Goal: Information Seeking & Learning: Check status

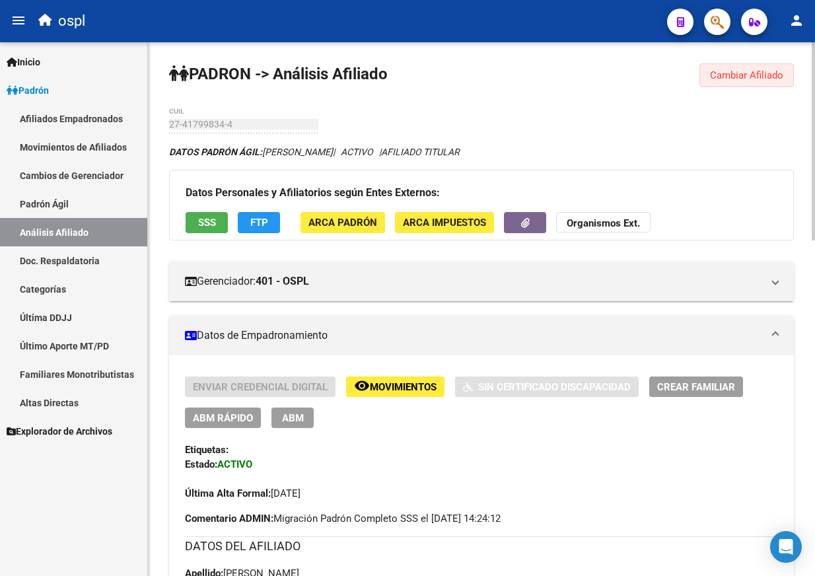
click at [734, 81] on span "Cambiar Afiliado" at bounding box center [746, 75] width 73 height 12
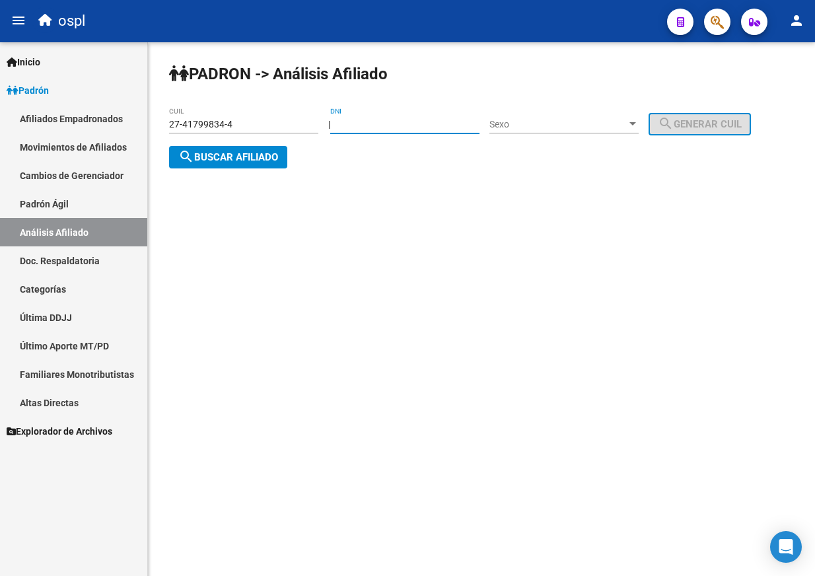
click at [372, 120] on input "DNI" at bounding box center [404, 124] width 149 height 11
paste input "36.438966"
type input "36438966"
click at [538, 119] on span "Sexo" at bounding box center [557, 124] width 137 height 11
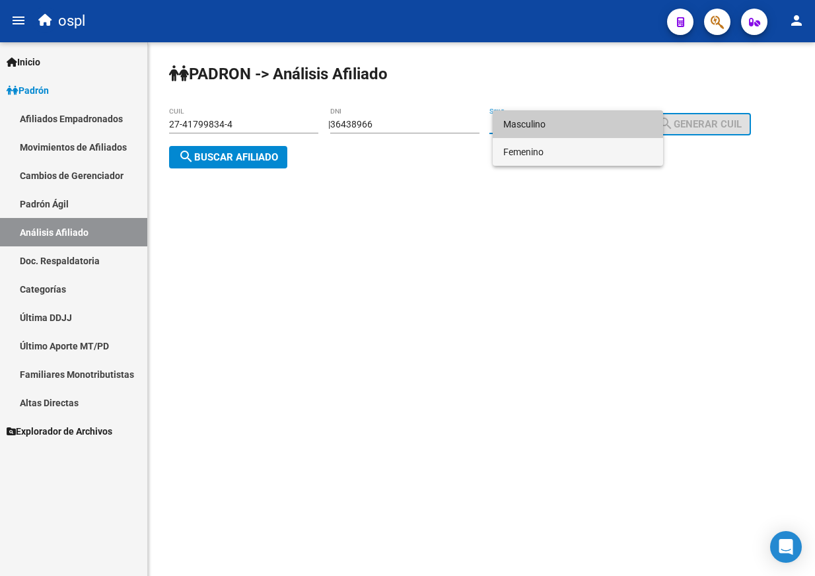
click at [543, 145] on span "Femenino" at bounding box center [577, 152] width 149 height 28
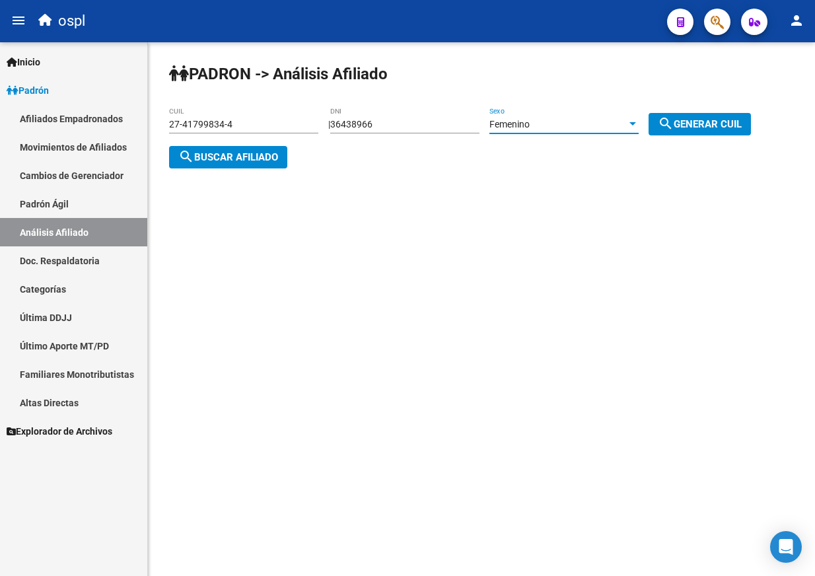
click at [710, 132] on button "search Generar CUIL" at bounding box center [699, 124] width 102 height 22
type input "27-36438966-9"
click at [199, 143] on div "27-36438966-9 CUIL" at bounding box center [243, 126] width 149 height 38
click at [202, 152] on span "search Buscar afiliado" at bounding box center [228, 157] width 100 height 12
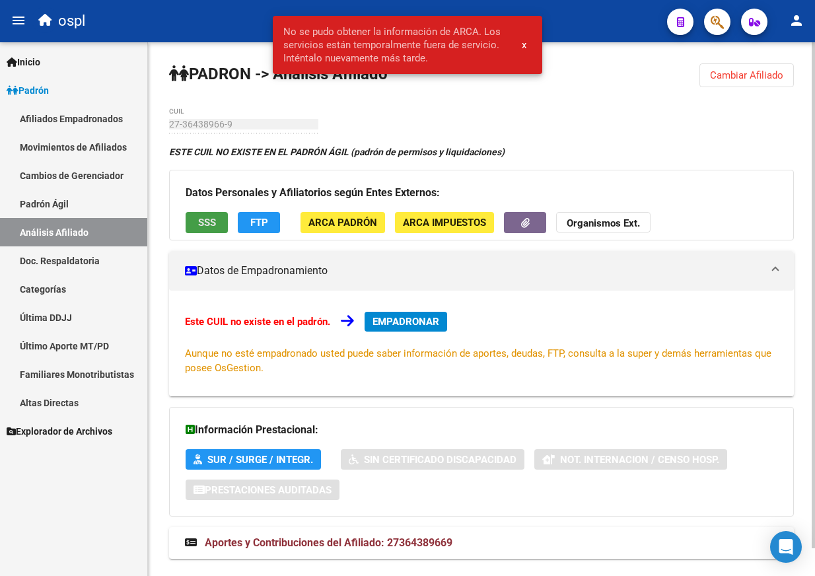
click at [207, 221] on span "SSS" at bounding box center [207, 223] width 18 height 12
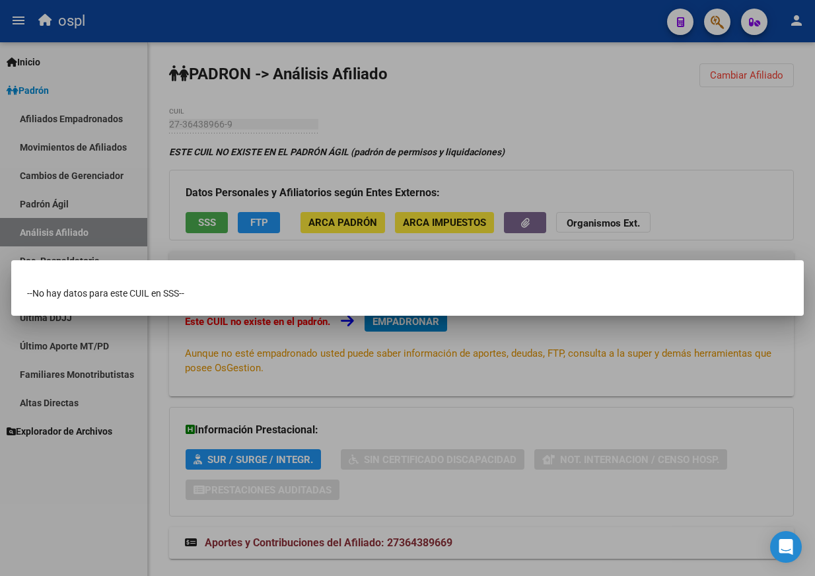
click at [462, 148] on div at bounding box center [407, 288] width 815 height 576
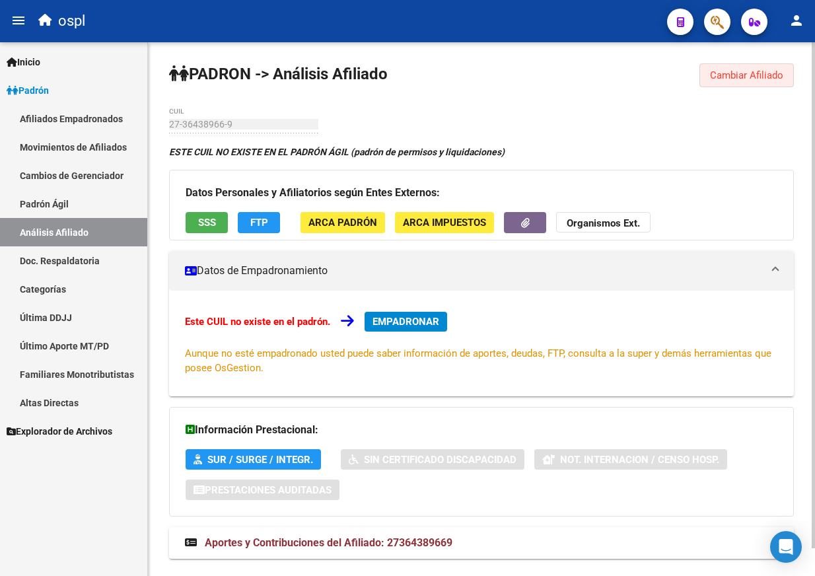
click at [729, 66] on button "Cambiar Afiliado" at bounding box center [746, 75] width 94 height 24
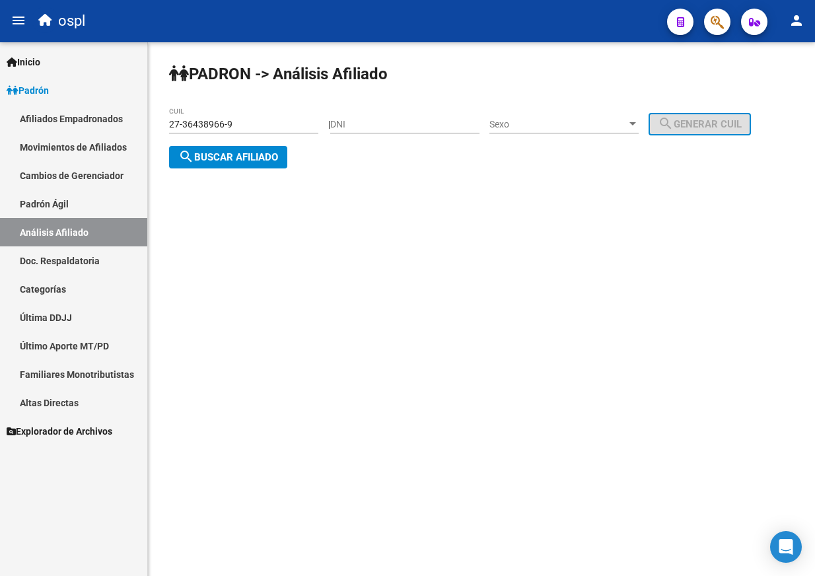
click at [415, 117] on div "DNI" at bounding box center [404, 120] width 149 height 26
paste input "36438966"
type input "36438966"
click at [594, 125] on span "Sexo" at bounding box center [557, 124] width 137 height 11
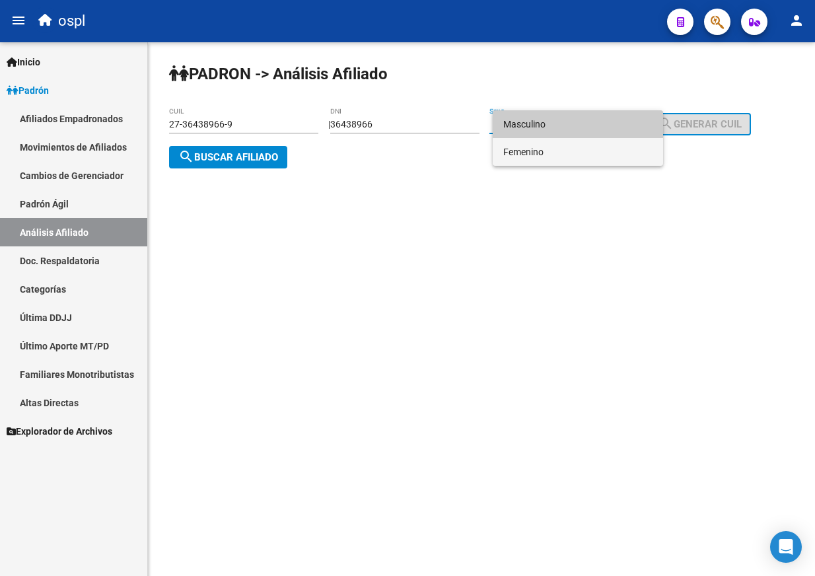
click at [589, 144] on span "Femenino" at bounding box center [577, 152] width 149 height 28
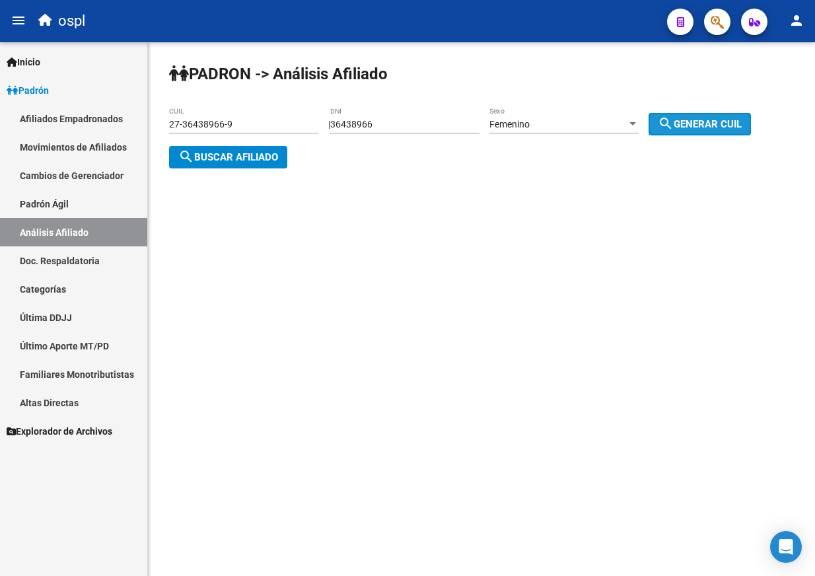
click at [697, 129] on button "search Generar CUIL" at bounding box center [699, 124] width 102 height 22
click at [254, 156] on span "search Buscar afiliado" at bounding box center [228, 157] width 100 height 12
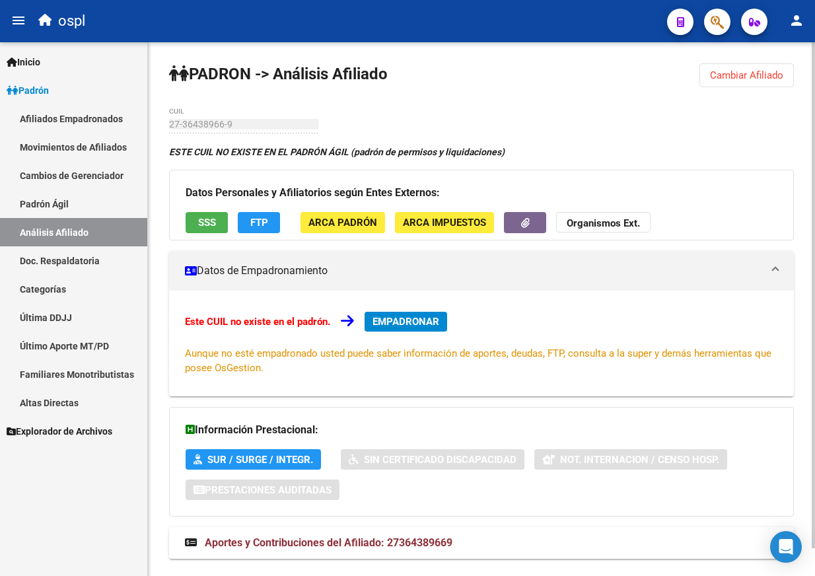
click at [753, 77] on span "Cambiar Afiliado" at bounding box center [746, 75] width 73 height 12
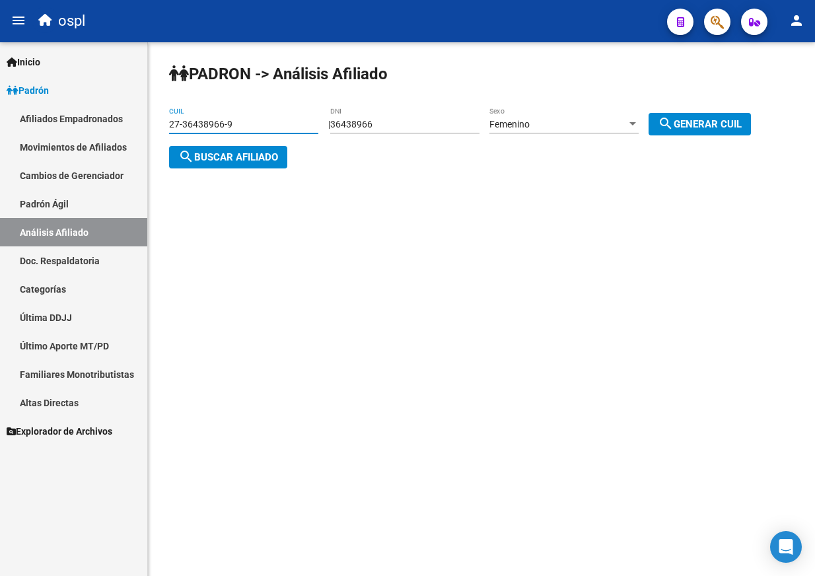
click at [248, 125] on input "27-36438966-9" at bounding box center [243, 124] width 149 height 11
paste input "0-36438966-4"
type input "20-36438966-4"
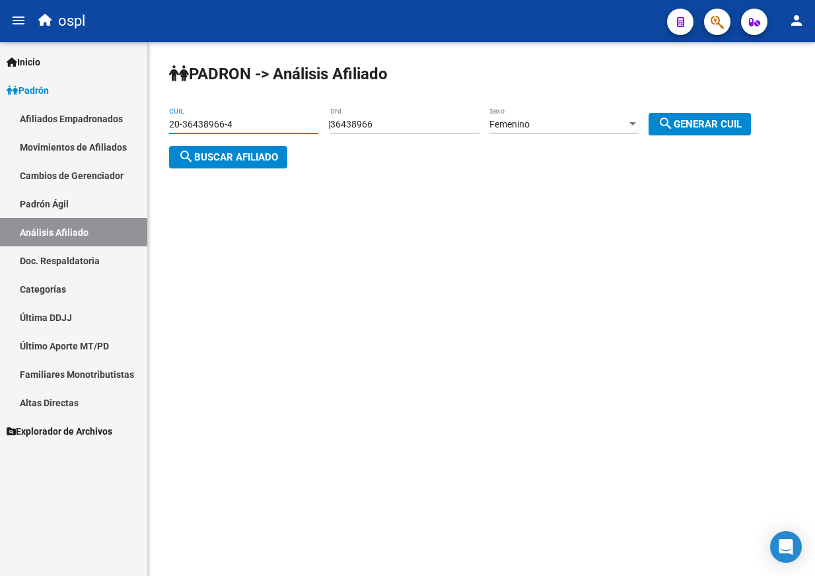
click at [248, 156] on span "search Buscar afiliado" at bounding box center [228, 157] width 100 height 12
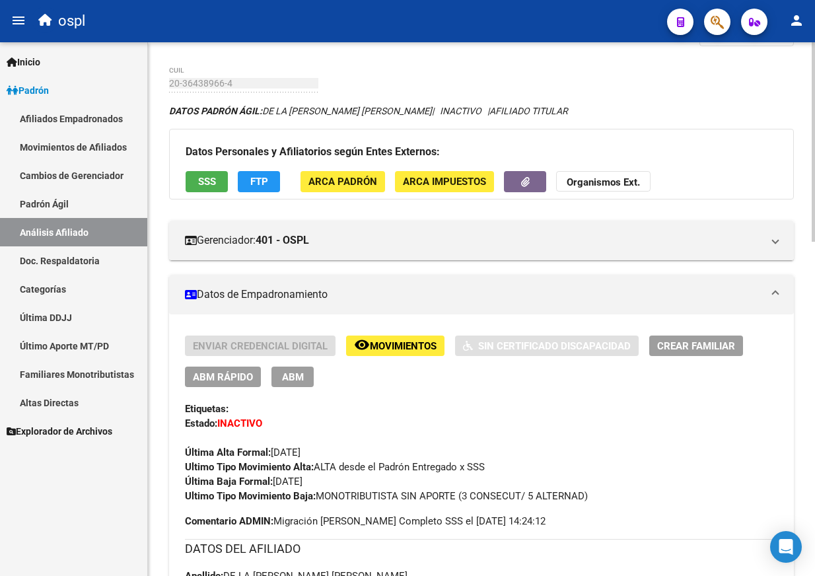
scroll to position [40, 0]
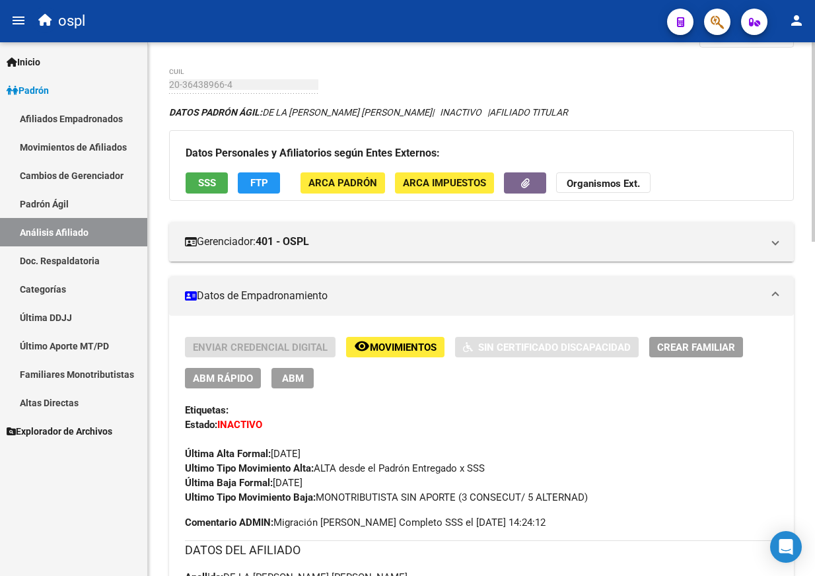
click at [205, 188] on span "SSS" at bounding box center [207, 184] width 18 height 12
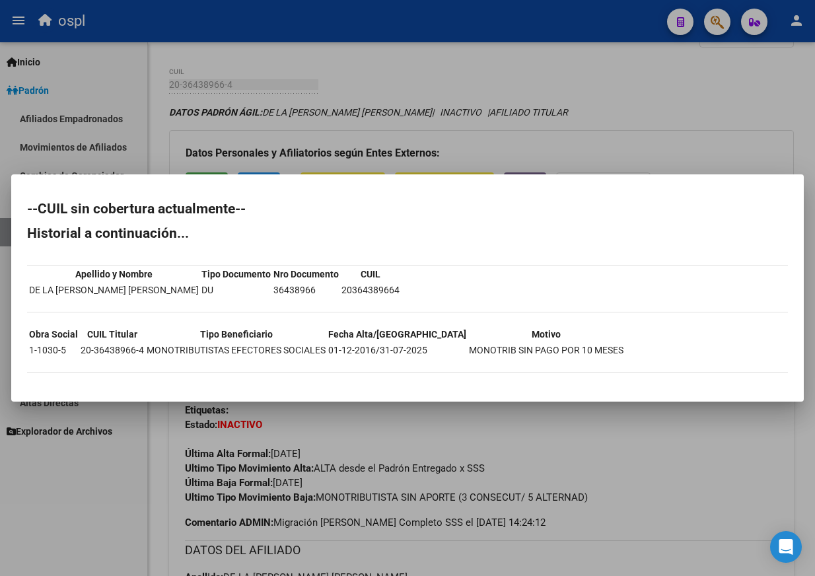
click at [524, 137] on div at bounding box center [407, 288] width 815 height 576
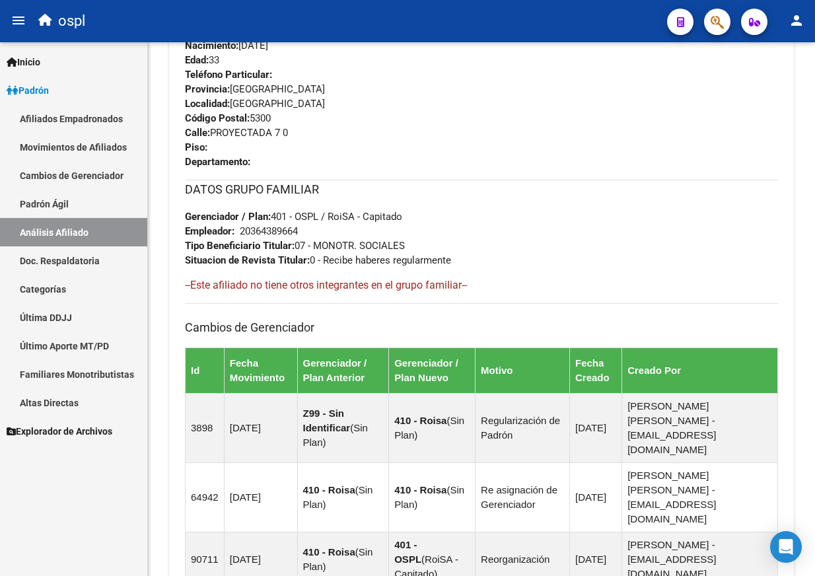
scroll to position [688, 0]
click at [524, 137] on div "Teléfono Particular: Provincia: La Rioja Localidad: LA RIOJA Código Postal: 530…" at bounding box center [481, 118] width 593 height 102
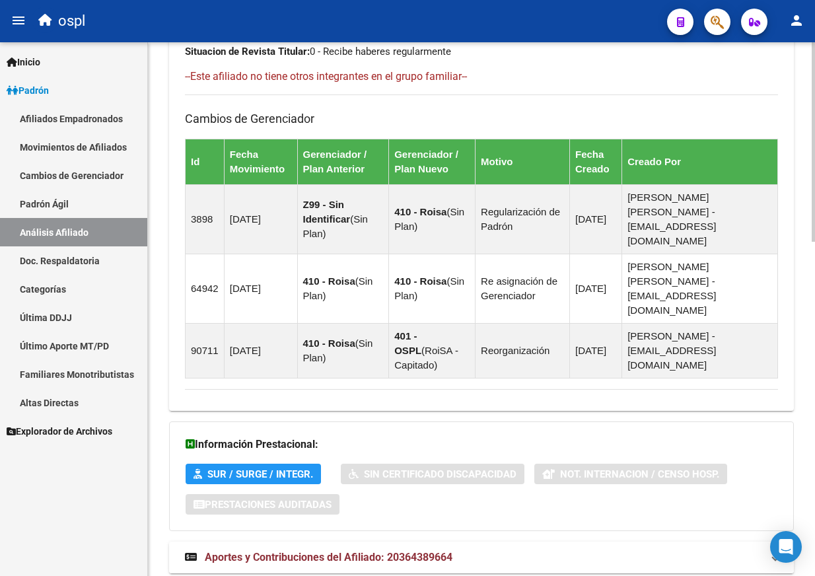
click at [257, 551] on span "Aportes y Contribuciones del Afiliado: 20364389664" at bounding box center [329, 557] width 248 height 13
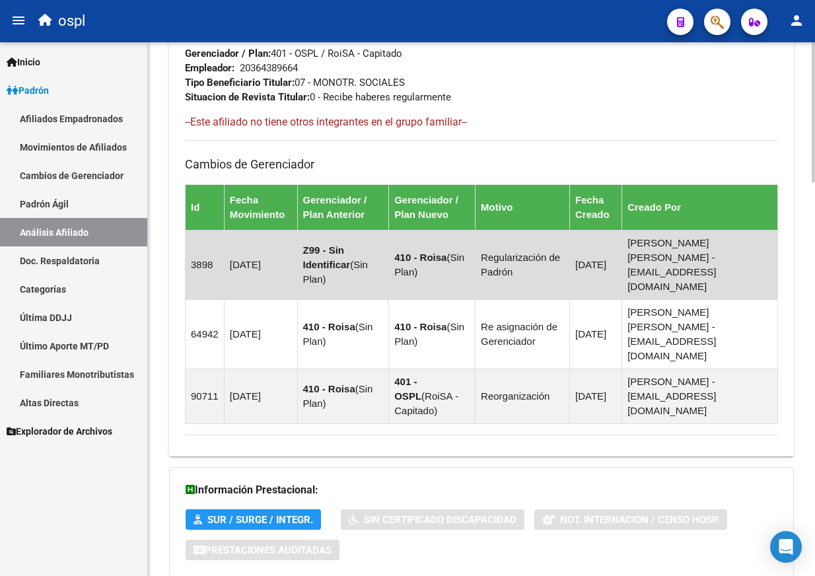
scroll to position [844, 0]
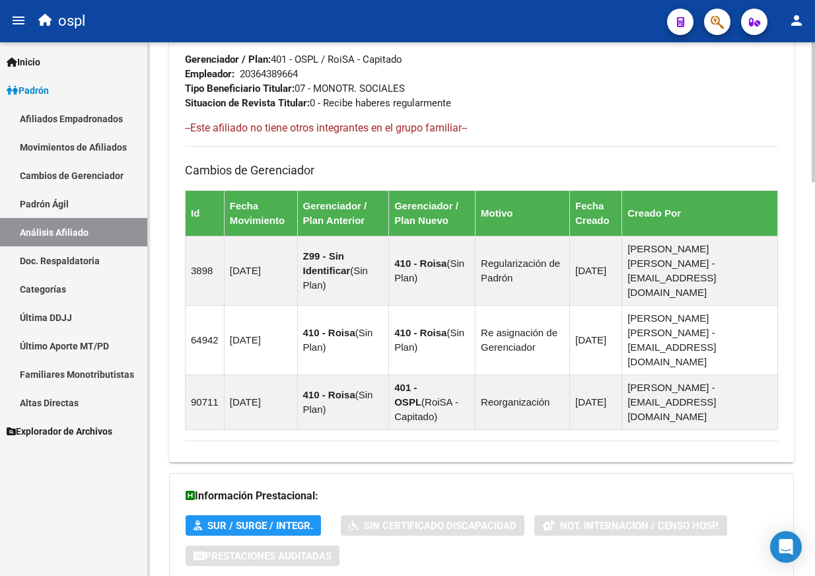
click at [450, 158] on div "Cambios de Gerenciador Id Fecha Movimiento Gerenciador / Plan Anterior Gerencia…" at bounding box center [481, 288] width 593 height 284
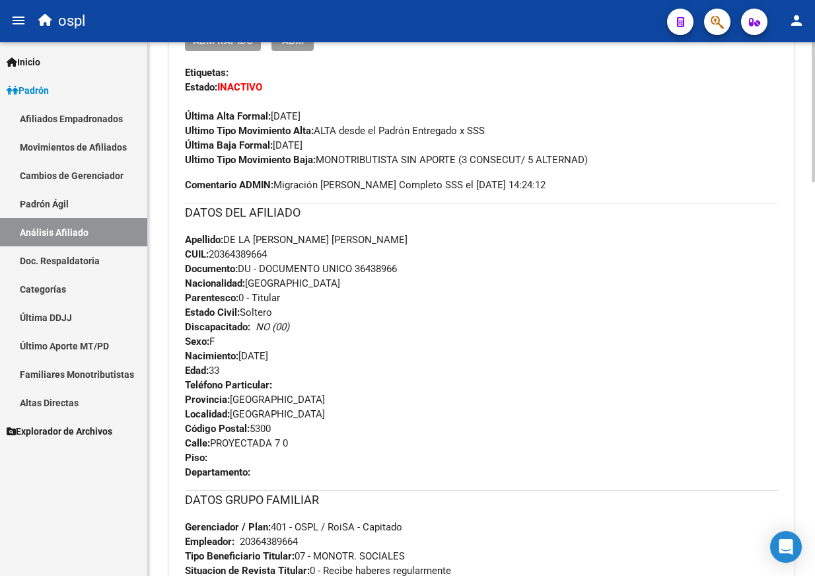
scroll to position [0, 0]
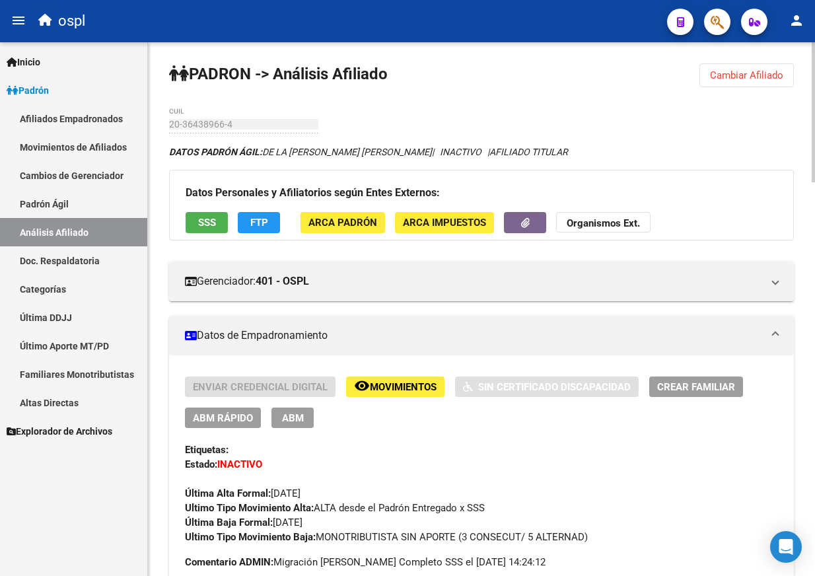
click at [726, 79] on span "Cambiar Afiliado" at bounding box center [746, 75] width 73 height 12
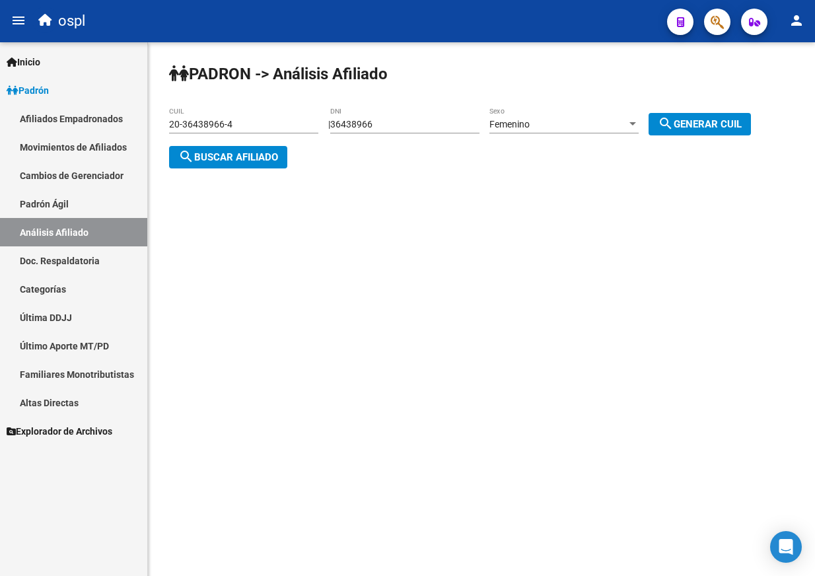
click at [388, 119] on input "36438966" at bounding box center [404, 124] width 149 height 11
paste input "8011091"
type input "38011091"
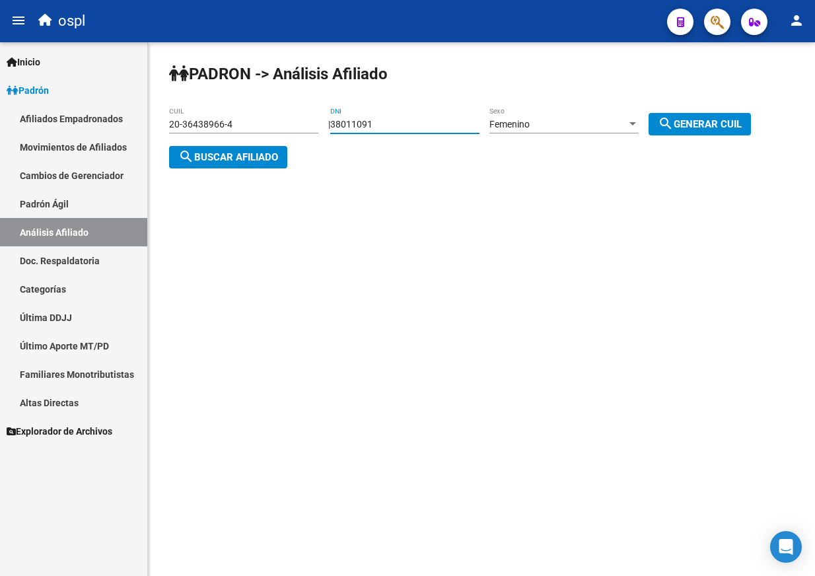
click at [528, 123] on span "Femenino" at bounding box center [509, 124] width 40 height 11
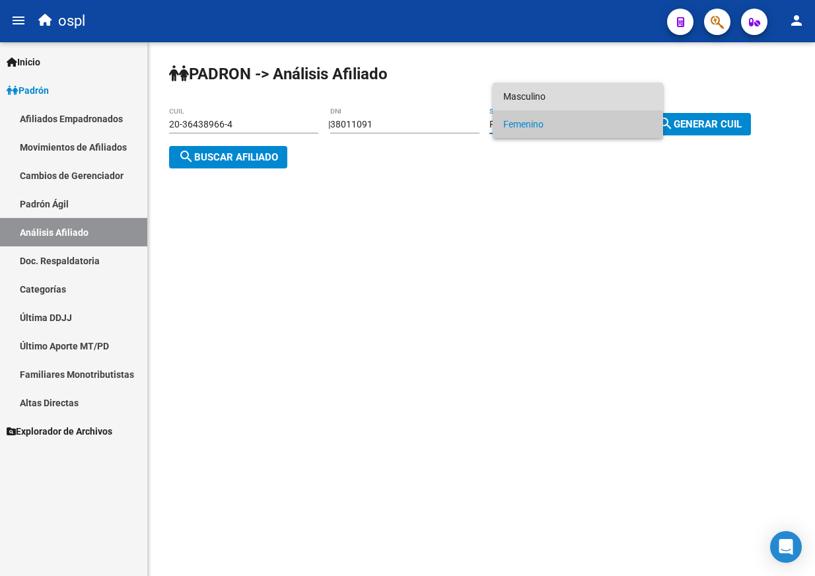
click at [531, 108] on span "Masculino" at bounding box center [577, 97] width 149 height 28
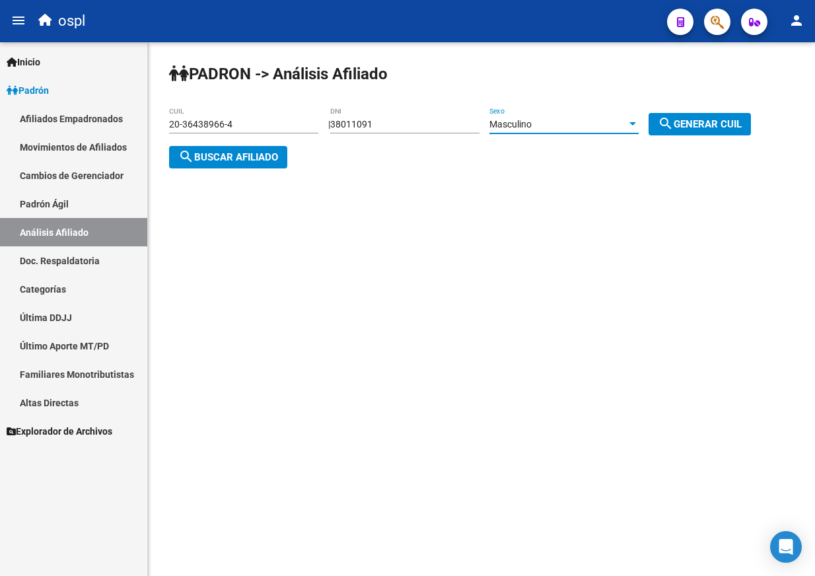
click at [551, 121] on div "Masculino" at bounding box center [557, 124] width 137 height 11
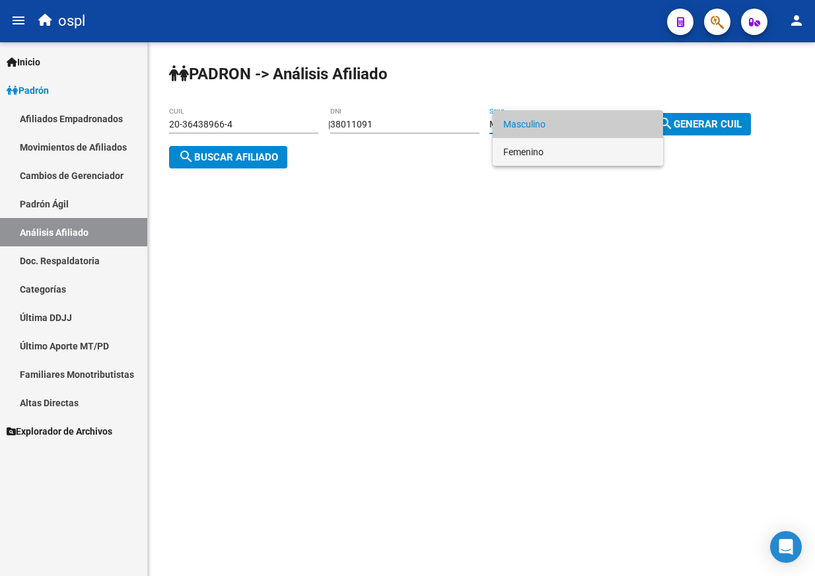
click at [552, 145] on span "Femenino" at bounding box center [577, 152] width 149 height 28
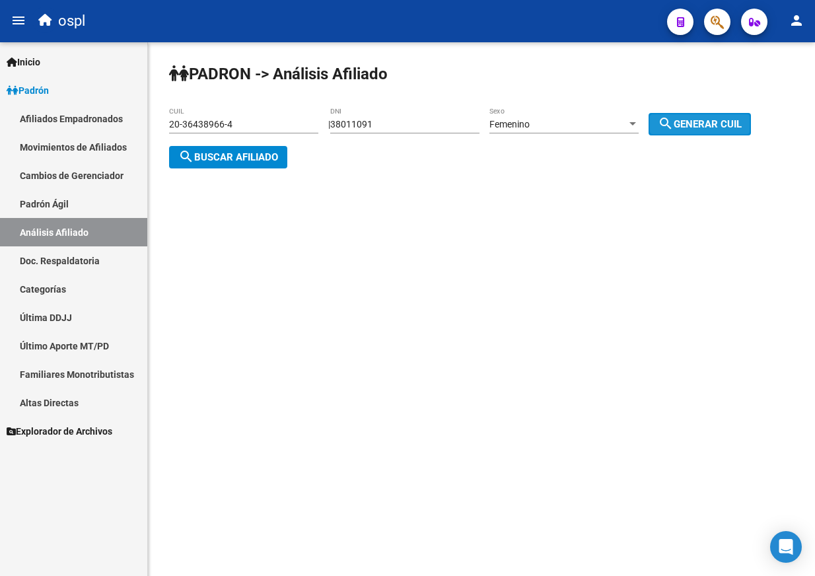
click at [673, 120] on mat-icon "search" at bounding box center [666, 124] width 16 height 16
type input "27-38011091-7"
click at [259, 159] on span "search Buscar afiliado" at bounding box center [228, 157] width 100 height 12
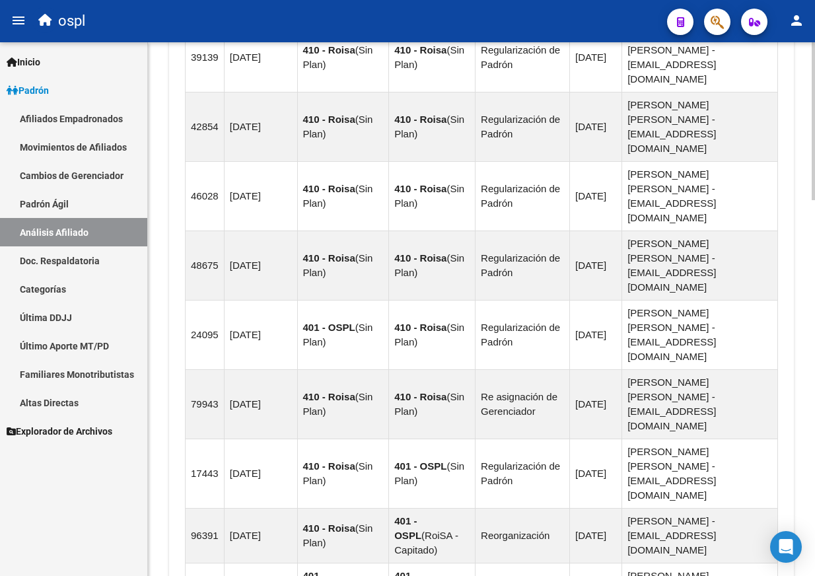
scroll to position [1273, 0]
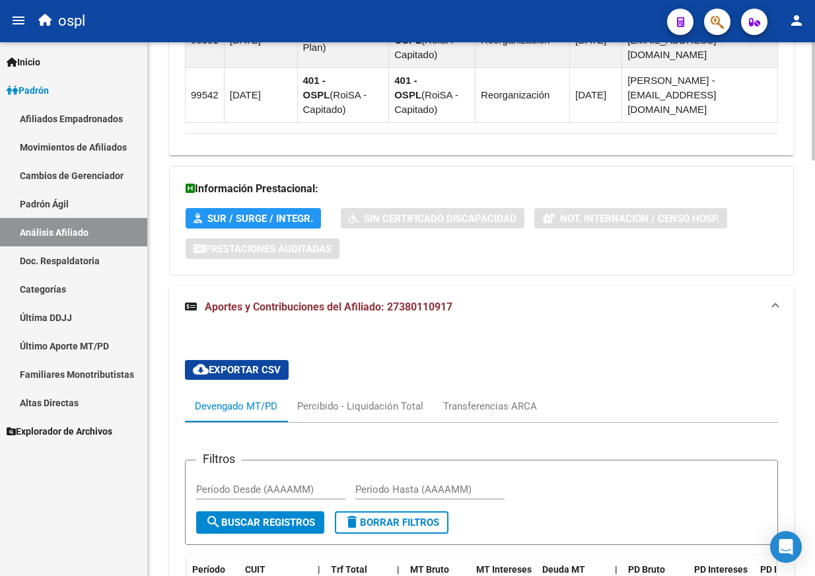
scroll to position [1755, 0]
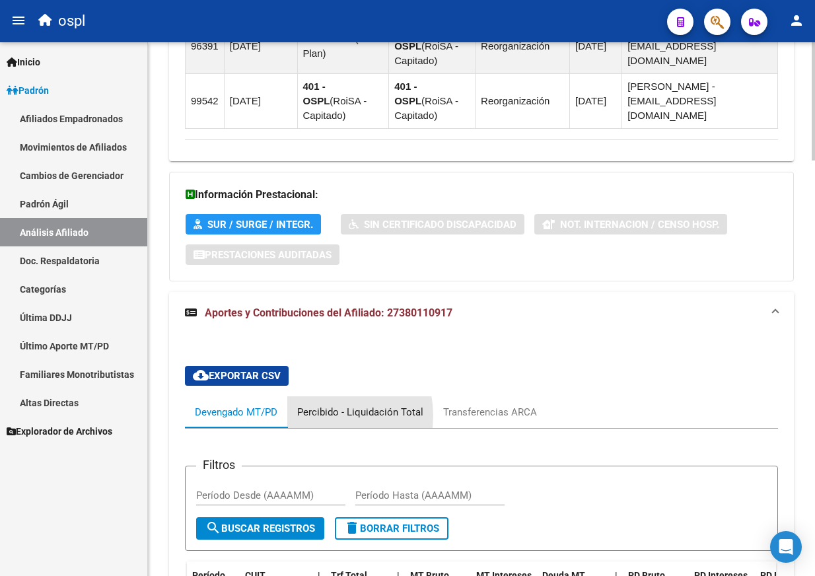
click at [324, 405] on div "Percibido - Liquidación Total" at bounding box center [360, 412] width 126 height 15
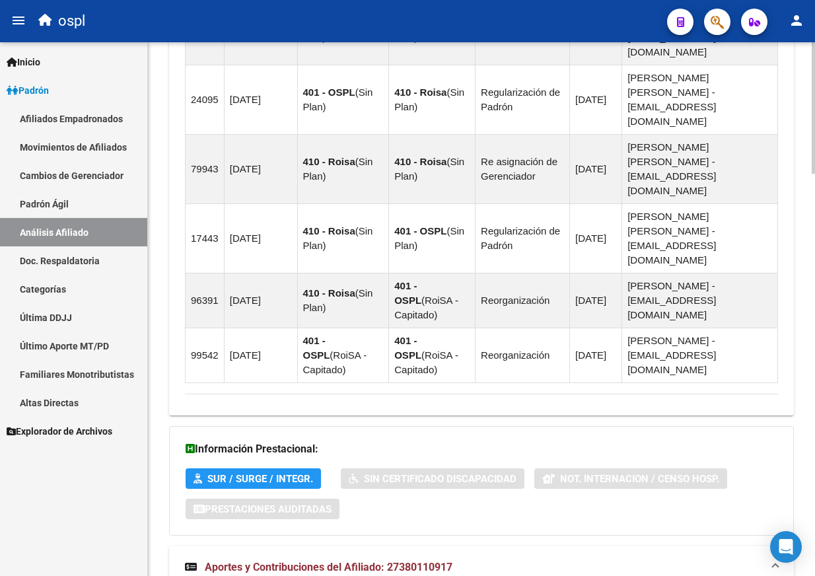
scroll to position [1633, 0]
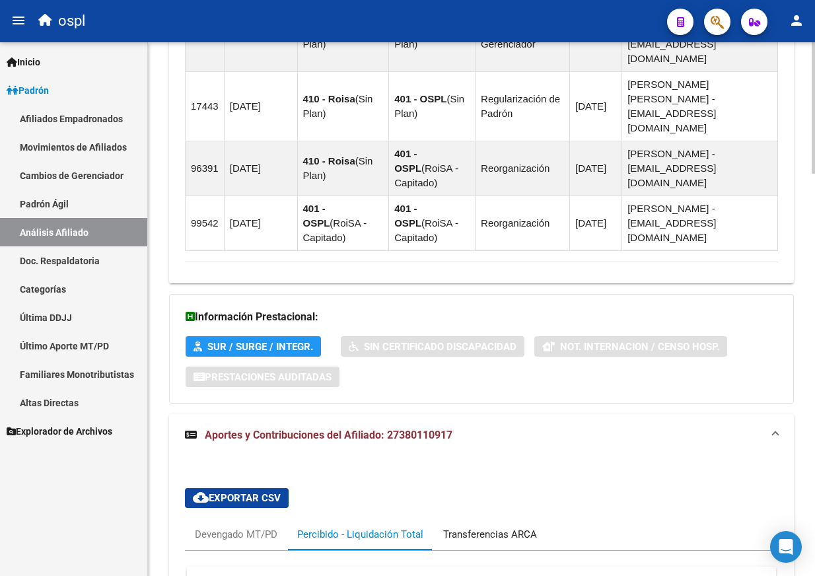
click at [470, 518] on div "Transferencias ARCA" at bounding box center [490, 534] width 114 height 32
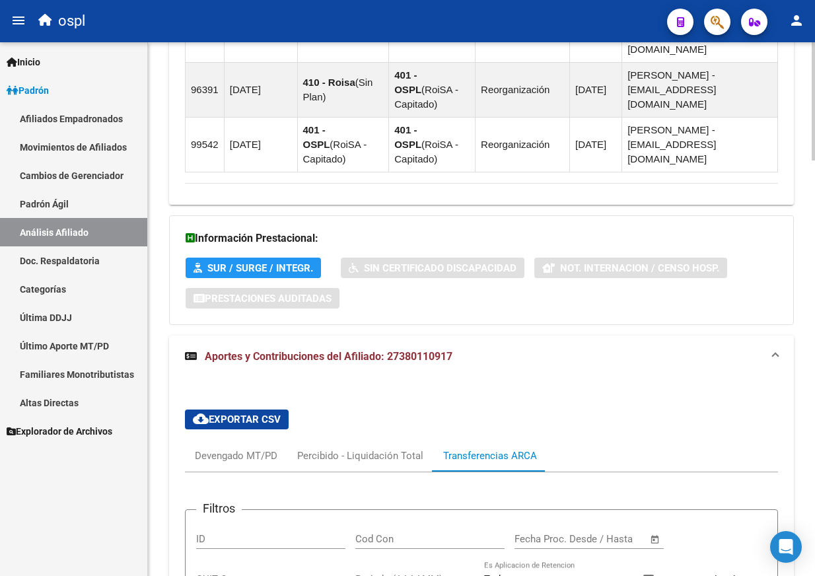
scroll to position [1710, 0]
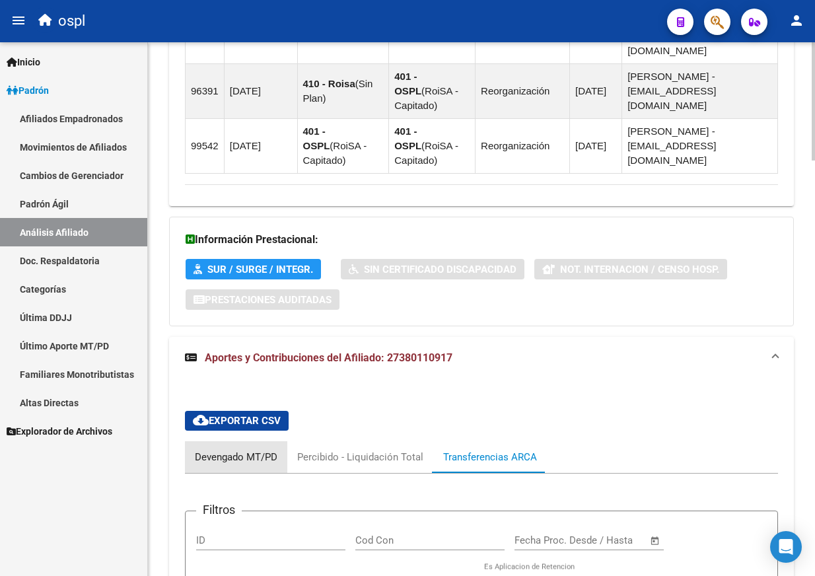
click at [213, 441] on div "Devengado MT/PD" at bounding box center [236, 457] width 102 height 32
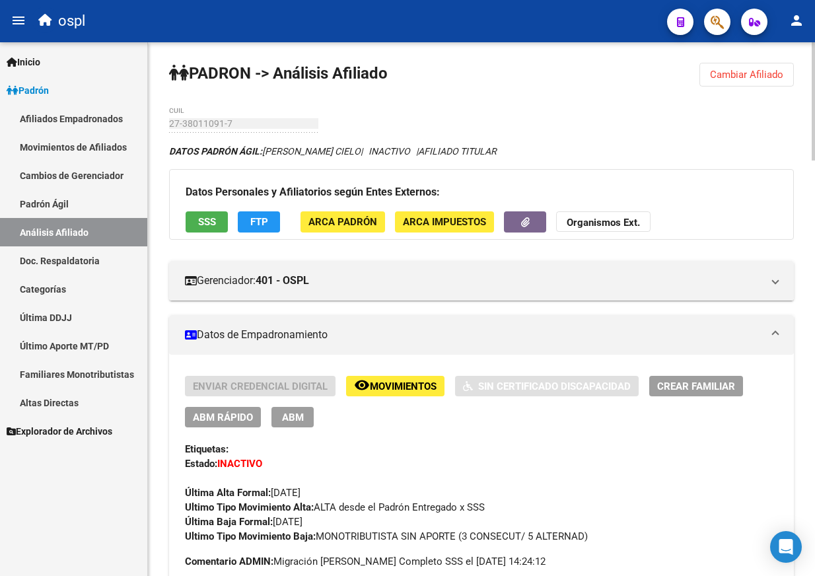
scroll to position [0, 0]
click at [203, 224] on span "SSS" at bounding box center [207, 223] width 18 height 12
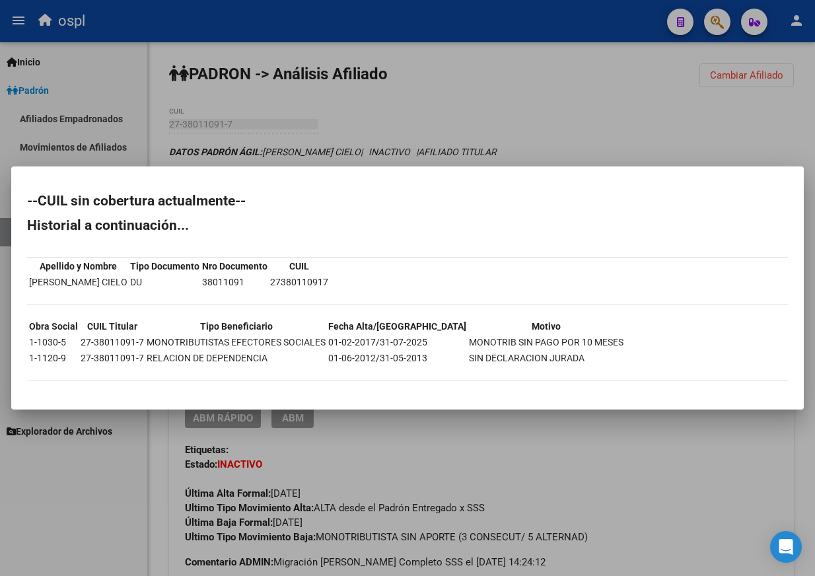
click at [448, 121] on div at bounding box center [407, 288] width 815 height 576
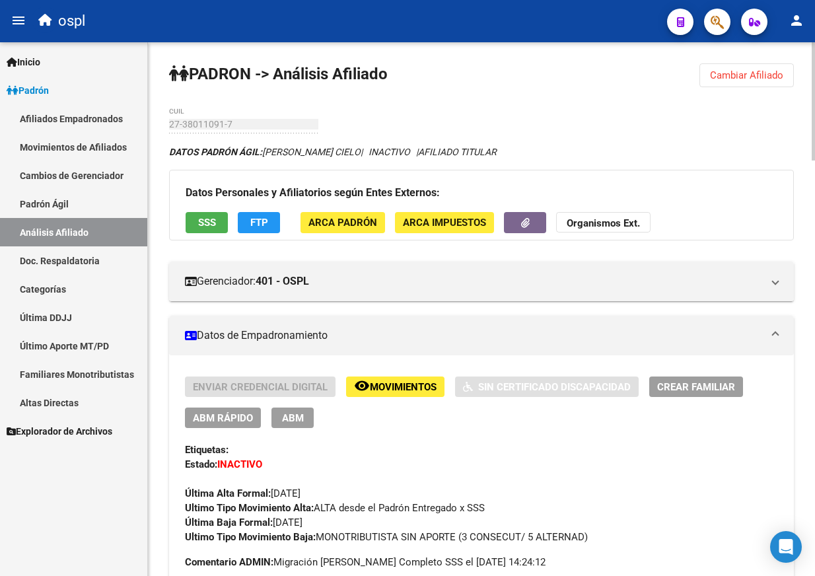
click at [717, 76] on span "Cambiar Afiliado" at bounding box center [746, 75] width 73 height 12
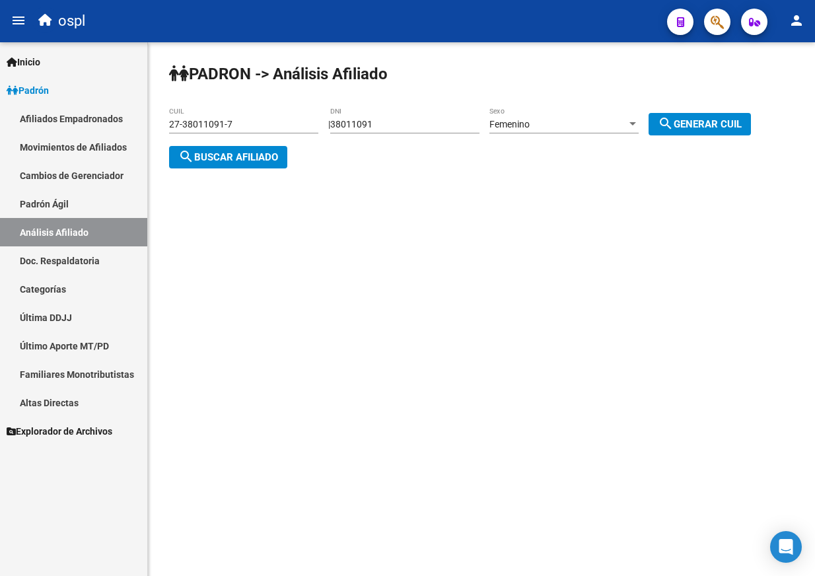
click at [376, 125] on input "38011091" at bounding box center [404, 124] width 149 height 11
paste input "9052338"
type input "39052338"
click at [627, 125] on div "Femenino" at bounding box center [557, 124] width 137 height 11
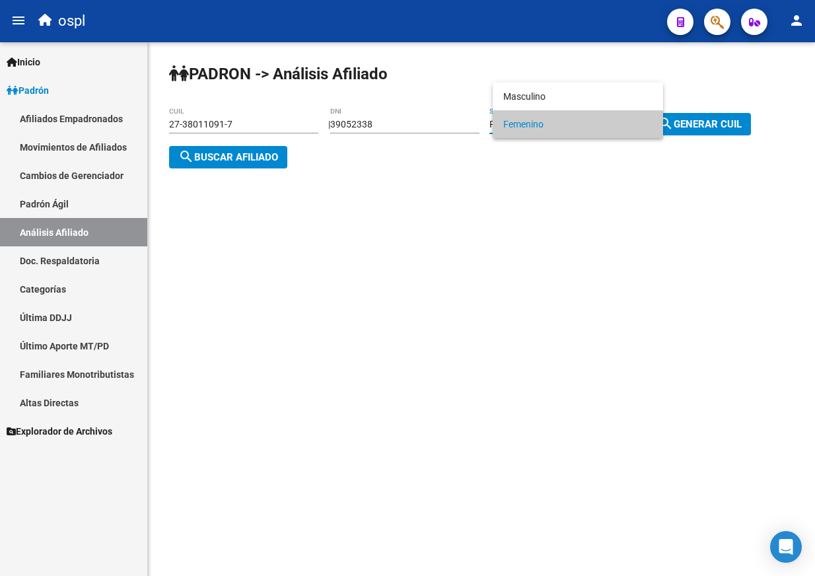
click at [608, 126] on span "Femenino" at bounding box center [577, 124] width 149 height 28
click at [701, 125] on span "search Generar CUIL" at bounding box center [700, 124] width 84 height 12
type input "27-39052338-1"
click at [240, 164] on button "search Buscar afiliado" at bounding box center [228, 157] width 118 height 22
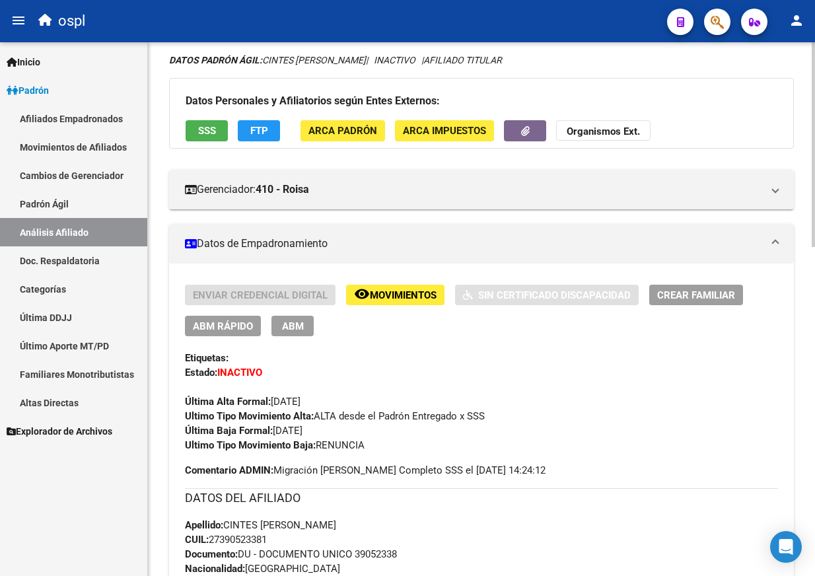
scroll to position [88, 0]
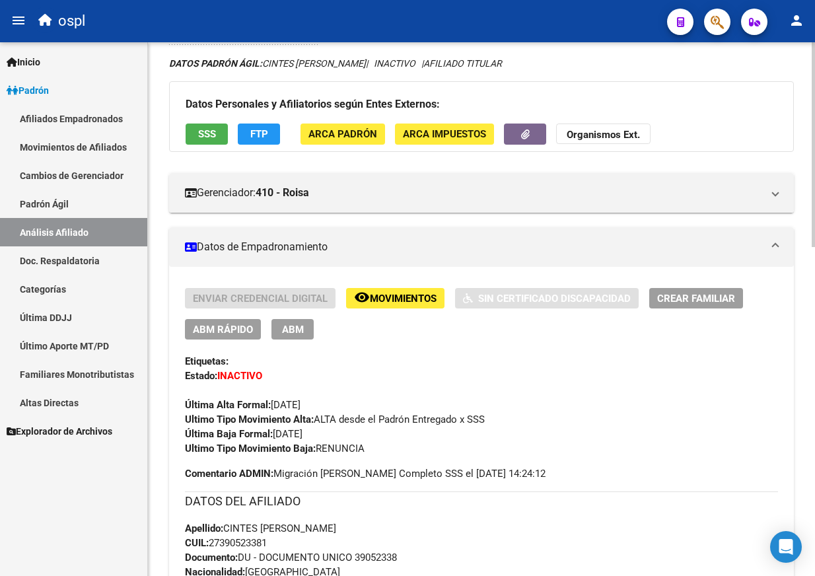
click at [205, 132] on span "SSS" at bounding box center [207, 135] width 18 height 12
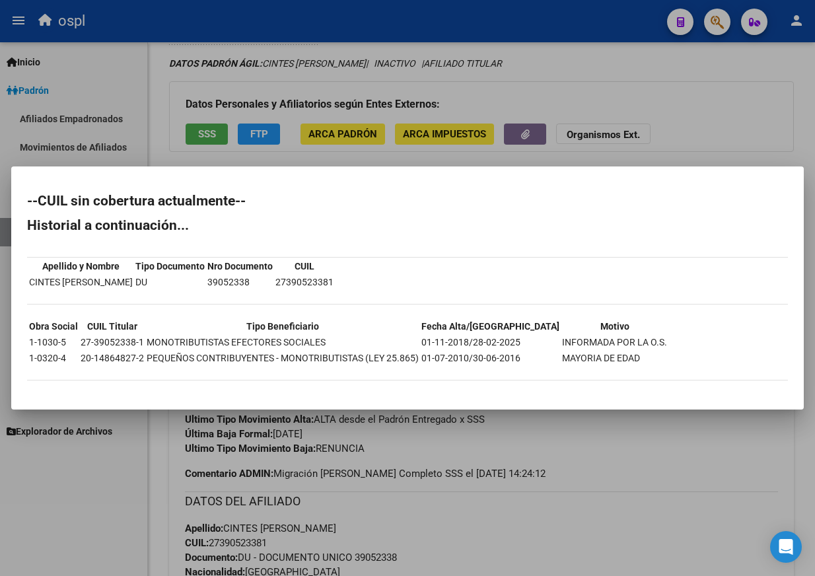
click at [718, 131] on div at bounding box center [407, 288] width 815 height 576
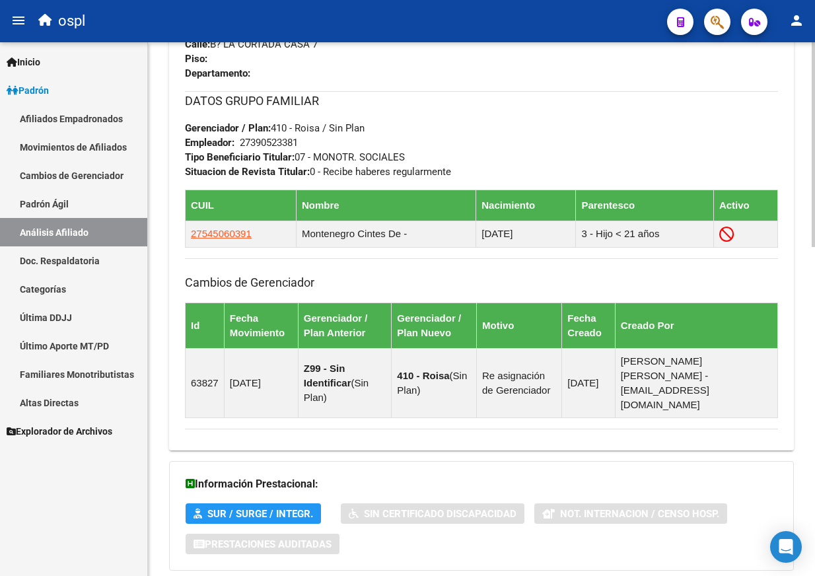
scroll to position [859, 0]
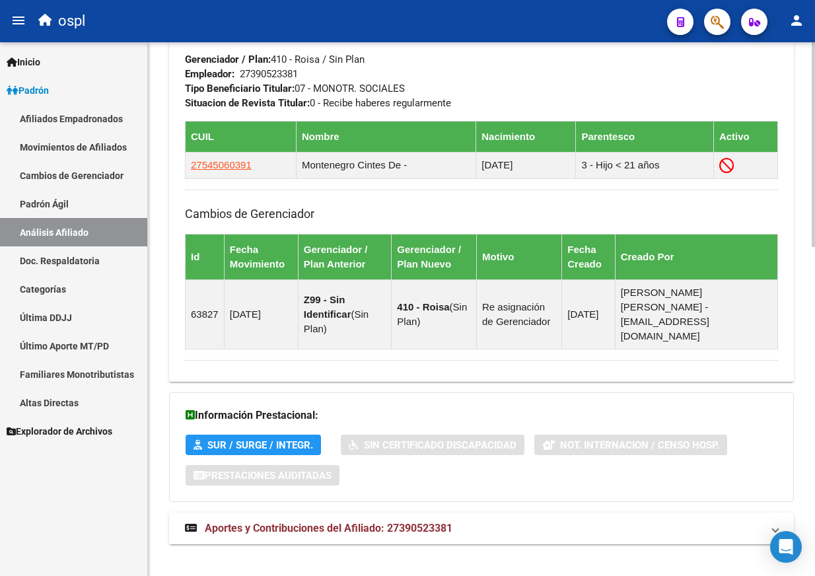
click at [364, 512] on mat-expansion-panel-header "Aportes y Contribuciones del Afiliado: 27390523381" at bounding box center [481, 528] width 625 height 32
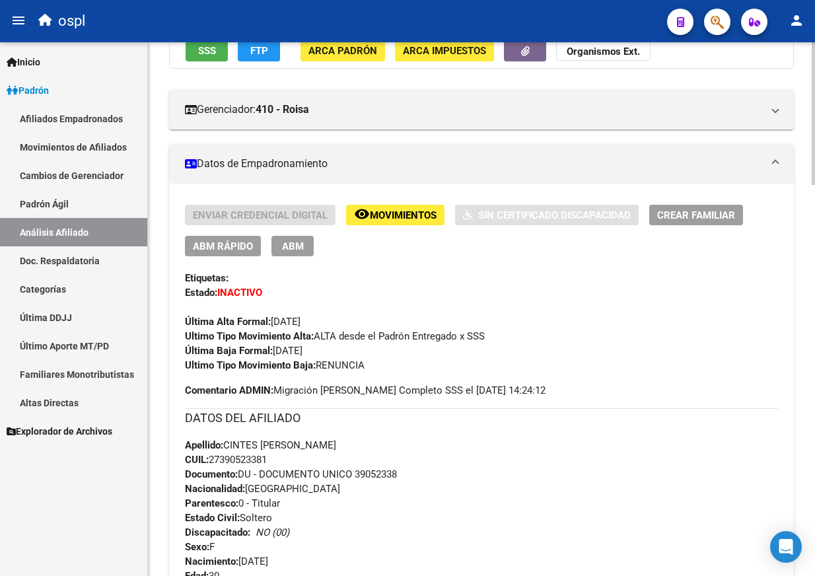
scroll to position [0, 0]
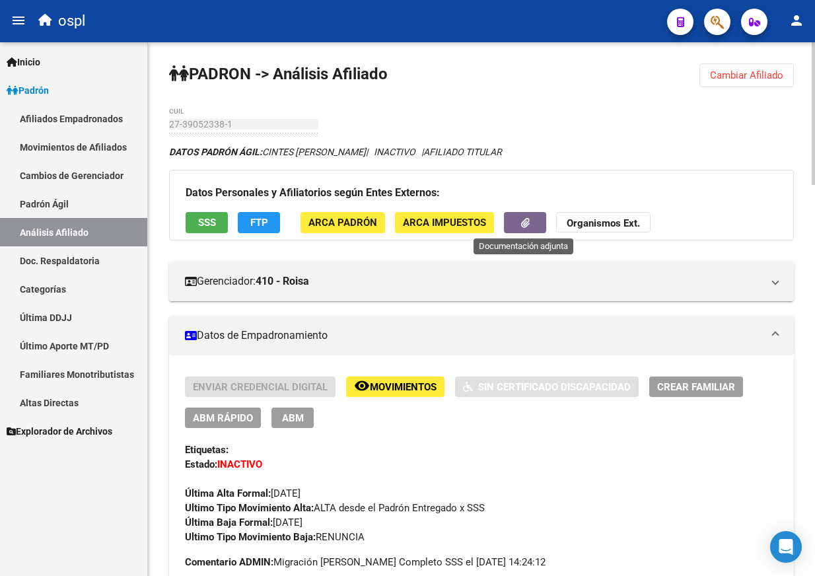
click at [514, 228] on button "button" at bounding box center [525, 222] width 42 height 20
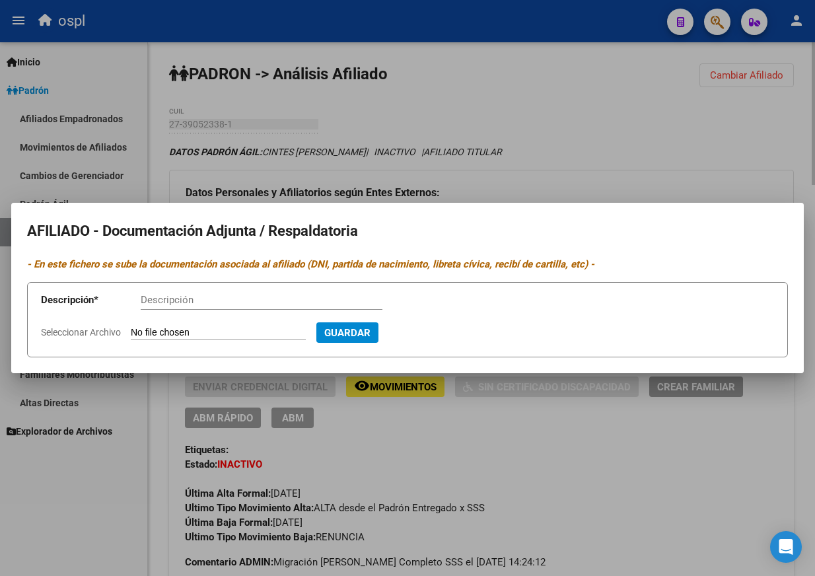
click at [514, 228] on mat-dialog-container "AFILIADO - Documentación Adjunta / Respaldatoria - En este fichero se sube la d…" at bounding box center [407, 288] width 792 height 170
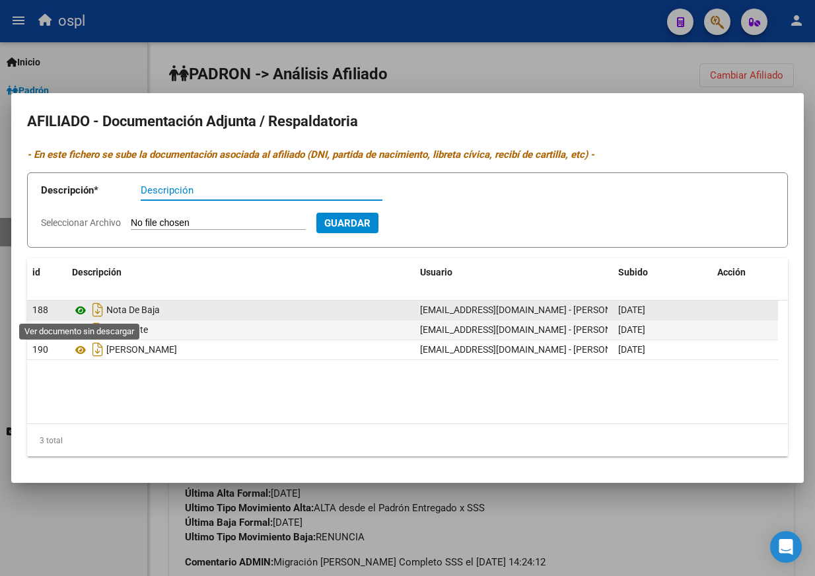
click at [81, 310] on icon at bounding box center [80, 310] width 17 height 16
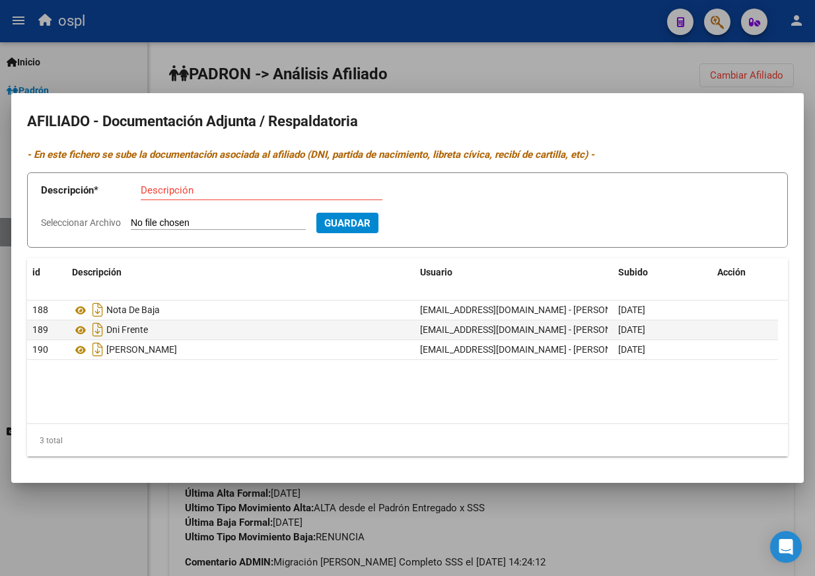
click at [594, 72] on div at bounding box center [407, 288] width 815 height 576
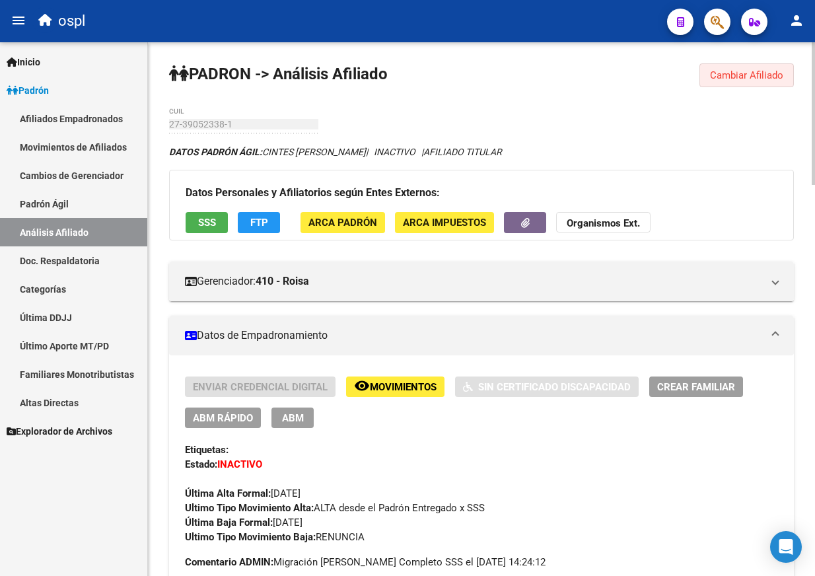
click at [727, 78] on span "Cambiar Afiliado" at bounding box center [746, 75] width 73 height 12
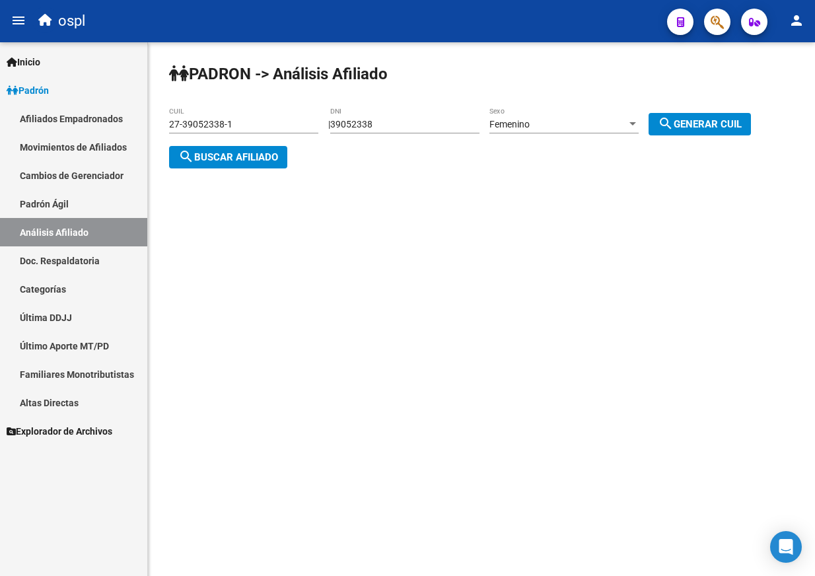
click at [395, 128] on input "39052338" at bounding box center [404, 124] width 149 height 11
click at [378, 128] on input "39052338" at bounding box center [404, 124] width 149 height 11
click at [378, 127] on input "39052338" at bounding box center [404, 124] width 149 height 11
paste input "56410363"
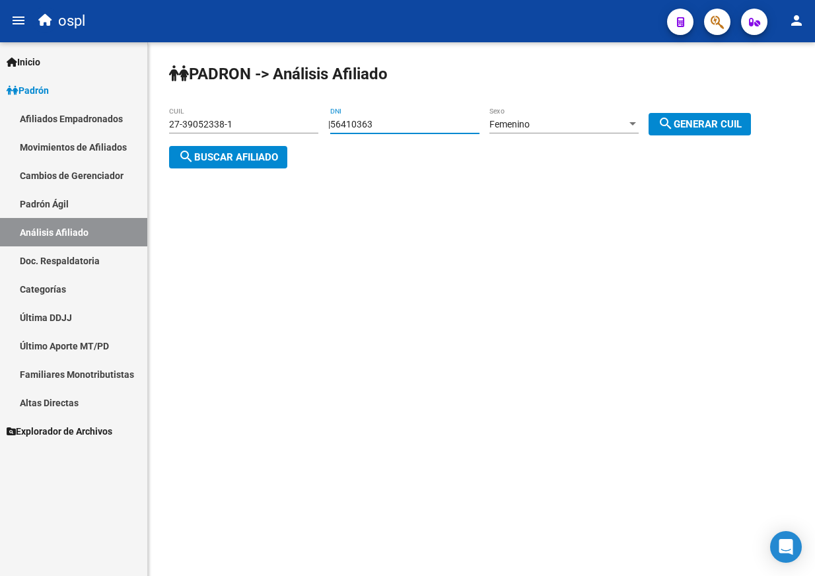
type input "56410363"
click at [530, 123] on span "Femenino" at bounding box center [509, 124] width 40 height 11
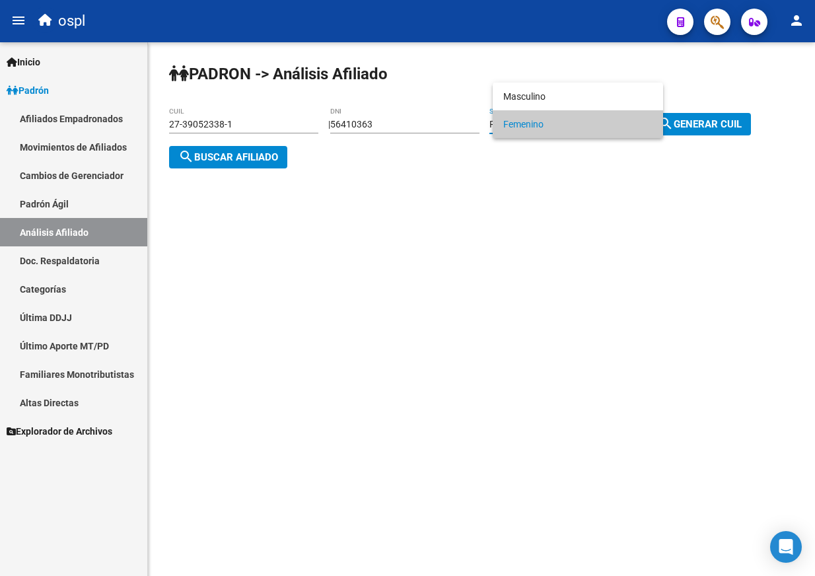
click at [539, 131] on span "Femenino" at bounding box center [577, 124] width 149 height 28
click at [701, 120] on span "search Generar CUIL" at bounding box center [700, 124] width 84 height 12
type input "27-56410363-8"
click at [192, 160] on mat-icon "search" at bounding box center [186, 157] width 16 height 16
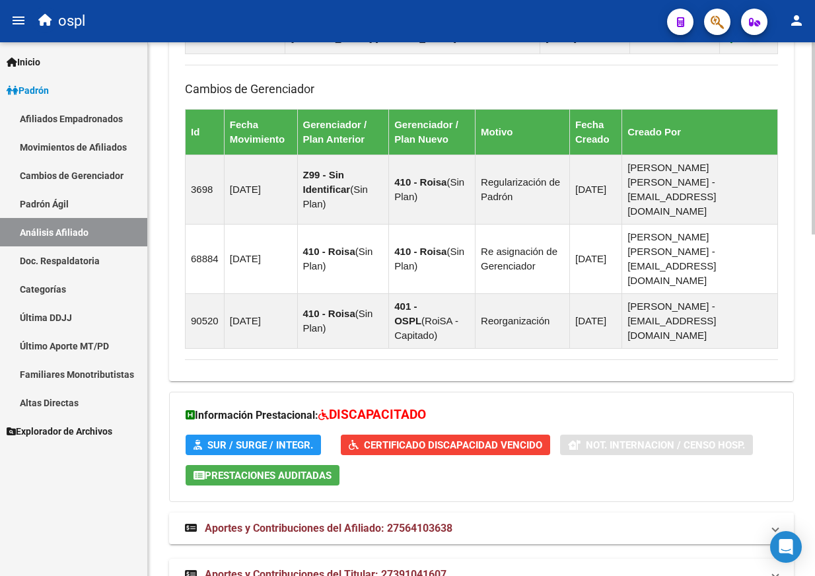
scroll to position [949, 0]
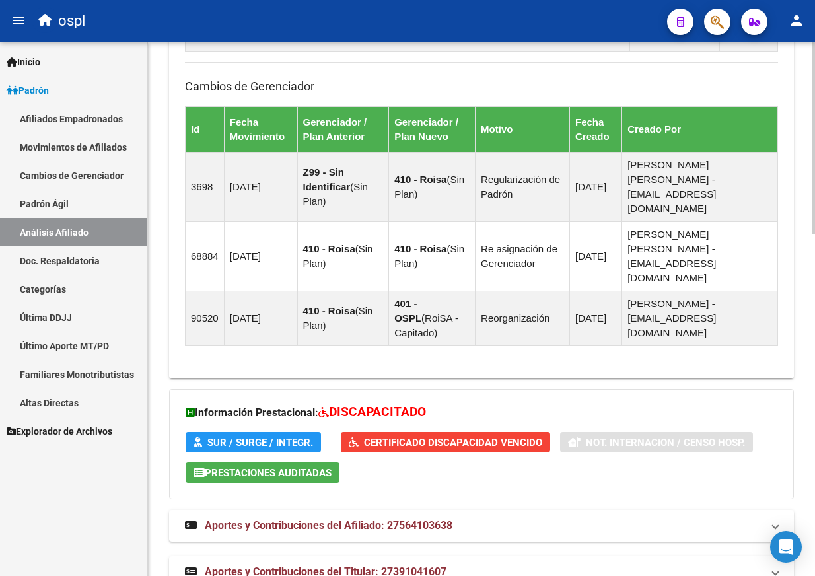
click at [388, 436] on span "Certificado Discapacidad Vencido" at bounding box center [453, 442] width 178 height 12
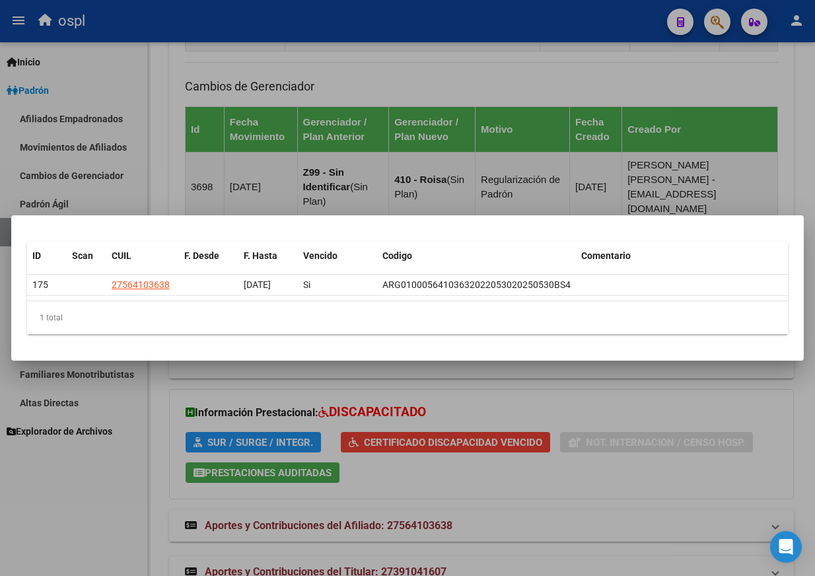
click at [360, 131] on div at bounding box center [407, 288] width 815 height 576
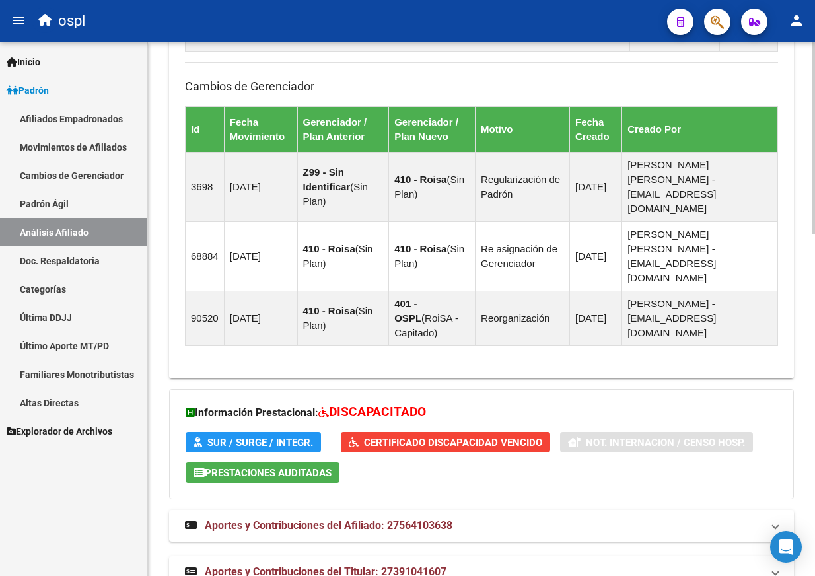
click at [372, 389] on div "Información Prestacional: DISCAPACITADO SUR / SURGE / INTEGR. Certificado Disca…" at bounding box center [481, 444] width 625 height 110
click at [376, 432] on button "Certificado Discapacidad Vencido" at bounding box center [445, 442] width 209 height 20
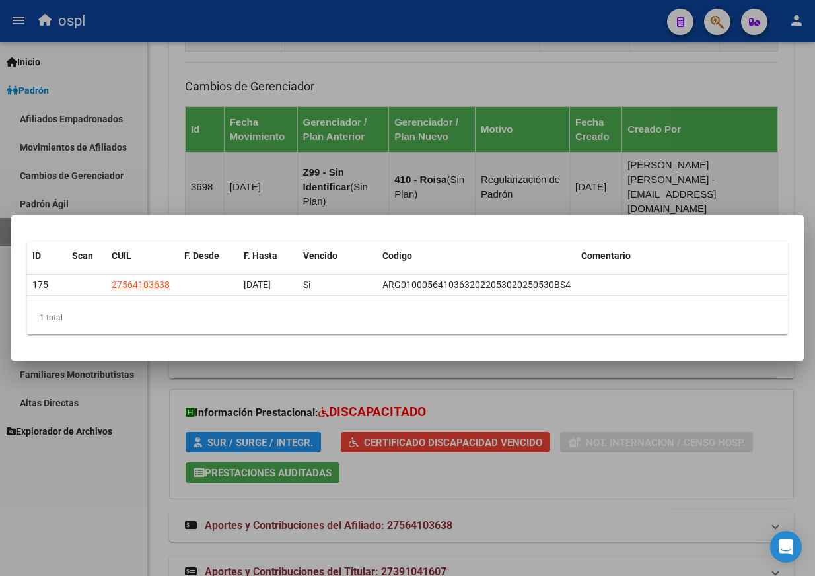
click at [322, 163] on div at bounding box center [407, 288] width 815 height 576
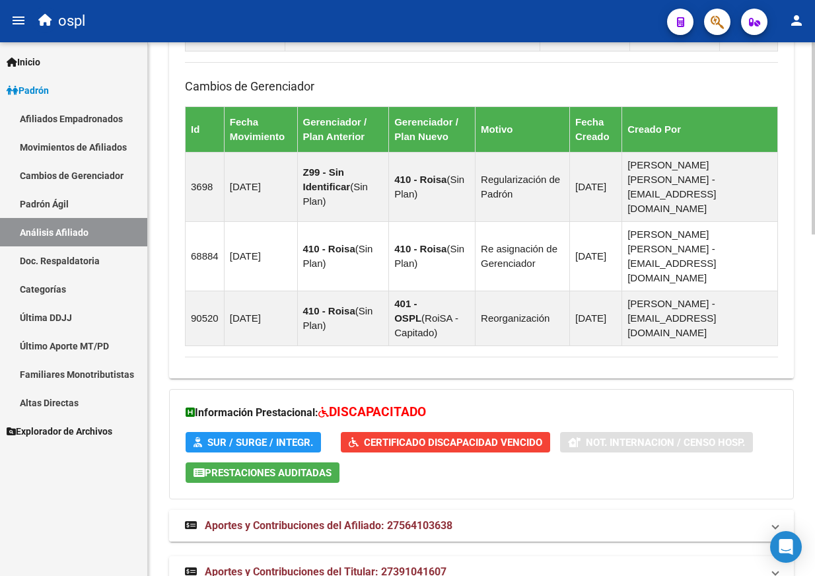
click at [321, 519] on span "Aportes y Contribuciones del Afiliado: 27564103638" at bounding box center [329, 525] width 248 height 13
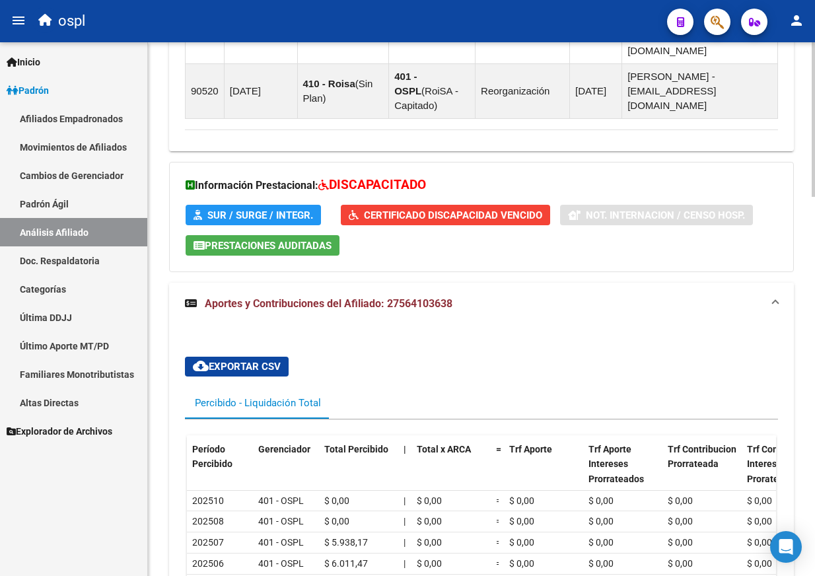
scroll to position [1309, 0]
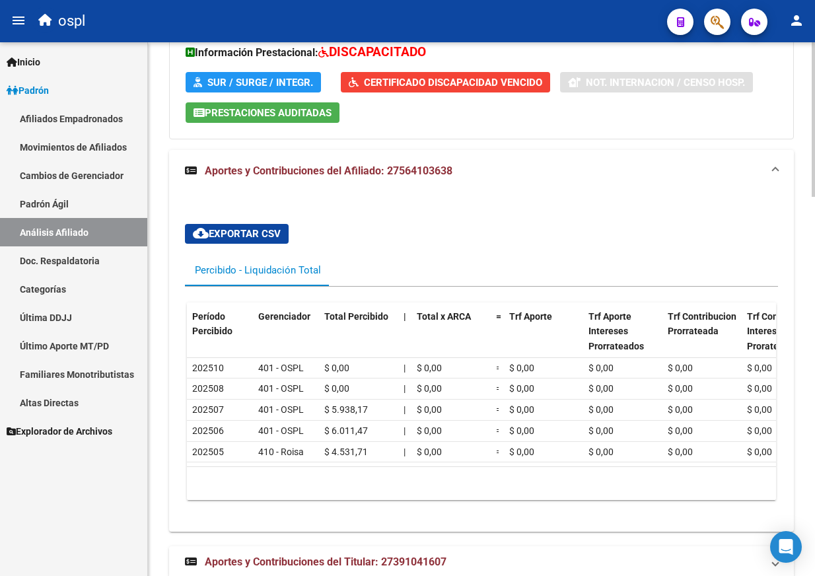
click at [285, 555] on strong "Aportes y Contribuciones del Titular: 27391041607" at bounding box center [315, 562] width 261 height 15
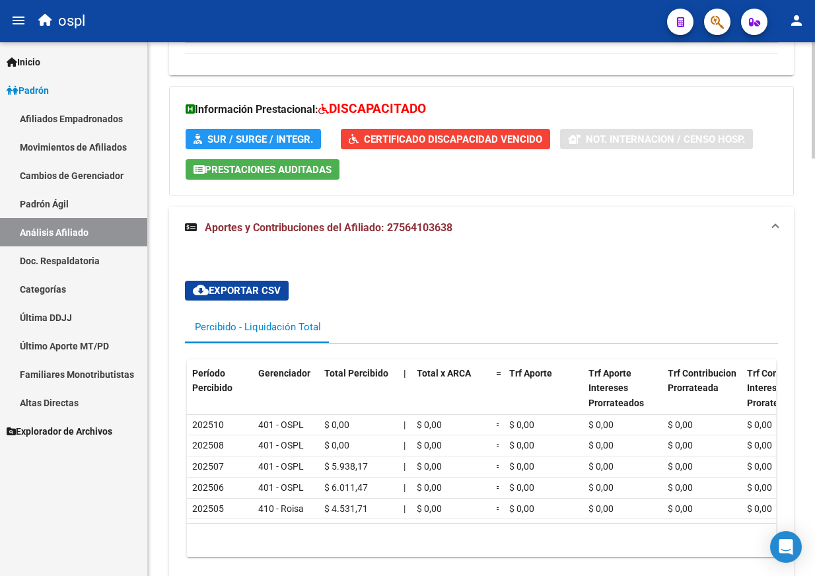
scroll to position [1120, 0]
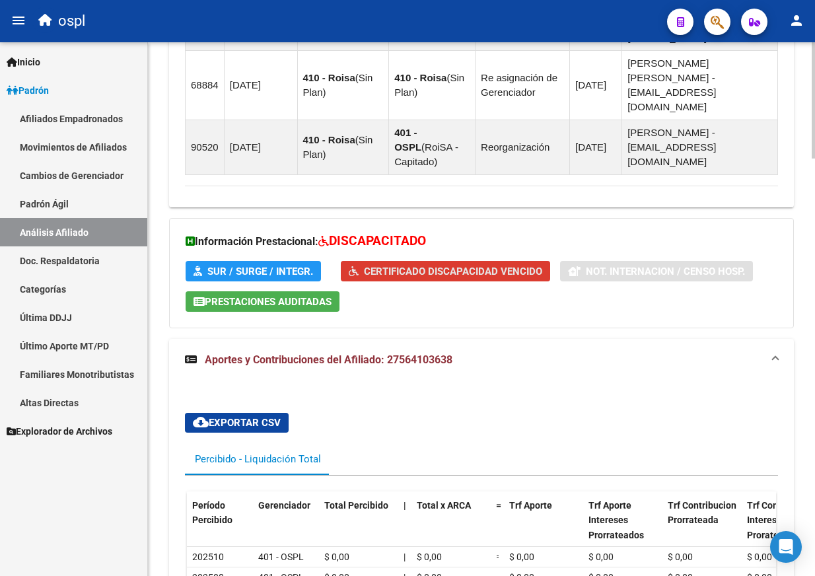
click at [448, 261] on button "Certificado Discapacidad Vencido" at bounding box center [445, 271] width 209 height 20
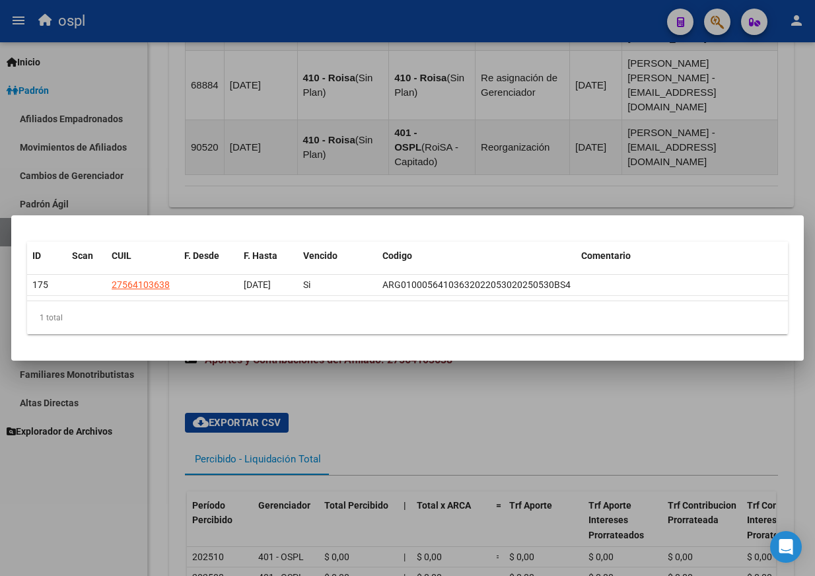
click at [497, 176] on div at bounding box center [407, 288] width 815 height 576
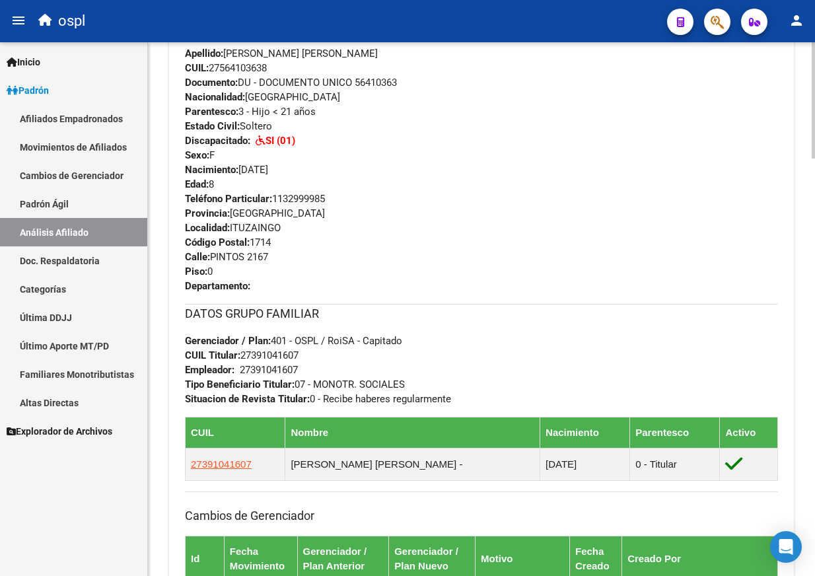
scroll to position [460, 0]
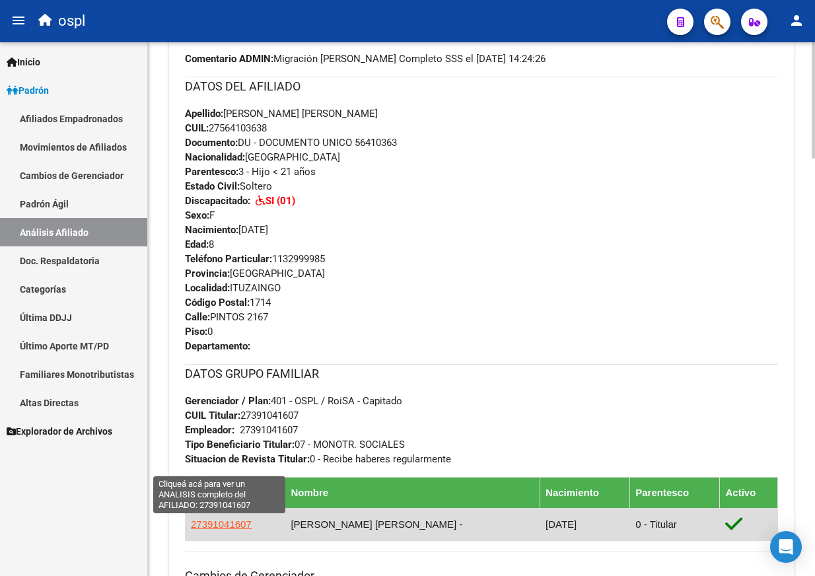
click at [221, 522] on span "27391041607" at bounding box center [221, 523] width 61 height 11
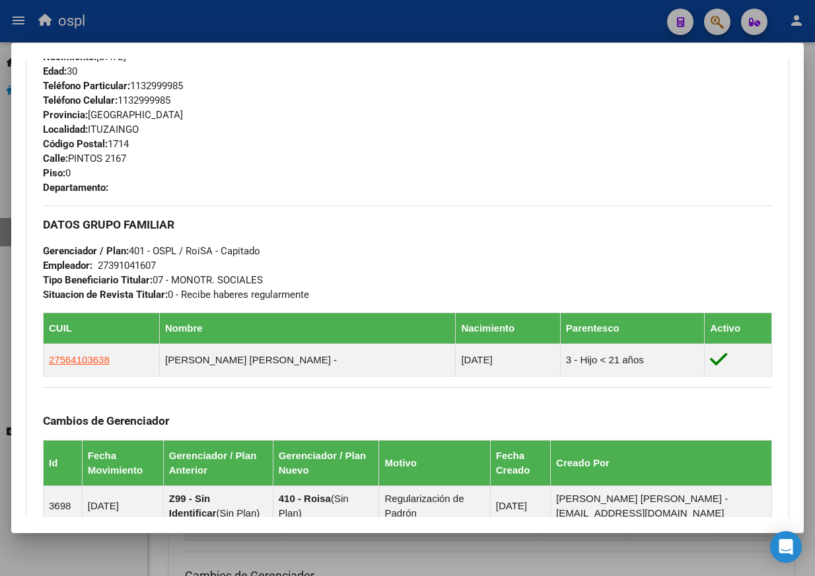
scroll to position [886, 0]
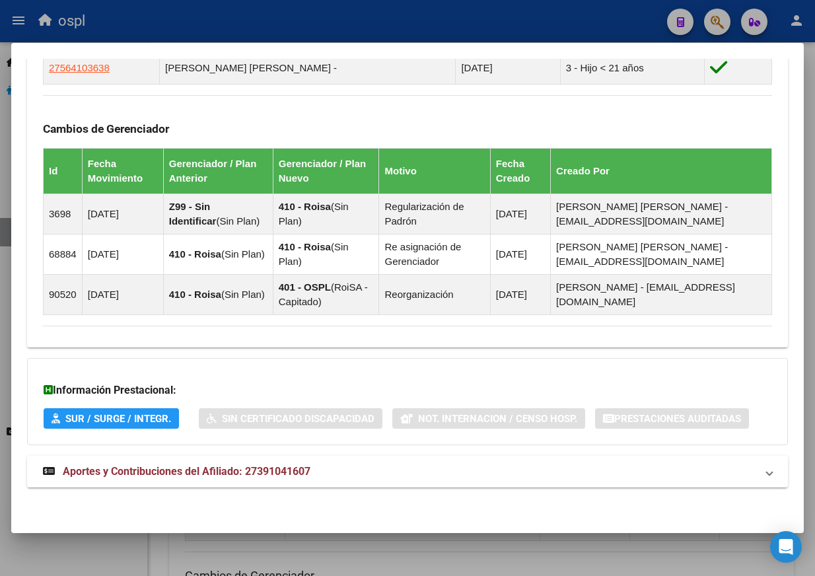
click at [177, 460] on mat-expansion-panel-header "Aportes y Contribuciones del Afiliado: 27391041607" at bounding box center [407, 472] width 761 height 32
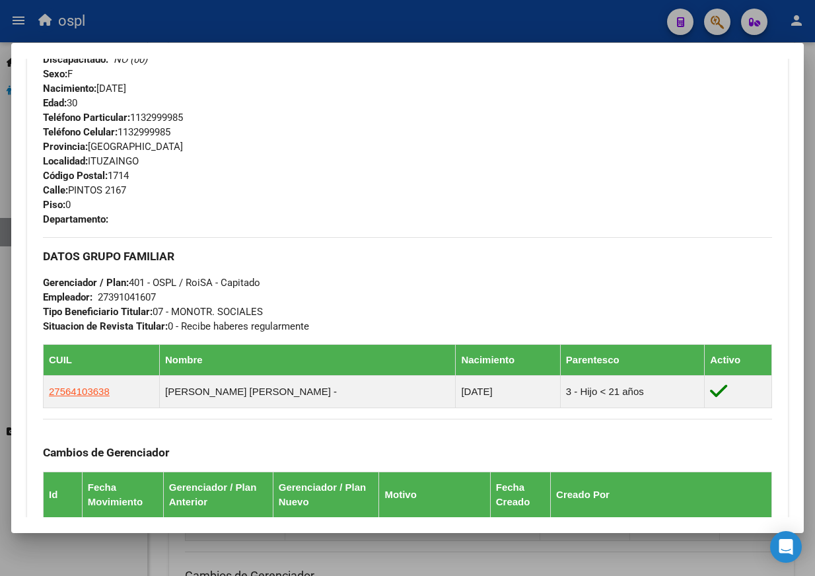
scroll to position [497, 0]
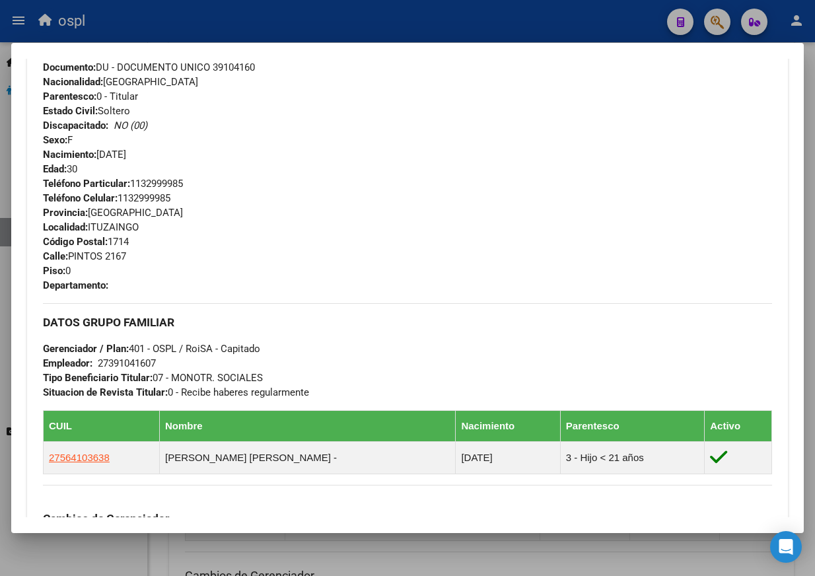
click at [372, 226] on div "Teléfono Particular: 1132999985 Teléfono Celular: 1132999985 Provincia: Buenos …" at bounding box center [407, 234] width 729 height 116
click at [209, 256] on div "Teléfono Particular: 1132999985 Teléfono Celular: 1132999985 Provincia: Buenos …" at bounding box center [407, 234] width 729 height 116
click at [326, 165] on div "Apellido: GUZMAN JOHANNA ISABEL CUIL: 27391041607 Documento: DU - DOCUMENTO UNI…" at bounding box center [407, 103] width 729 height 145
click at [435, 219] on div "Teléfono Particular: 1132999985 Teléfono Celular: 1132999985 Provincia: Buenos …" at bounding box center [407, 234] width 729 height 116
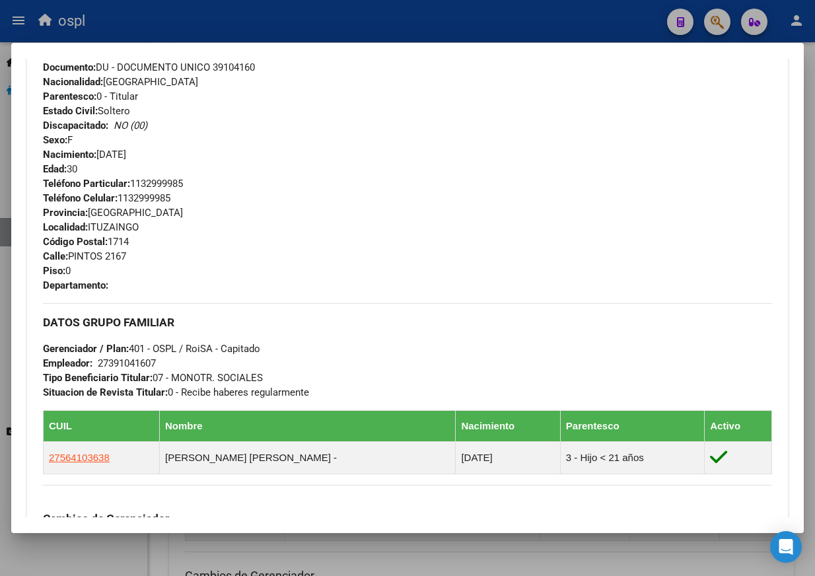
click at [588, 242] on div "Teléfono Particular: 1132999985 Teléfono Celular: 1132999985 Provincia: Buenos …" at bounding box center [407, 234] width 729 height 116
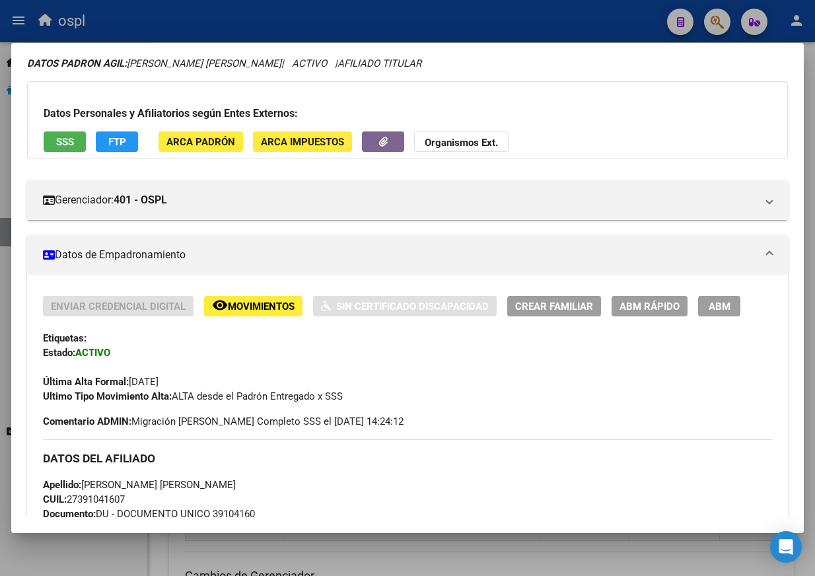
scroll to position [0, 0]
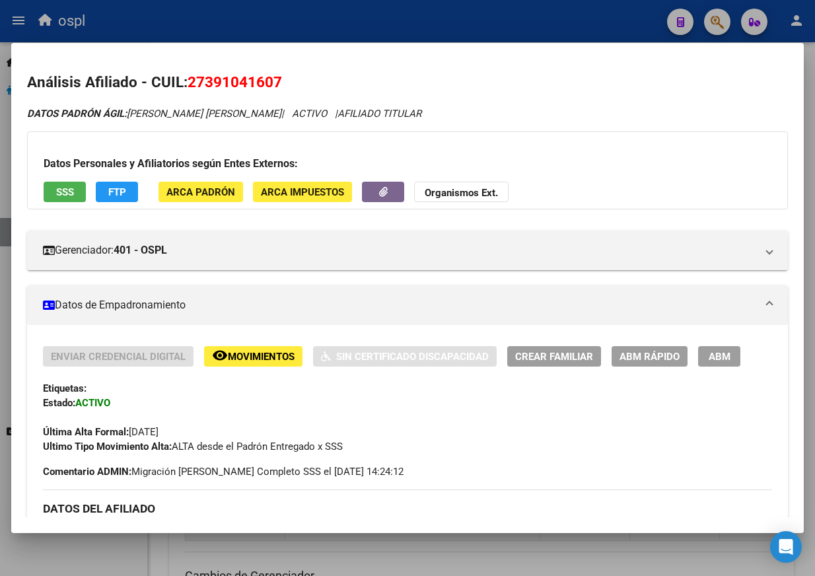
click at [457, 19] on div at bounding box center [407, 288] width 815 height 576
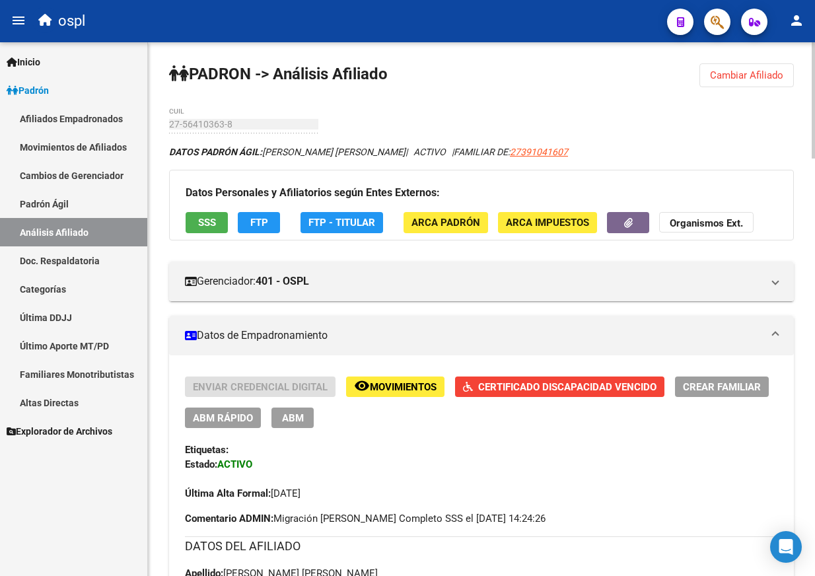
click at [724, 77] on span "Cambiar Afiliado" at bounding box center [746, 75] width 73 height 12
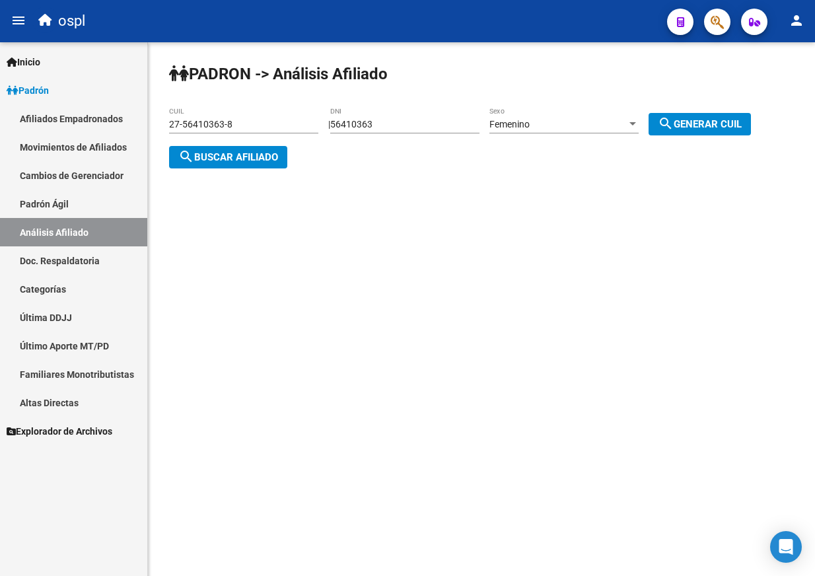
click at [375, 116] on div "56410363 DNI" at bounding box center [404, 120] width 149 height 26
click at [378, 125] on input "56410363" at bounding box center [404, 124] width 149 height 11
paste input "36131462"
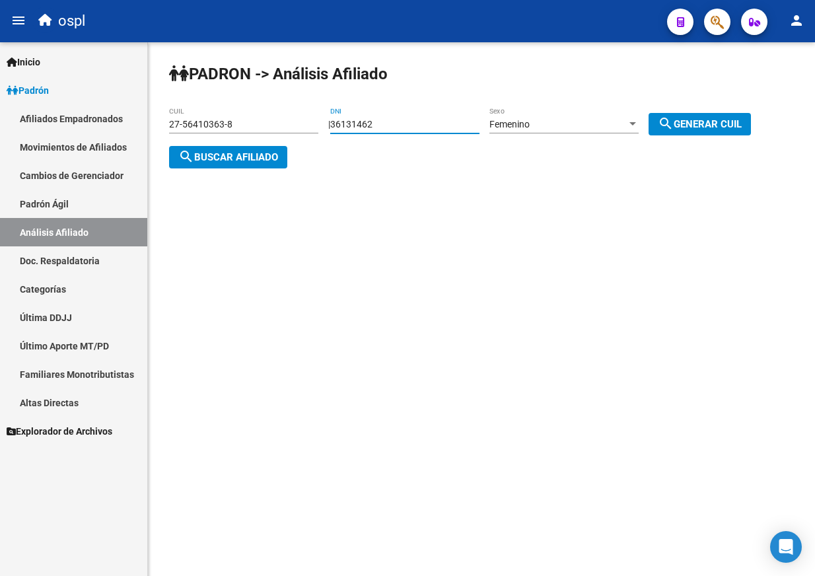
type input "36131462"
click at [673, 123] on mat-icon "search" at bounding box center [666, 124] width 16 height 16
click at [244, 153] on span "search Buscar afiliado" at bounding box center [228, 157] width 100 height 12
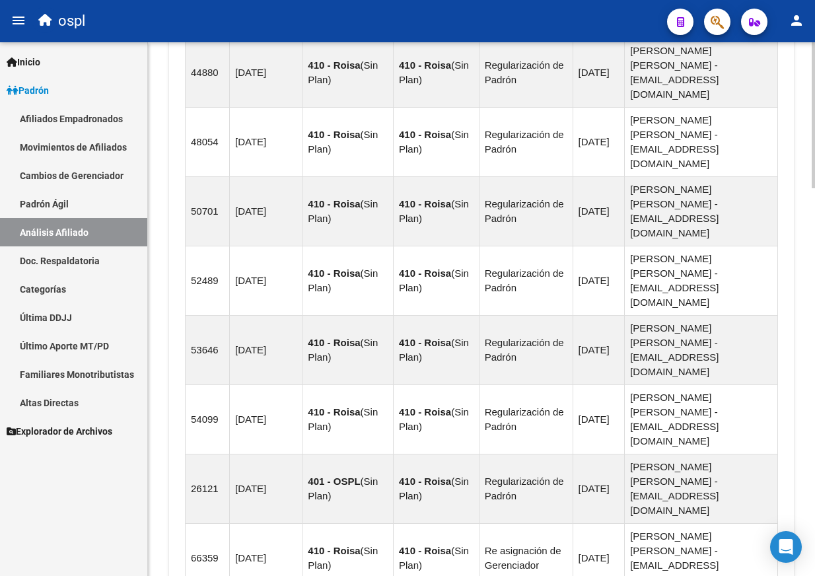
scroll to position [1414, 0]
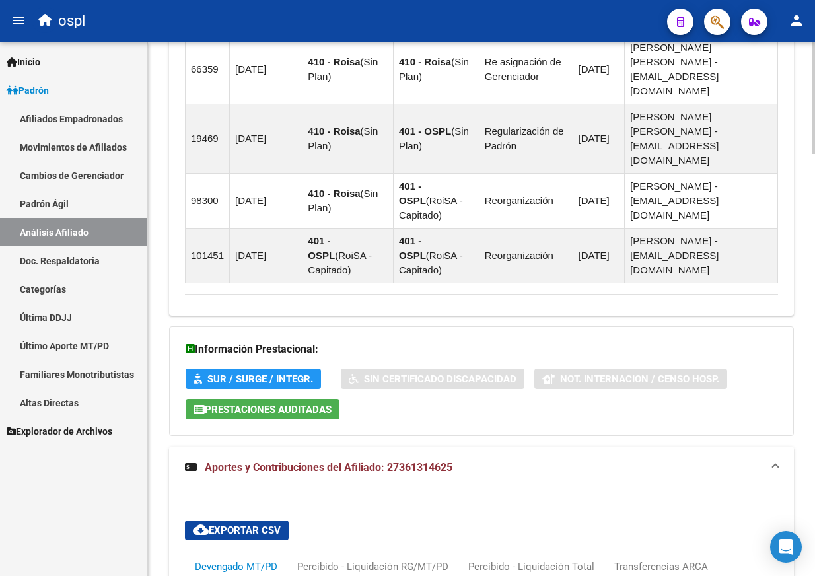
scroll to position [2018, 0]
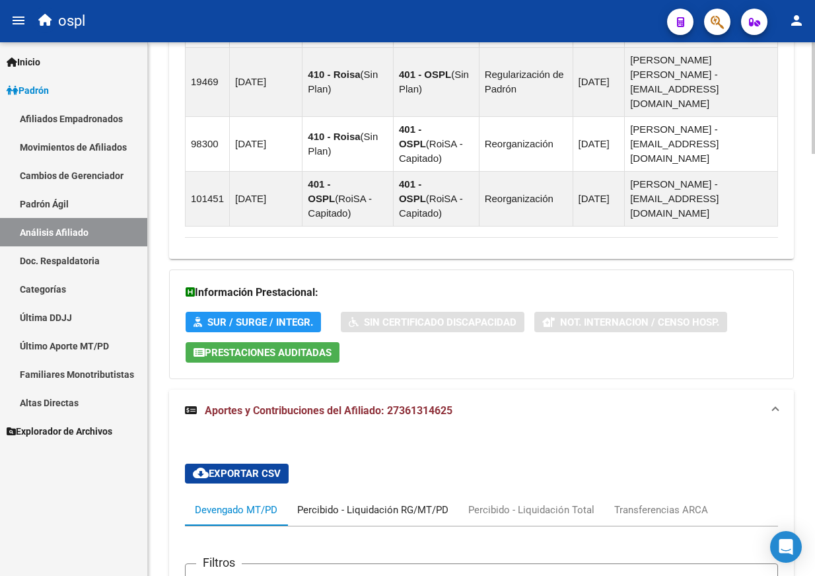
click at [357, 502] on div "Percibido - Liquidación RG/MT/PD" at bounding box center [372, 509] width 151 height 15
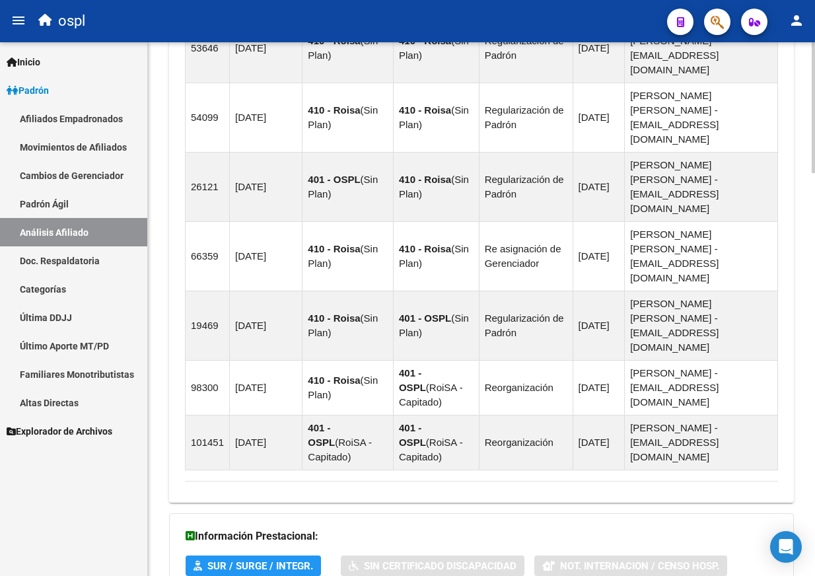
scroll to position [1879, 0]
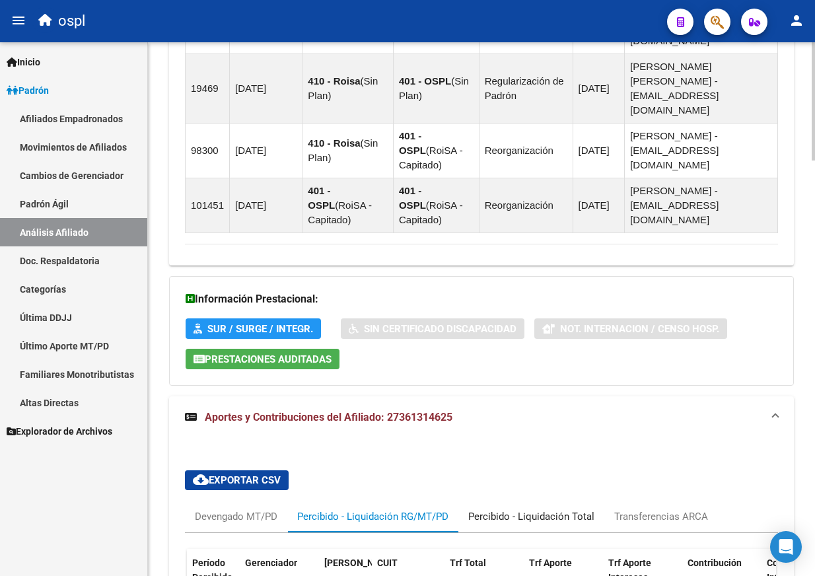
click at [520, 509] on div "Percibido - Liquidación Total" at bounding box center [531, 516] width 126 height 15
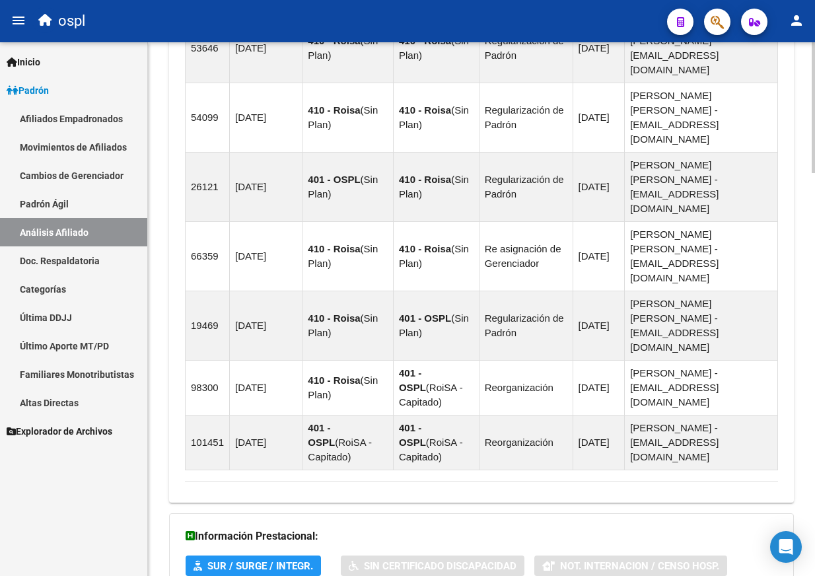
scroll to position [1795, 0]
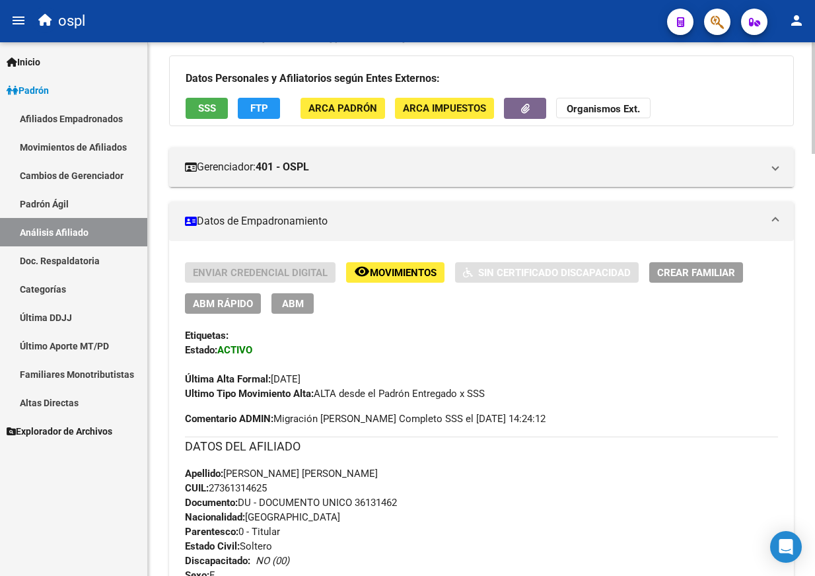
scroll to position [0, 0]
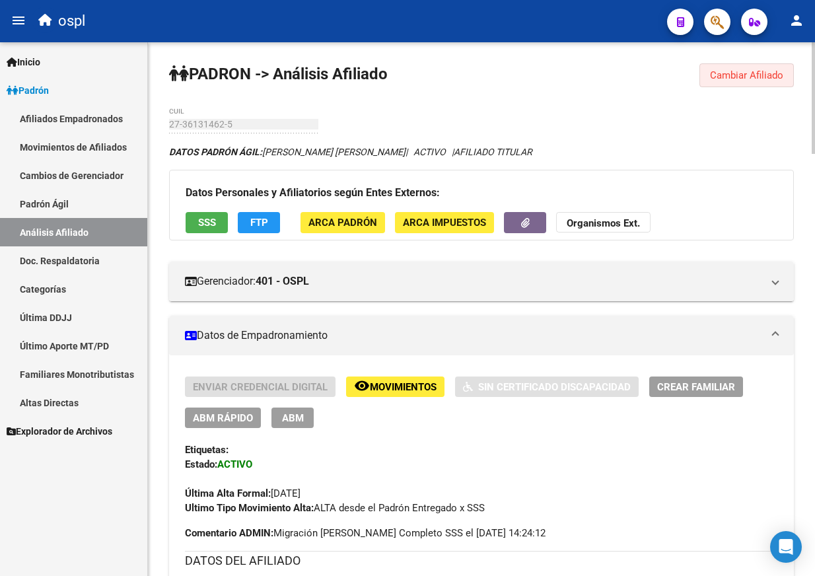
click at [738, 77] on span "Cambiar Afiliado" at bounding box center [746, 75] width 73 height 12
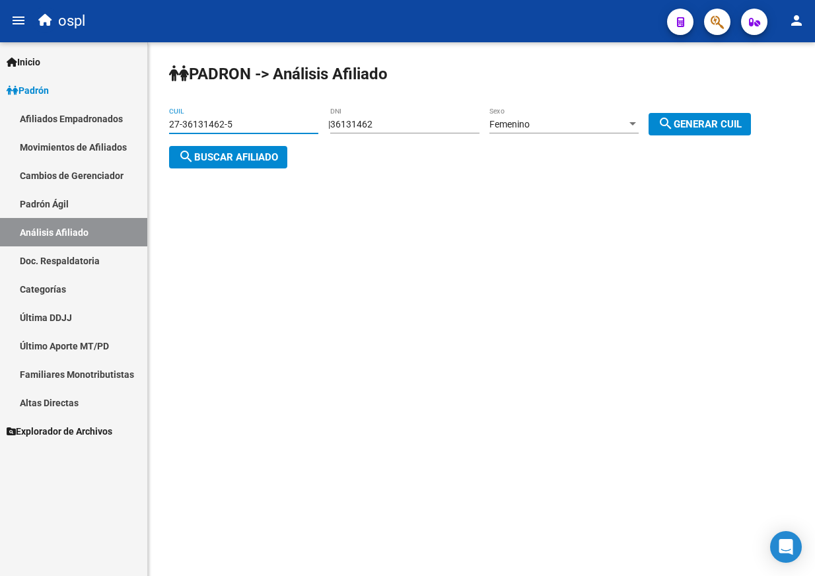
drag, startPoint x: 238, startPoint y: 121, endPoint x: 43, endPoint y: 125, distance: 194.8
click at [43, 125] on mat-sidenav-container "Firma Express Inicio Calendario SSS Instructivos Contacto OS Padrón Afiliados E…" at bounding box center [407, 308] width 815 height 533
paste input "0-26797459"
type input "20-26797459-5"
click at [242, 157] on span "search Buscar afiliado" at bounding box center [228, 157] width 100 height 12
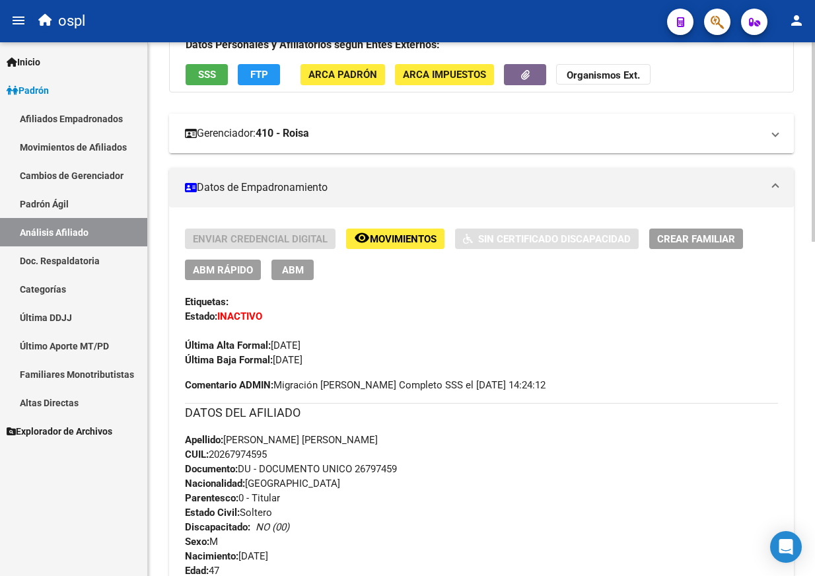
scroll to position [132, 0]
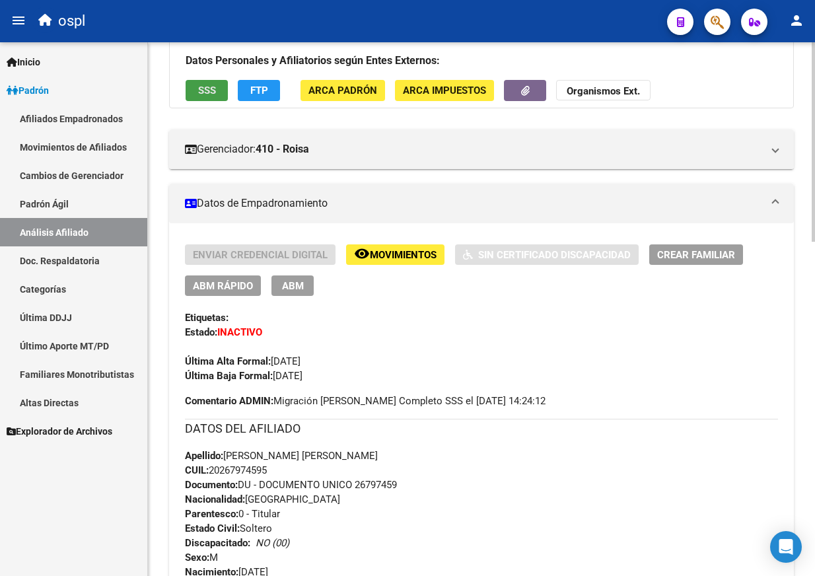
click at [219, 88] on button "SSS" at bounding box center [207, 90] width 42 height 20
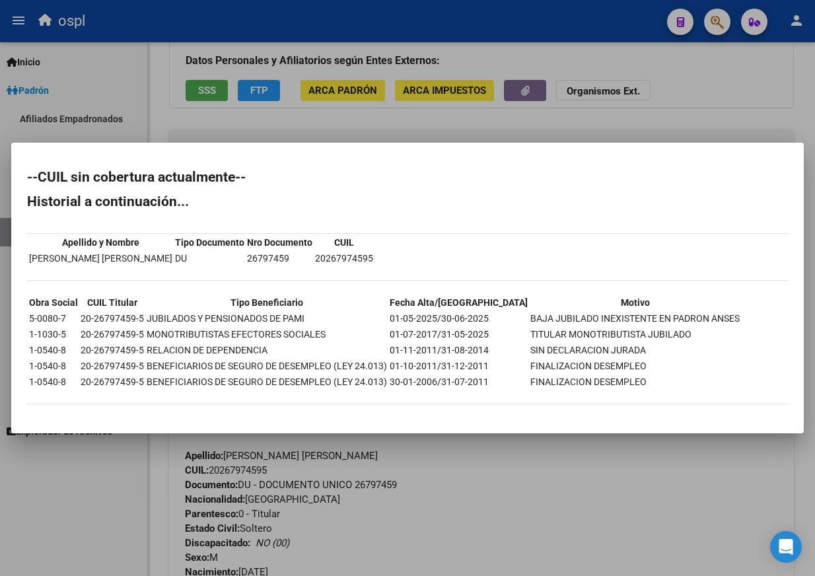
click at [530, 320] on td "BAJA JUBILADO INEXISTENTE EN PADRON ANSES" at bounding box center [635, 318] width 211 height 15
click at [689, 320] on td "BAJA JUBILADO INEXISTENTE EN PADRON ANSES" at bounding box center [635, 318] width 211 height 15
copy td "BAJA JUBILADO INEXISTENTE EN PADRON ANSES"
click at [530, 332] on td "TITULAR MONOTRIBUTISTA JUBILADO" at bounding box center [635, 334] width 211 height 15
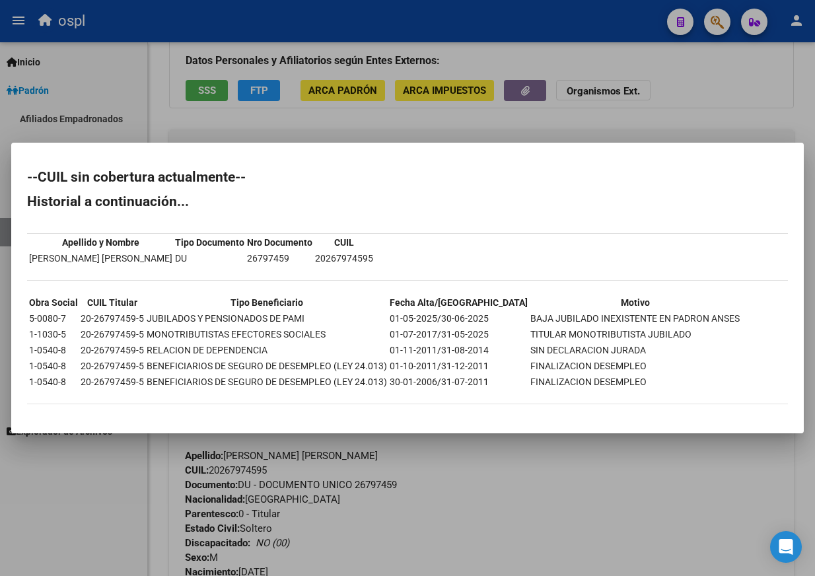
click at [530, 332] on td "TITULAR MONOTRIBUTISTA JUBILADO" at bounding box center [635, 334] width 211 height 15
click at [623, 337] on td "TITULAR MONOTRIBUTISTA JUBILADO" at bounding box center [635, 334] width 211 height 15
copy td "TITULAR MONOTRIBUTISTA JUBILADO"
click at [650, 109] on div at bounding box center [407, 288] width 815 height 576
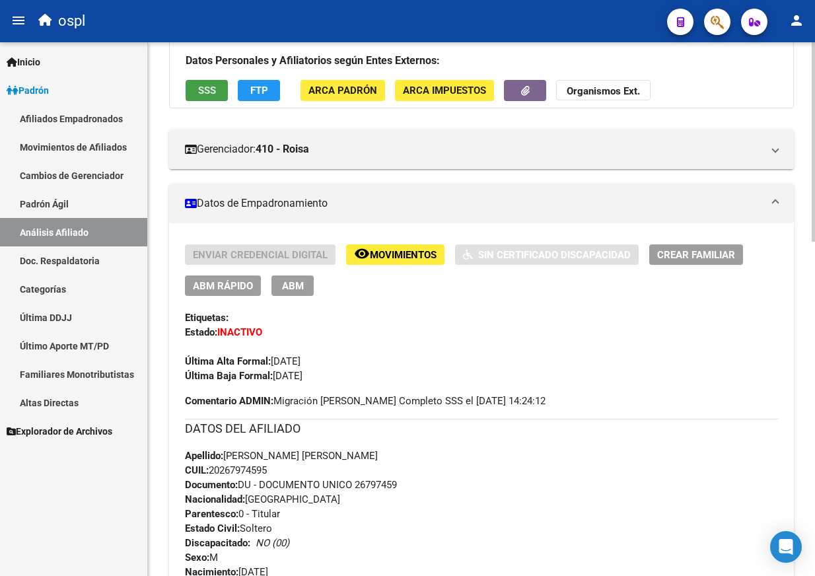
click at [215, 94] on span "SSS" at bounding box center [207, 91] width 18 height 12
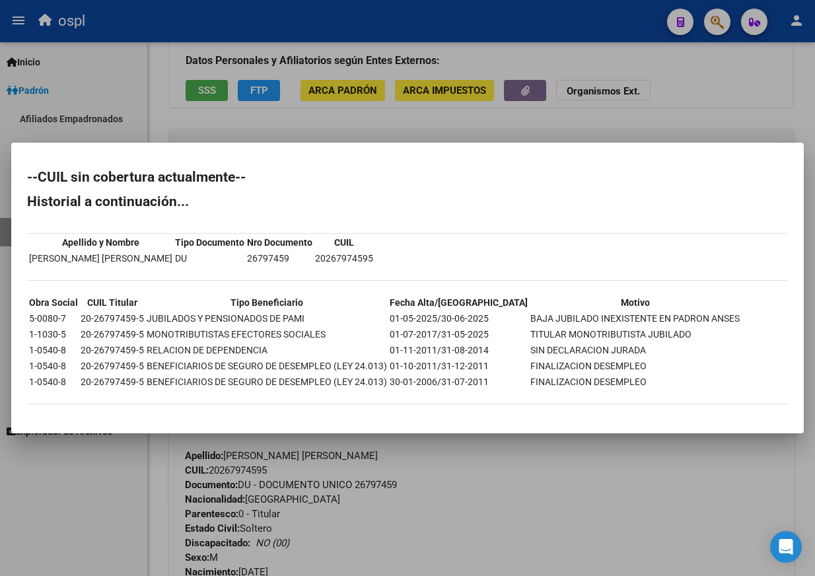
click at [672, 105] on div at bounding box center [407, 288] width 815 height 576
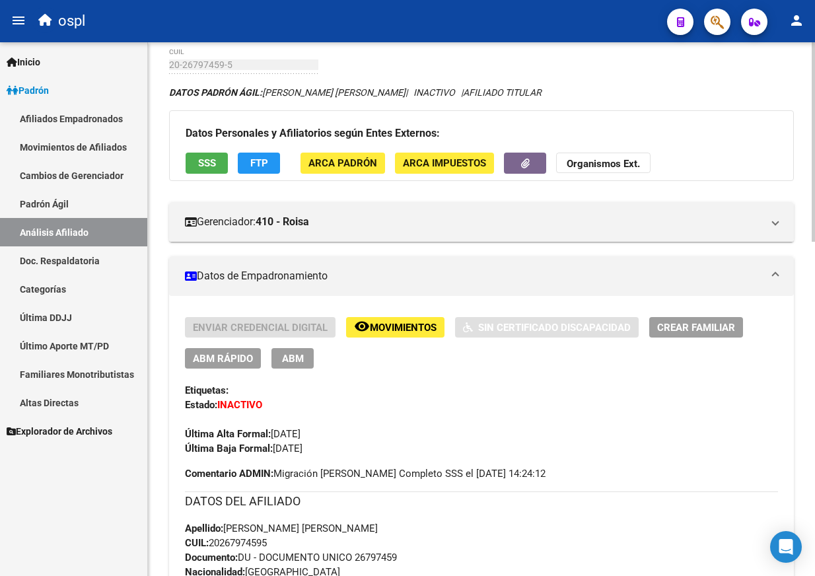
scroll to position [0, 0]
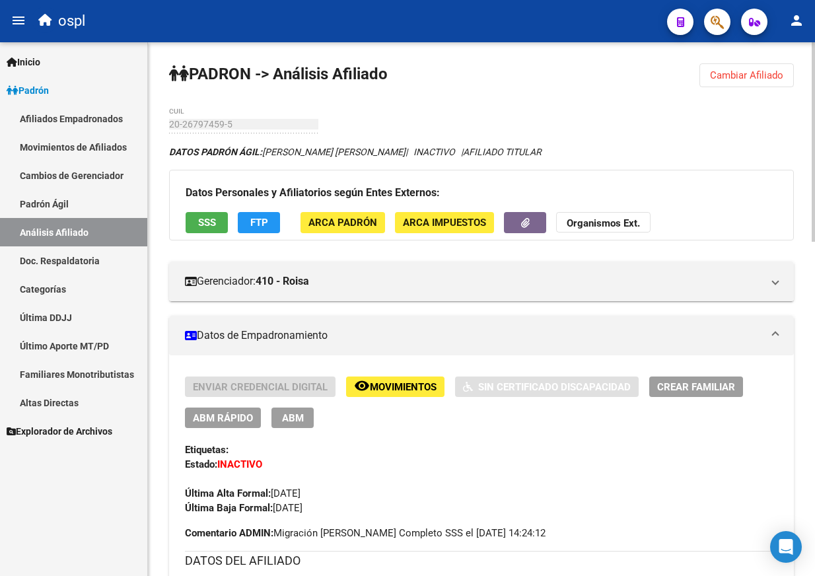
click at [709, 69] on button "Cambiar Afiliado" at bounding box center [746, 75] width 94 height 24
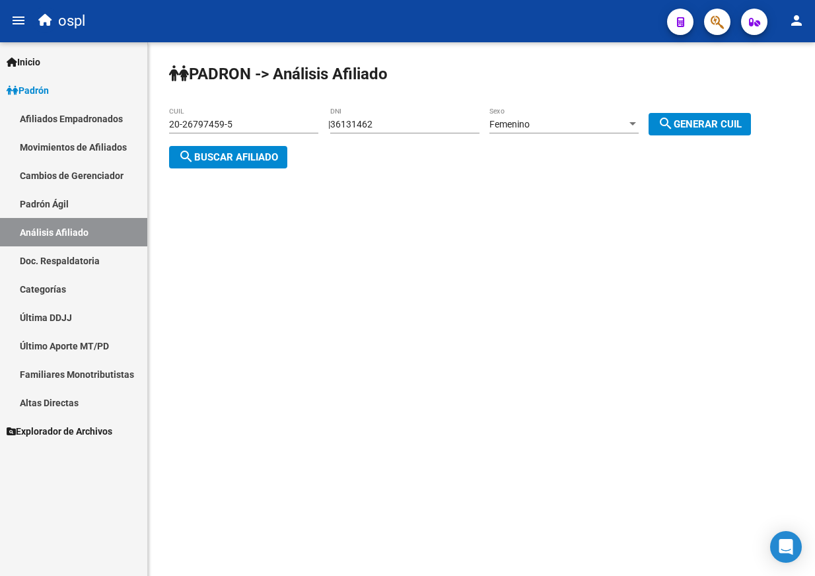
click at [341, 109] on div "PADRON -> Análisis Afiliado 20-26797459-5 CUIL | 36131462 DNI Femenino Sexo sea…" at bounding box center [481, 126] width 667 height 168
click at [359, 125] on input "36131462" at bounding box center [404, 124] width 149 height 11
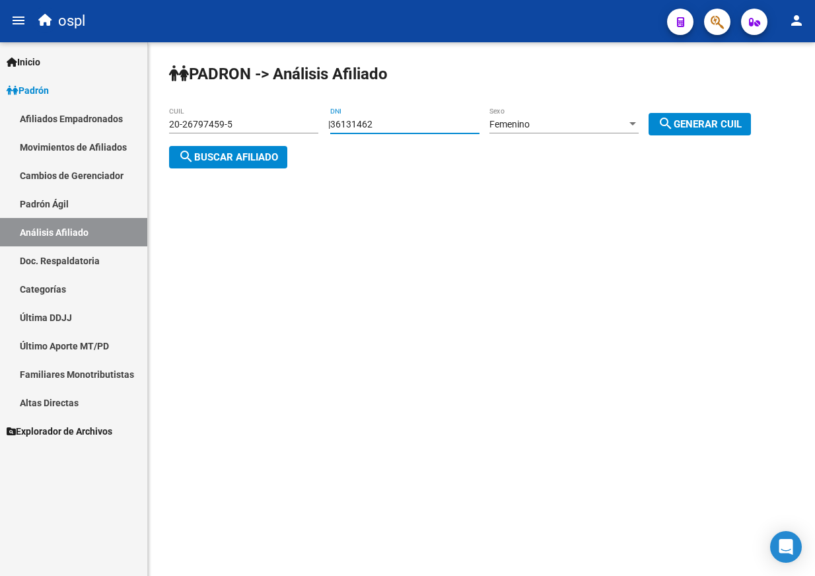
paste input "23214593"
type input "23214593"
click at [690, 122] on span "search Generar CUIL" at bounding box center [700, 124] width 84 height 12
type input "27-23214593-0"
click at [227, 168] on div "PADRON -> Análisis Afiliado 27-23214593-0 CUIL | 23214593 DNI Femenino Sexo sea…" at bounding box center [481, 126] width 667 height 168
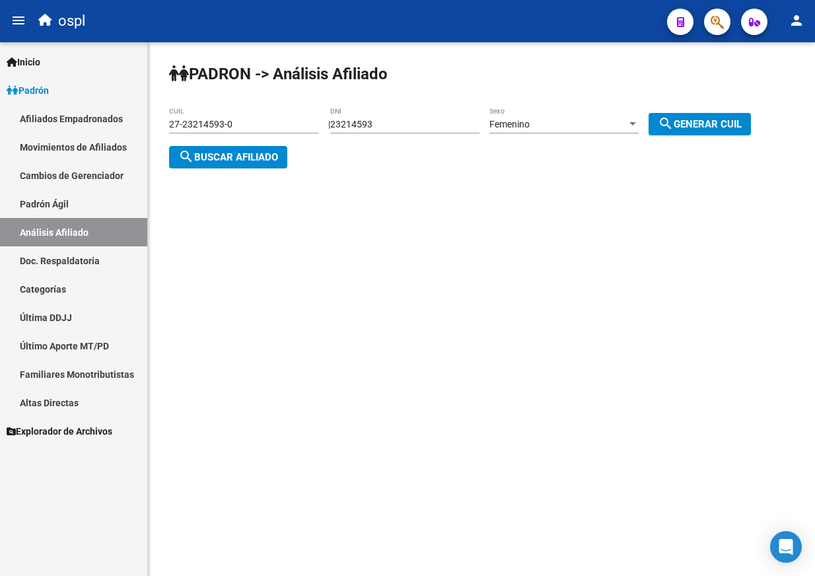
click at [228, 162] on span "search Buscar afiliado" at bounding box center [228, 157] width 100 height 12
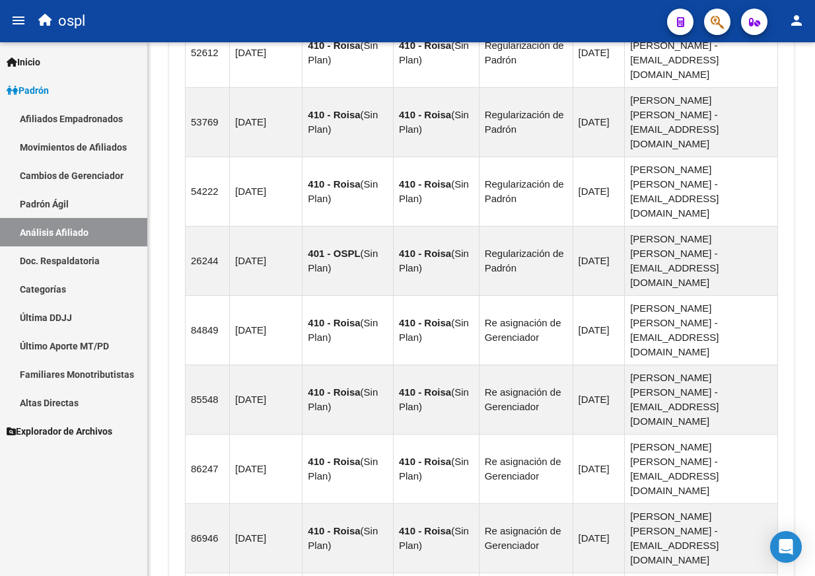
scroll to position [1648, 0]
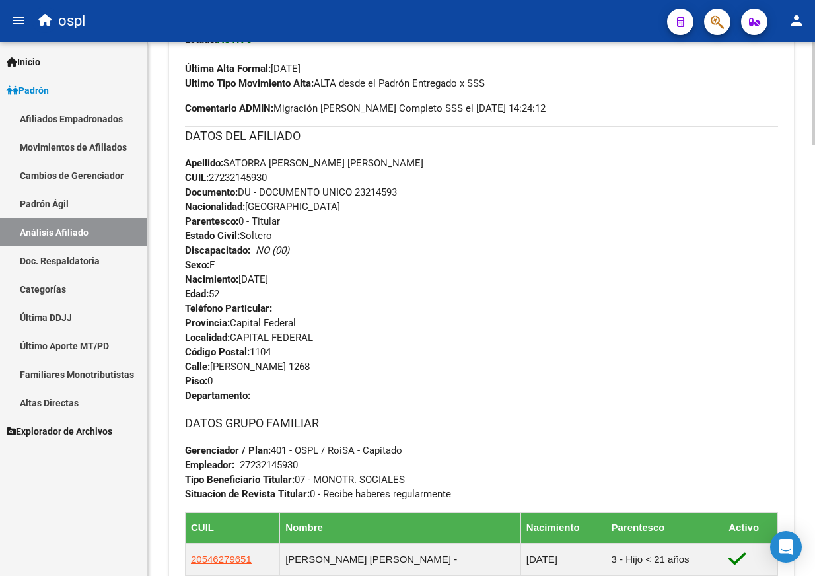
scroll to position [405, 0]
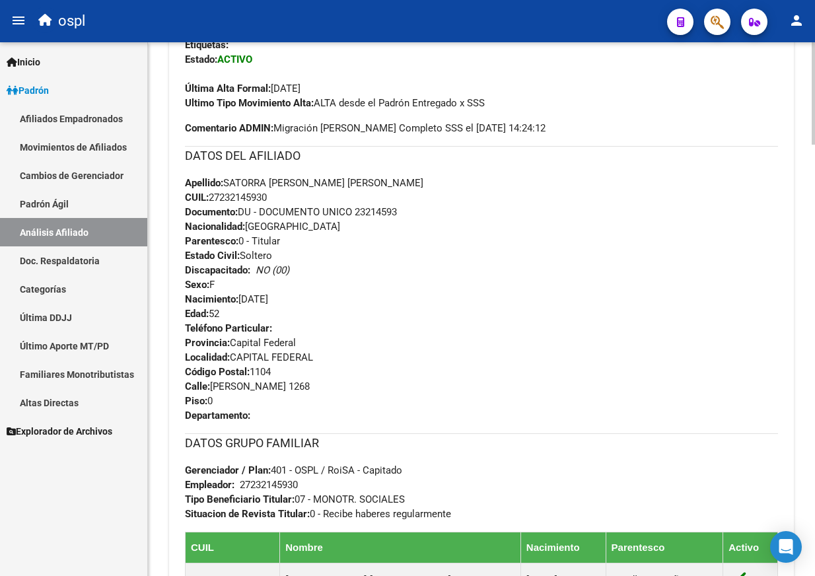
click at [242, 199] on span "CUIL: 27232145930" at bounding box center [226, 197] width 82 height 12
click at [242, 198] on span "CUIL: 27232145930" at bounding box center [226, 197] width 82 height 12
copy span "27232145930"
click at [640, 276] on div "Apellido: SATORRA MARIA LAURA CUIL: 27232145930 Documento: DU - DOCUMENTO UNICO…" at bounding box center [481, 248] width 593 height 145
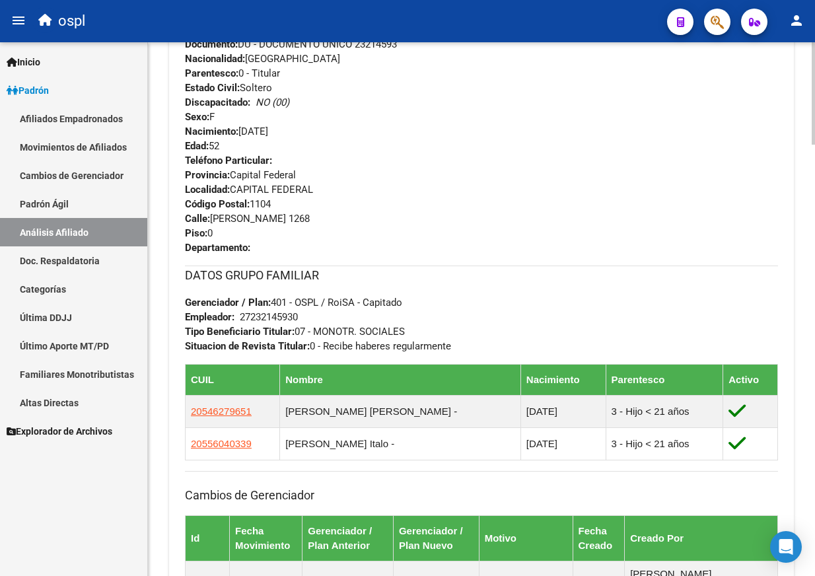
scroll to position [669, 0]
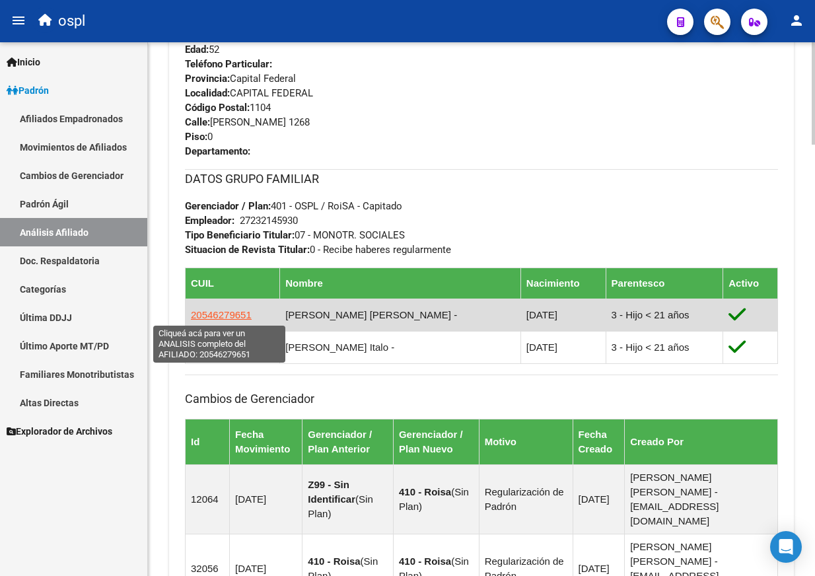
drag, startPoint x: 256, startPoint y: 318, endPoint x: 192, endPoint y: 318, distance: 64.0
click at [192, 318] on td "20546279651" at bounding box center [233, 314] width 94 height 32
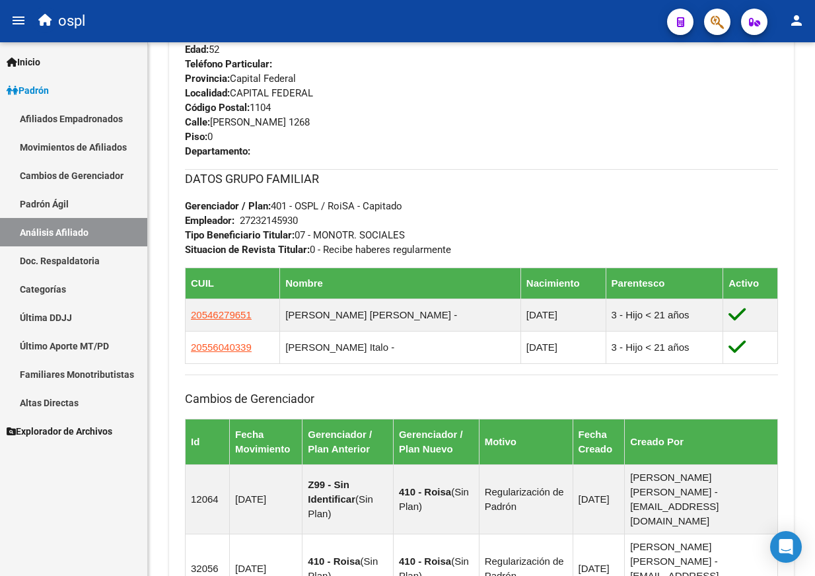
copy span "20546279651"
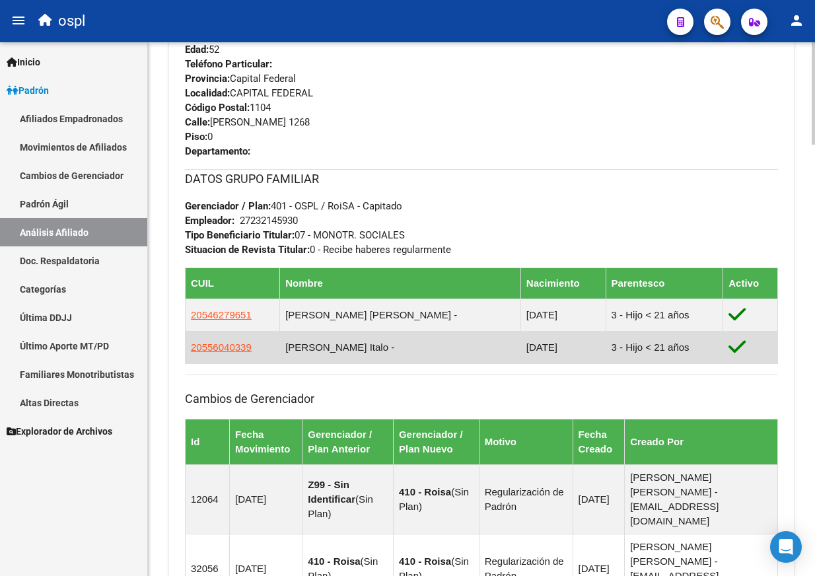
click at [605, 360] on td "3 - Hijo < 21 años" at bounding box center [664, 347] width 118 height 32
drag, startPoint x: 265, startPoint y: 349, endPoint x: 189, endPoint y: 353, distance: 76.0
click at [189, 353] on td "20556040339" at bounding box center [233, 347] width 94 height 32
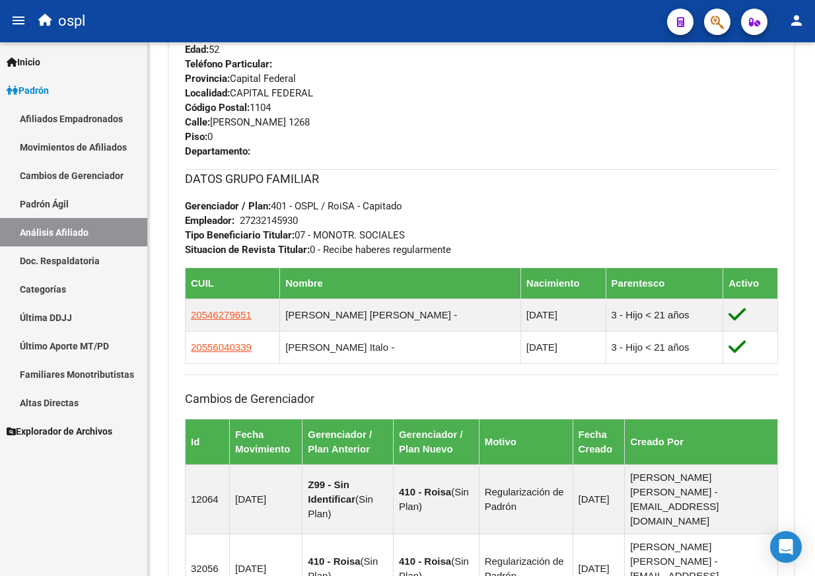
copy span "20556040339"
click at [595, 234] on div "DATOS GRUPO FAMILIAR Gerenciador / Plan: 401 - OSPL / RoiSA - Capitado Empleado…" at bounding box center [481, 213] width 593 height 88
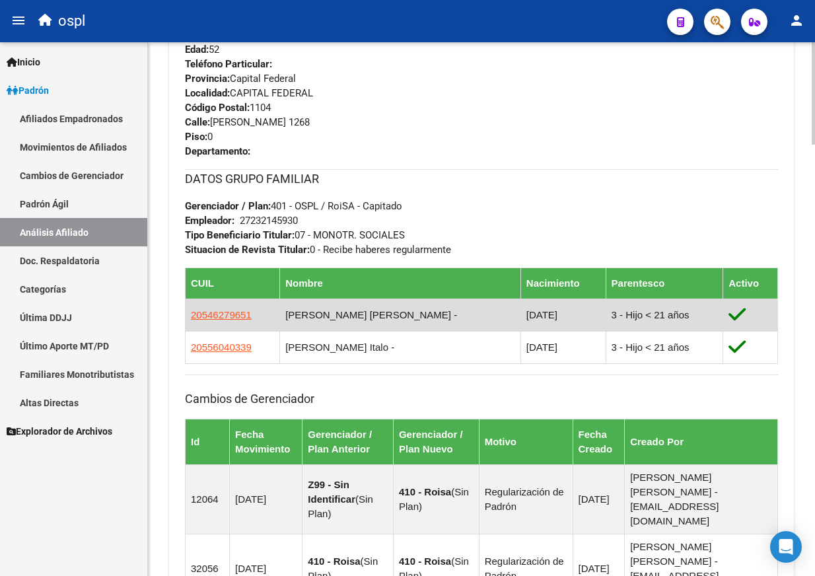
drag, startPoint x: 422, startPoint y: 310, endPoint x: 300, endPoint y: 318, distance: 121.7
click at [300, 318] on td "Ojeda Satorra Oliver -" at bounding box center [400, 314] width 241 height 32
copy td "Ojeda Satorra Oliver -"
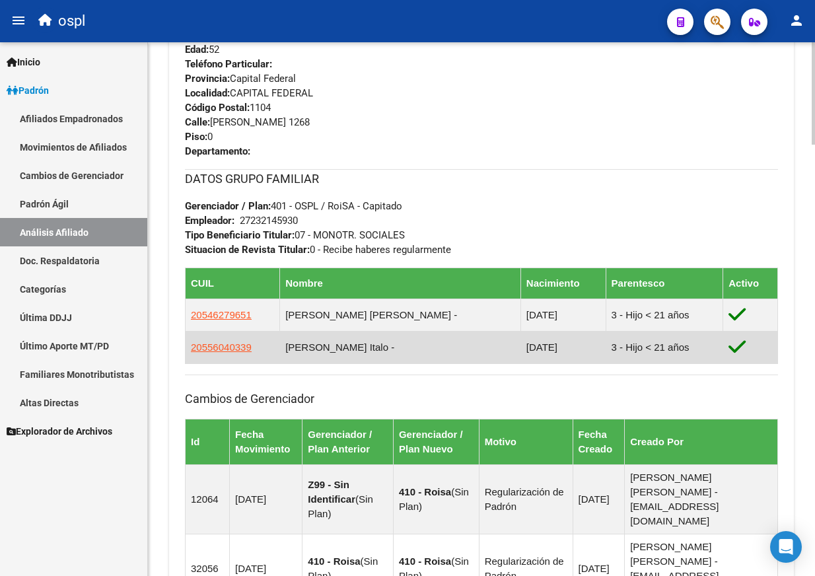
drag, startPoint x: 413, startPoint y: 347, endPoint x: 290, endPoint y: 352, distance: 122.9
click at [290, 352] on tr "20556040339 Ojeda Satorra Italo - 01/01/2016 3 - Hijo < 21 años" at bounding box center [482, 347] width 592 height 32
copy tr "Ojeda Satorra Italo -"
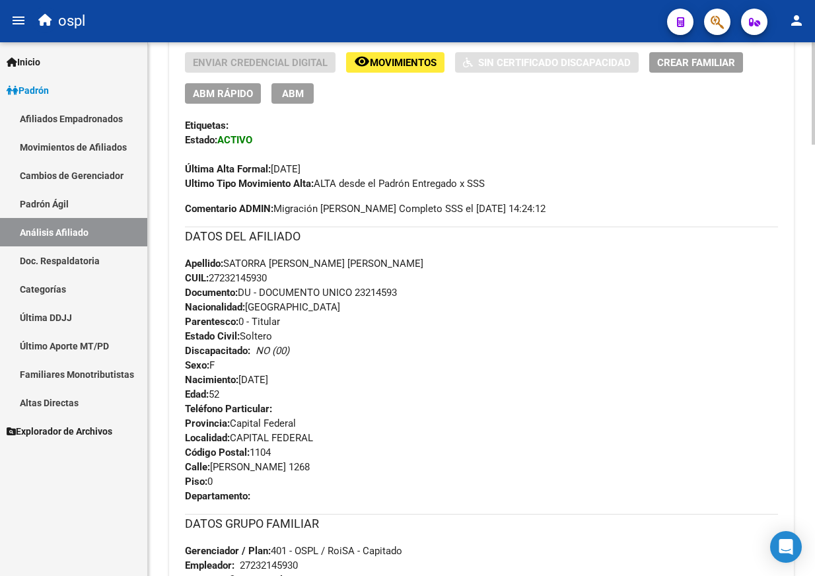
scroll to position [141, 0]
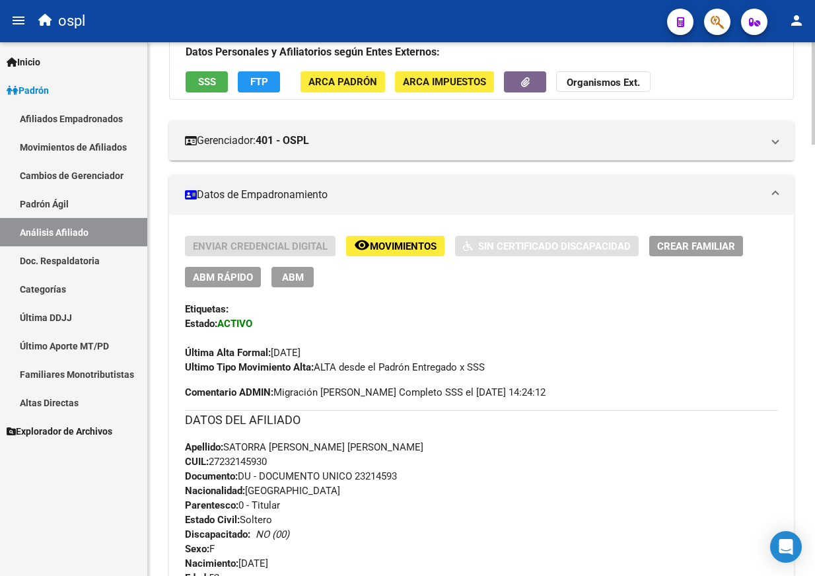
click at [297, 274] on span "ABM" at bounding box center [293, 277] width 22 height 12
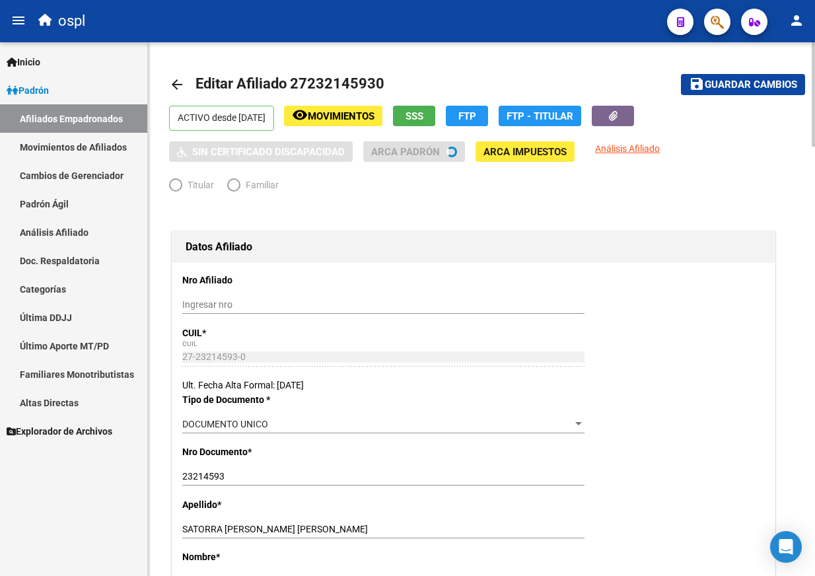
radio input "true"
type input "27-23214593-0"
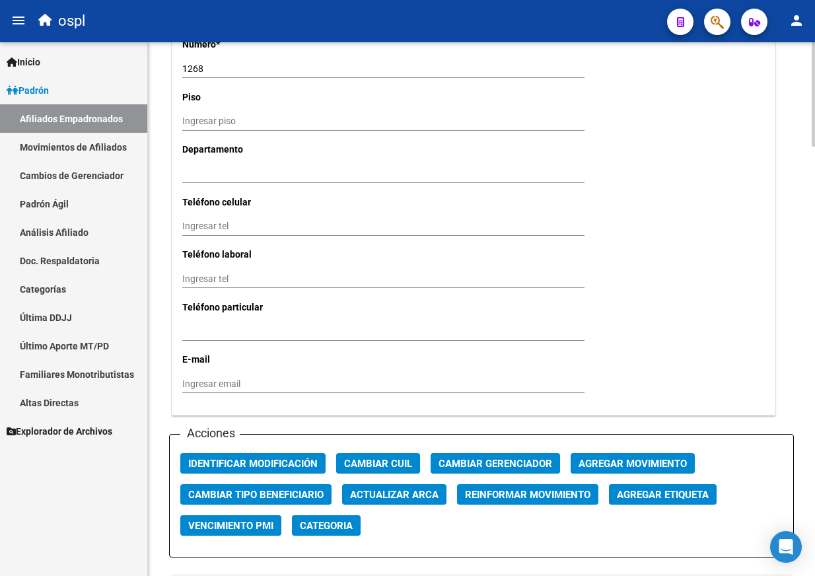
scroll to position [1188, 0]
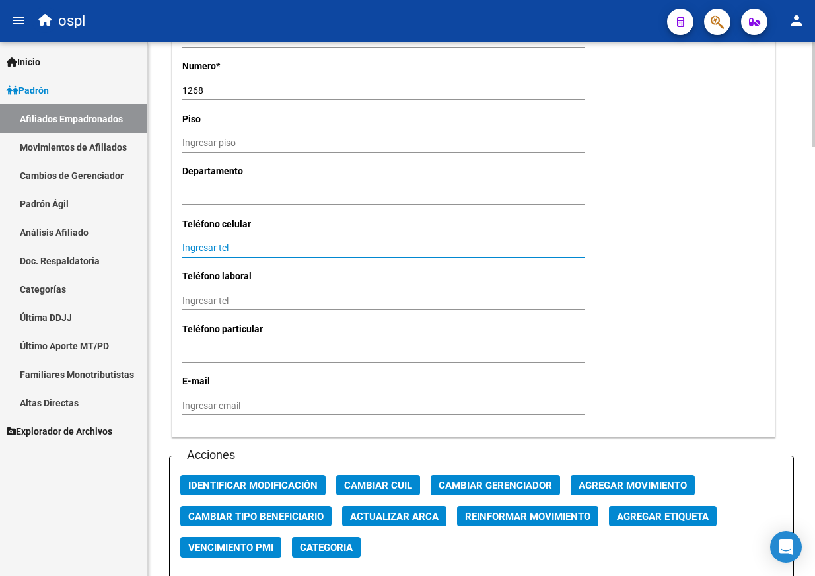
click at [226, 252] on input "Ingresar tel" at bounding box center [383, 247] width 402 height 11
type input "11 4975-9557"
click at [242, 400] on input "Ingresar email" at bounding box center [383, 405] width 402 height 11
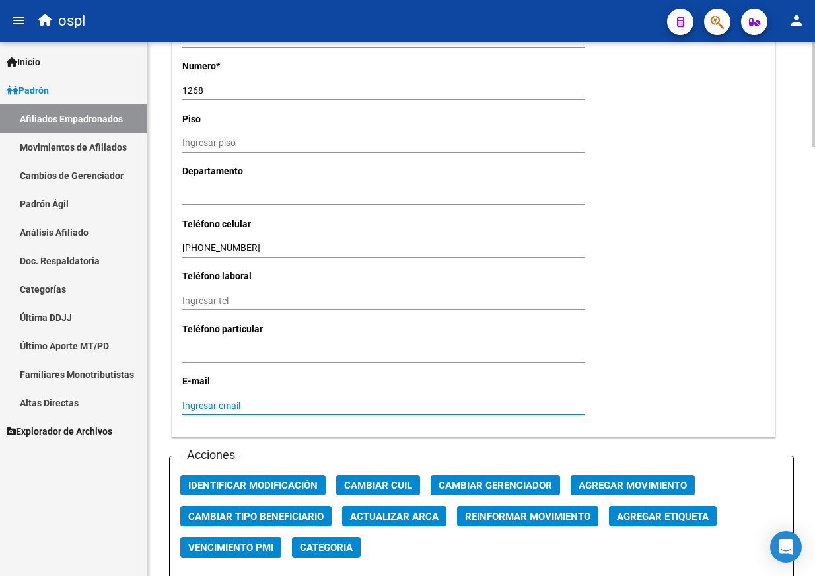
paste input "laurasatorra@gmail.com"
type input "laurasatorra@gmail.com"
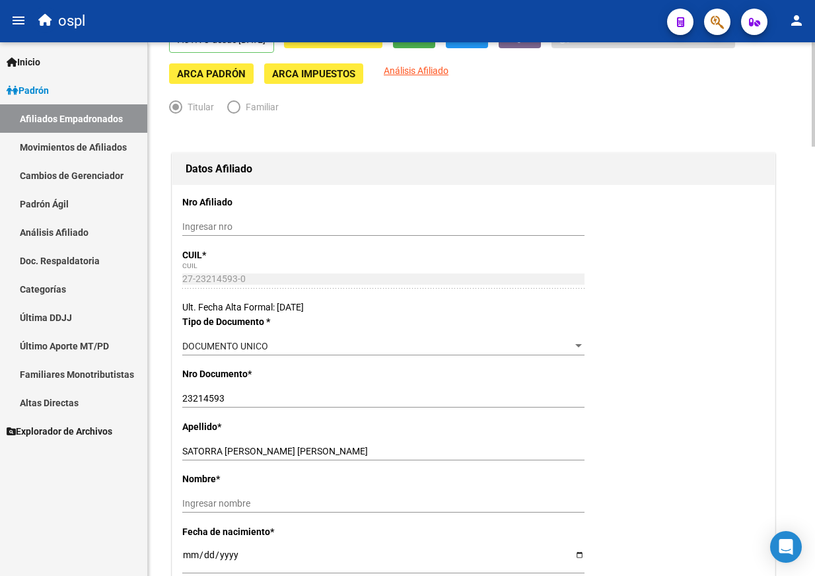
scroll to position [0, 0]
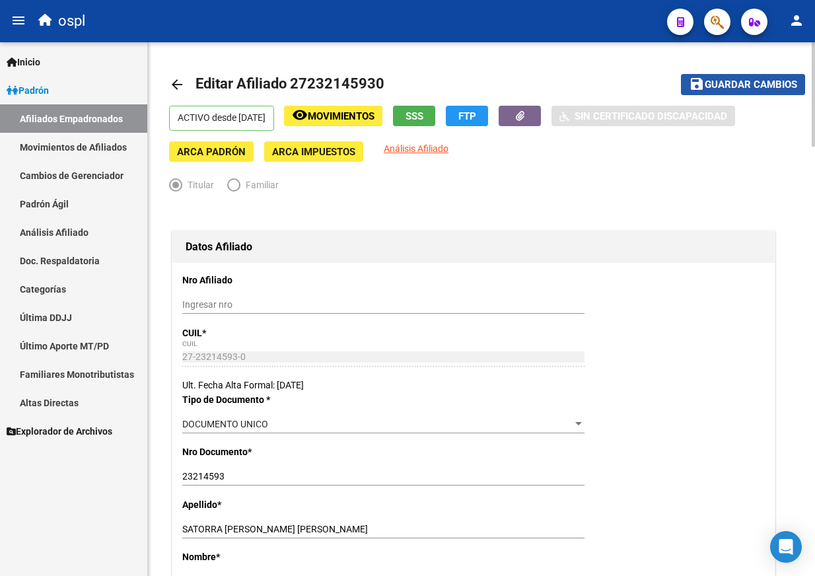
click at [710, 87] on span "Guardar cambios" at bounding box center [750, 85] width 92 height 12
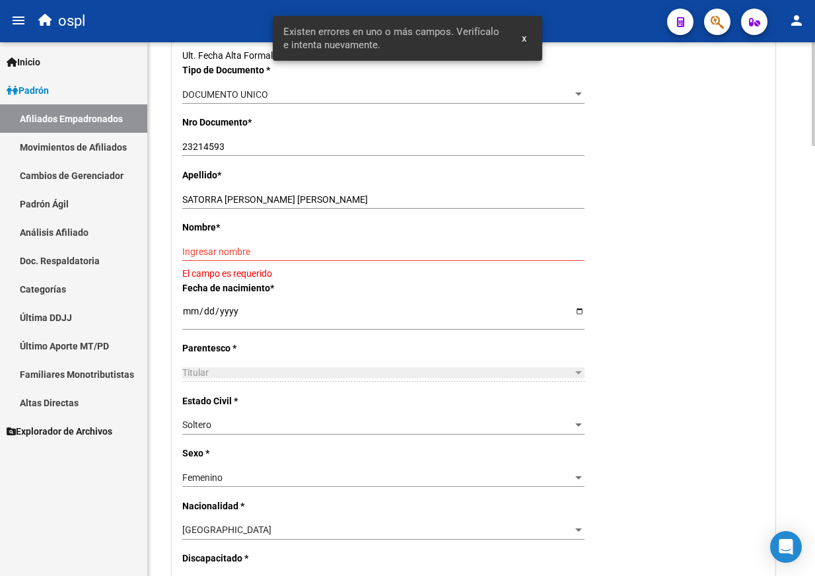
scroll to position [330, 0]
click at [301, 256] on input "Ingresar nombre" at bounding box center [383, 251] width 402 height 11
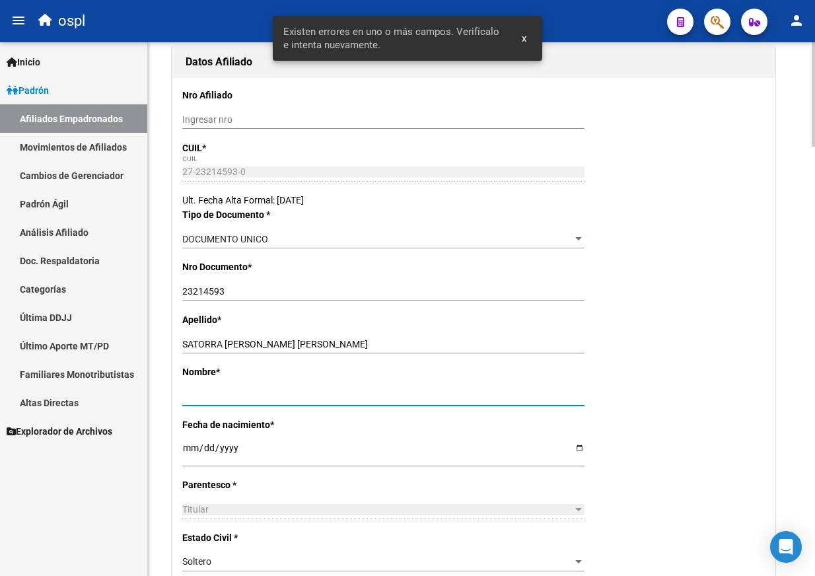
scroll to position [0, 0]
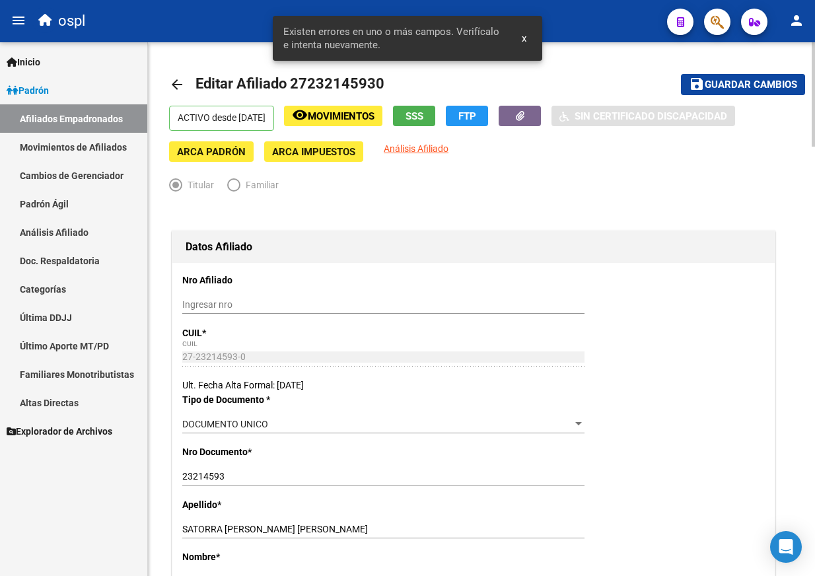
click at [705, 96] on mat-toolbar-row "save Guardar cambios" at bounding box center [718, 84] width 174 height 42
click at [710, 83] on span "Guardar cambios" at bounding box center [750, 85] width 92 height 12
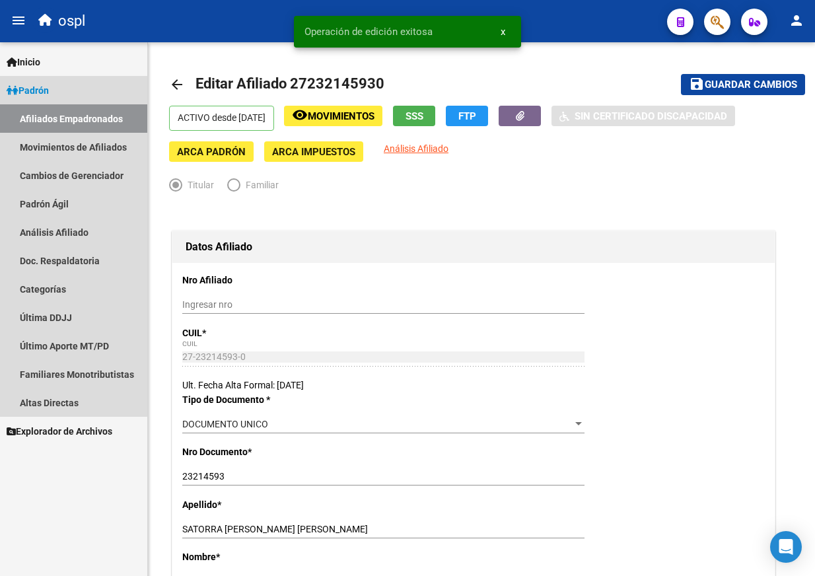
click at [34, 114] on link "Afiliados Empadronados" at bounding box center [73, 118] width 147 height 28
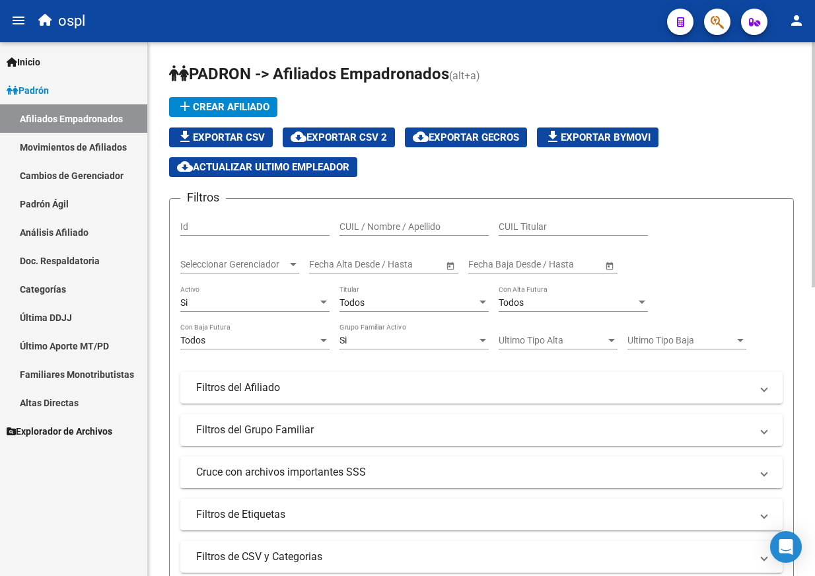
click at [540, 94] on app-list-header "PADRON -> Afiliados Empadronados (alt+a) add Crear Afiliado file_download Expor…" at bounding box center [481, 339] width 625 height 553
click at [86, 239] on link "Análisis Afiliado" at bounding box center [73, 232] width 147 height 28
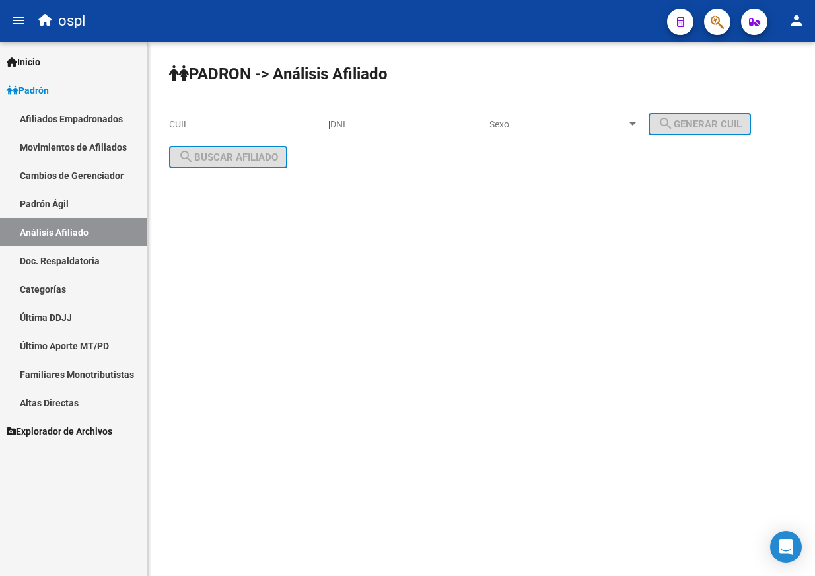
click at [216, 116] on div "CUIL" at bounding box center [243, 120] width 149 height 26
paste input "20-25831850-2"
type input "20-25831850-2"
click at [230, 153] on span "search Buscar afiliado" at bounding box center [228, 157] width 100 height 12
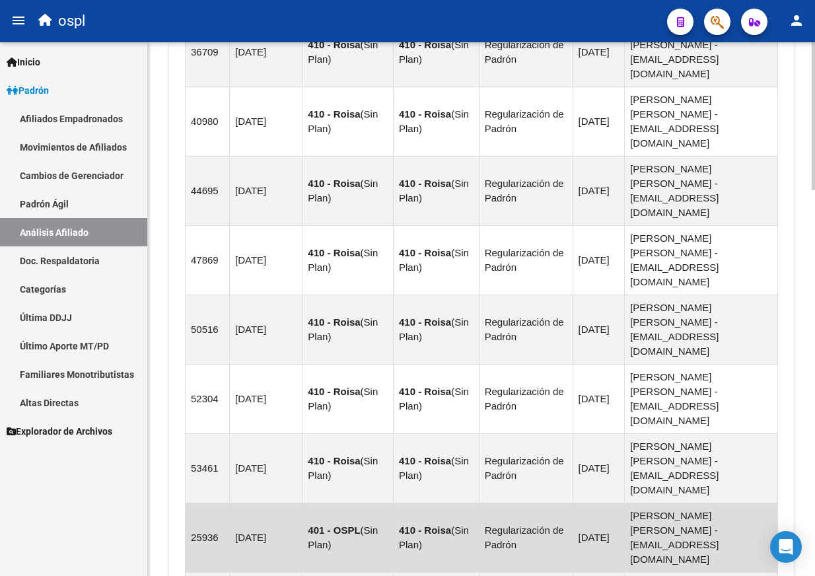
scroll to position [1389, 0]
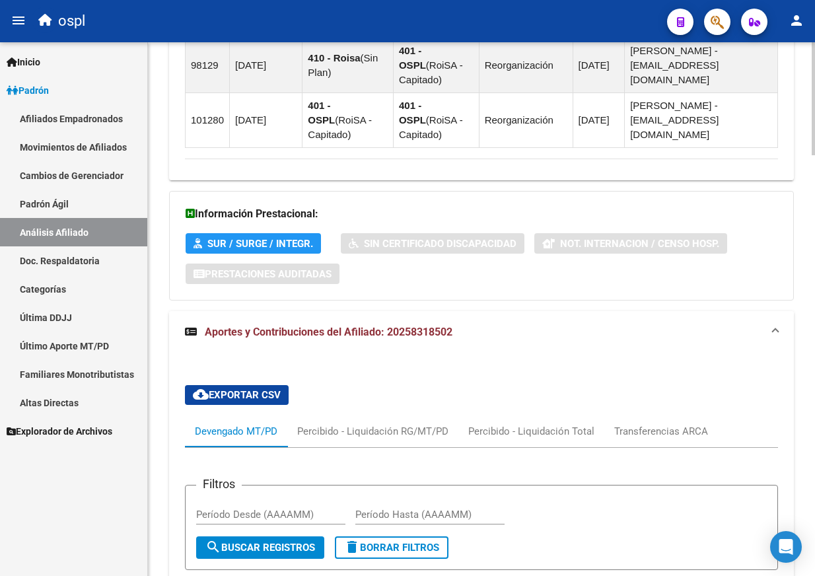
scroll to position [1992, 0]
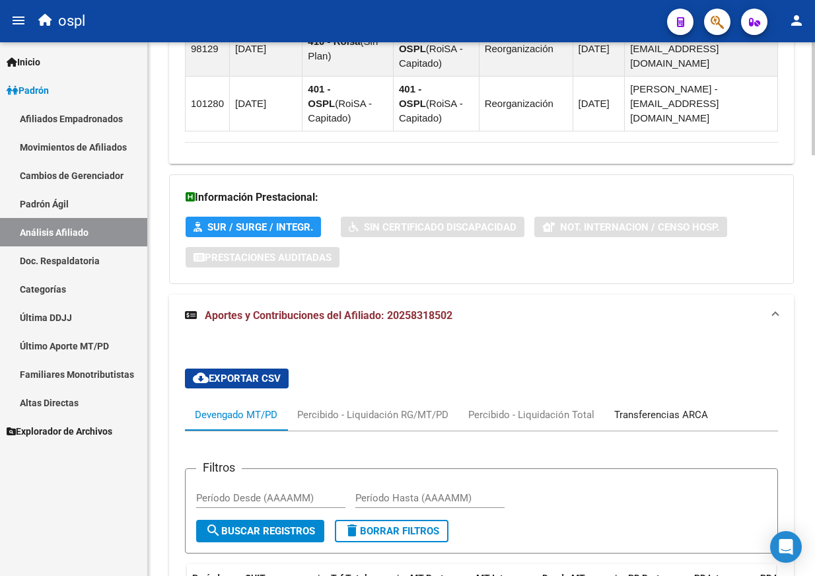
click at [635, 407] on div "Transferencias ARCA" at bounding box center [661, 414] width 94 height 15
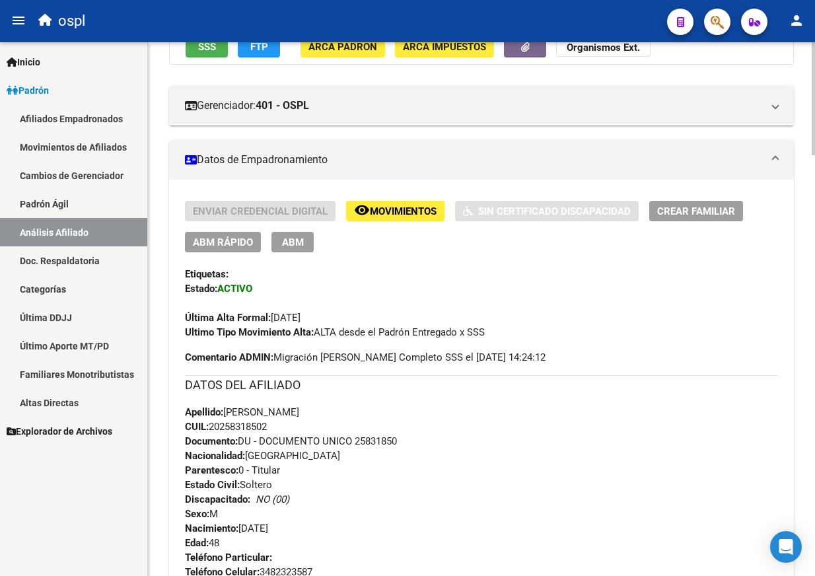
scroll to position [158, 0]
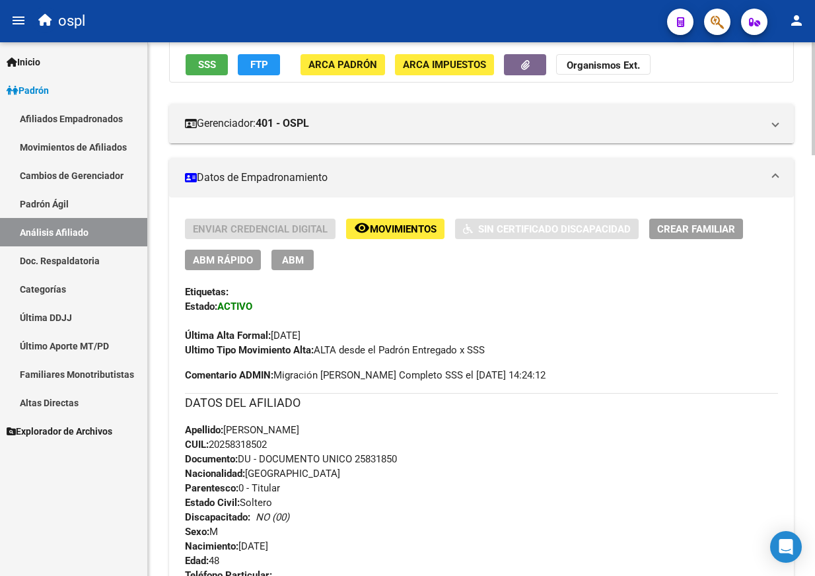
click at [264, 444] on span "CUIL: 20258318502" at bounding box center [226, 444] width 82 height 12
copy span "20258318502"
click at [236, 432] on span "Apellido: GONZA JOSE ANDRES" at bounding box center [242, 430] width 114 height 12
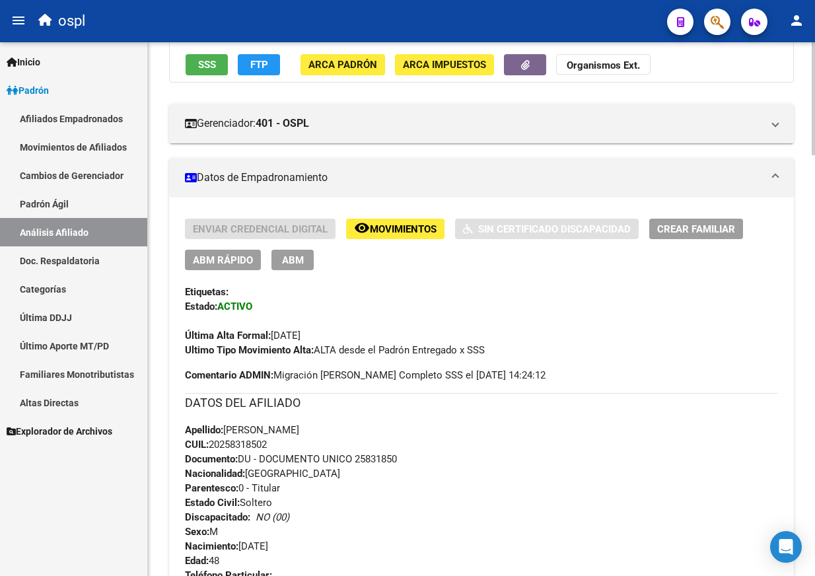
click at [234, 439] on span "CUIL: 20258318502" at bounding box center [226, 444] width 82 height 12
copy span "20258318502"
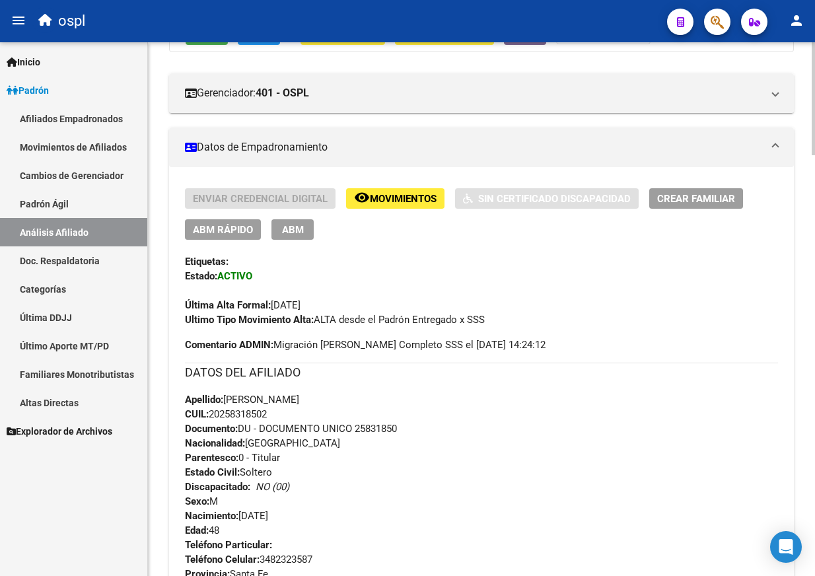
scroll to position [198, 0]
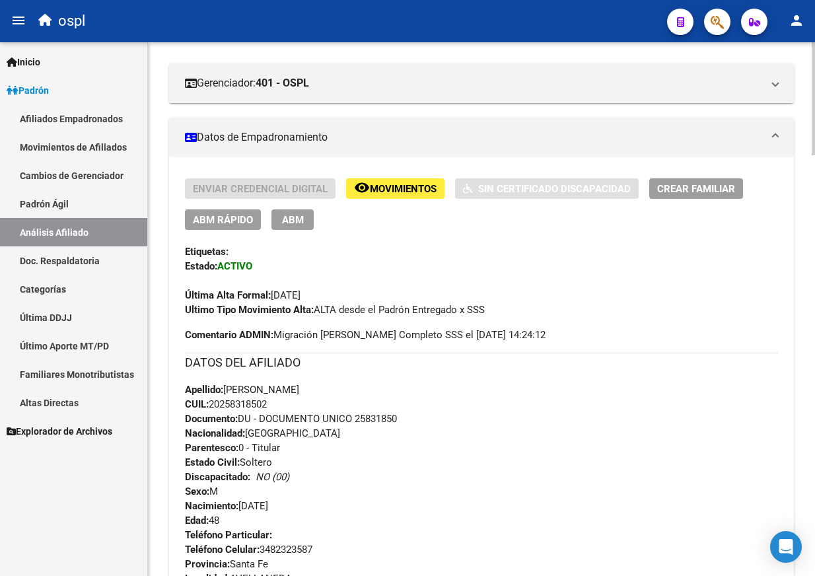
click at [257, 399] on span "CUIL: 20258318502" at bounding box center [226, 404] width 82 height 12
click at [658, 289] on div "Última Alta Formal: 01/04/2022" at bounding box center [481, 287] width 593 height 29
click at [601, 250] on div "Etiquetas:" at bounding box center [481, 251] width 593 height 15
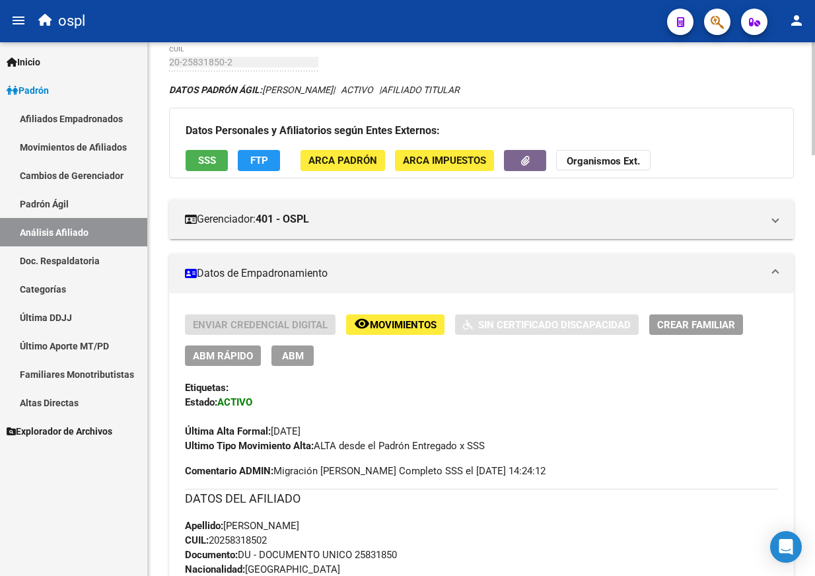
scroll to position [0, 0]
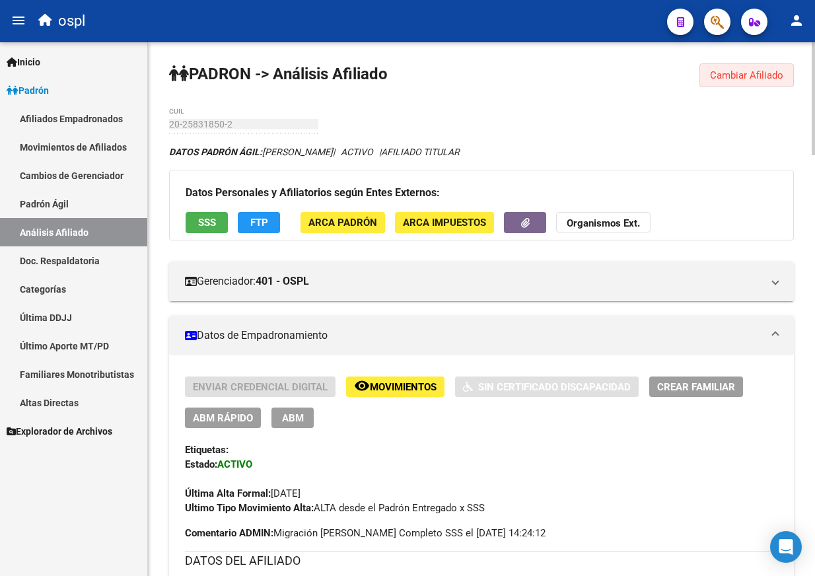
click at [764, 77] on span "Cambiar Afiliado" at bounding box center [746, 75] width 73 height 12
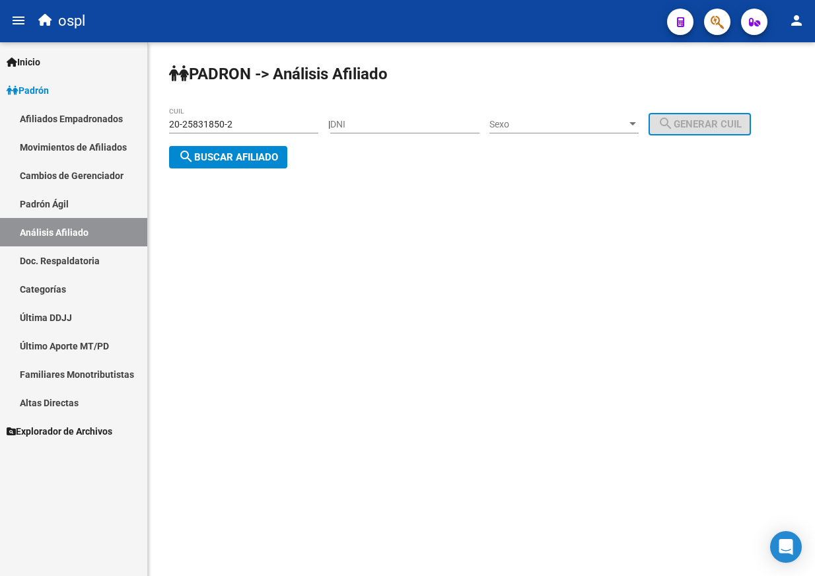
click at [388, 119] on input "DNI" at bounding box center [404, 124] width 149 height 11
paste input "32074728"
type input "32074728"
click at [541, 123] on span "Sexo" at bounding box center [557, 124] width 137 height 11
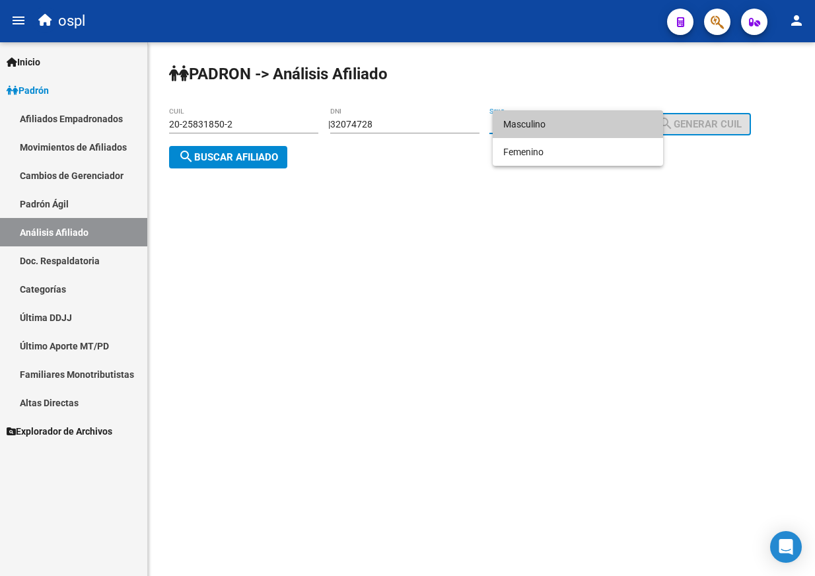
click at [545, 133] on span "Masculino" at bounding box center [577, 124] width 149 height 28
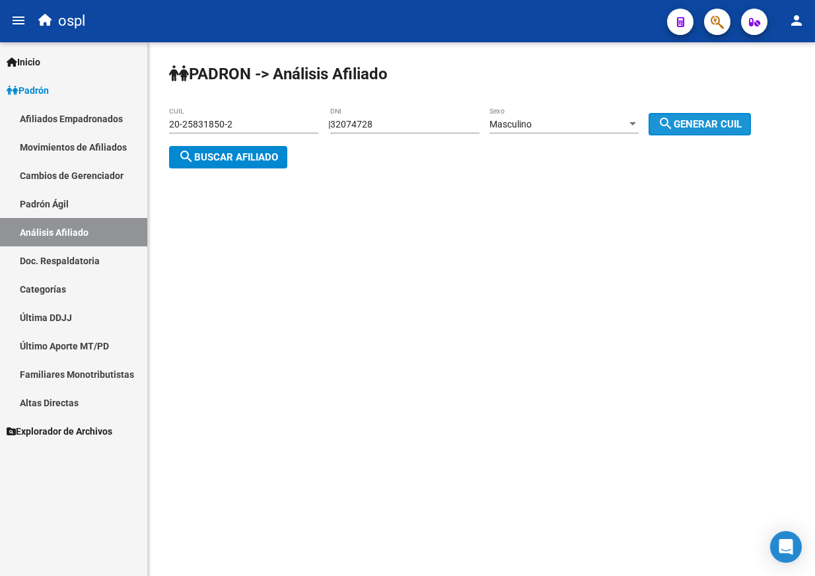
click at [673, 123] on mat-icon "search" at bounding box center [666, 124] width 16 height 16
type input "20-32074728-8"
click at [259, 154] on span "search Buscar afiliado" at bounding box center [228, 157] width 100 height 12
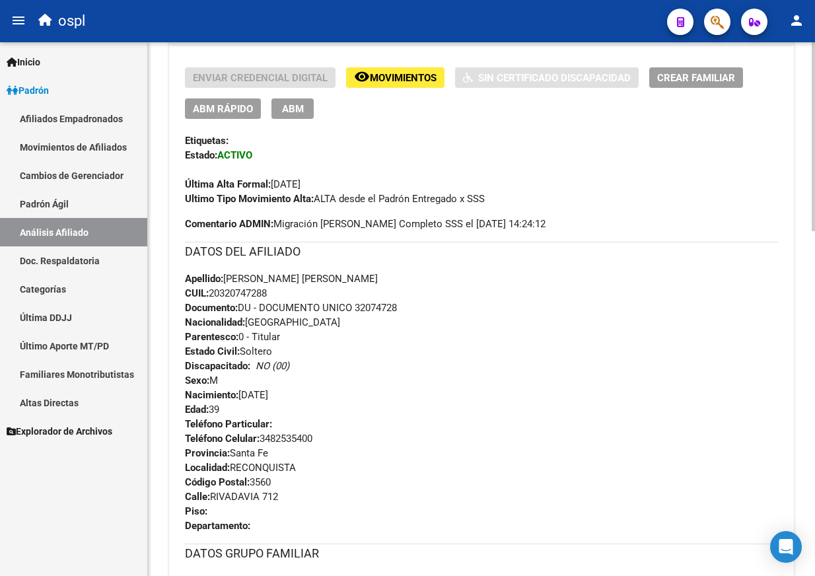
scroll to position [330, 0]
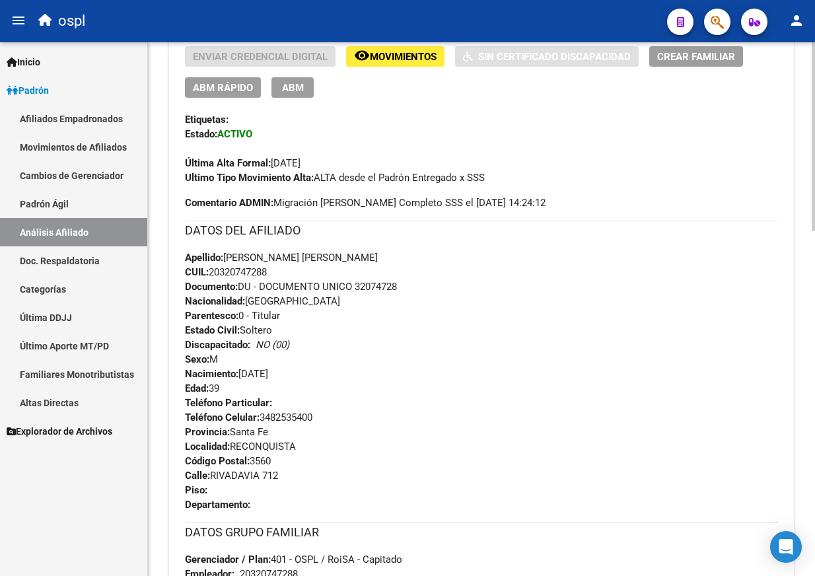
drag, startPoint x: 228, startPoint y: 256, endPoint x: 349, endPoint y: 254, distance: 120.8
click at [349, 254] on div "Apellido: SILVA MATIAS ALEJANDRO CUIL: 20320747288 Documento: DU - DOCUMENTO UN…" at bounding box center [481, 322] width 593 height 145
click at [228, 258] on span "Apellido: SILVA MATIAS ALEJANDRO" at bounding box center [281, 258] width 193 height 12
drag, startPoint x: 228, startPoint y: 258, endPoint x: 340, endPoint y: 256, distance: 112.3
click at [340, 256] on span "Apellido: SILVA MATIAS ALEJANDRO" at bounding box center [281, 258] width 193 height 12
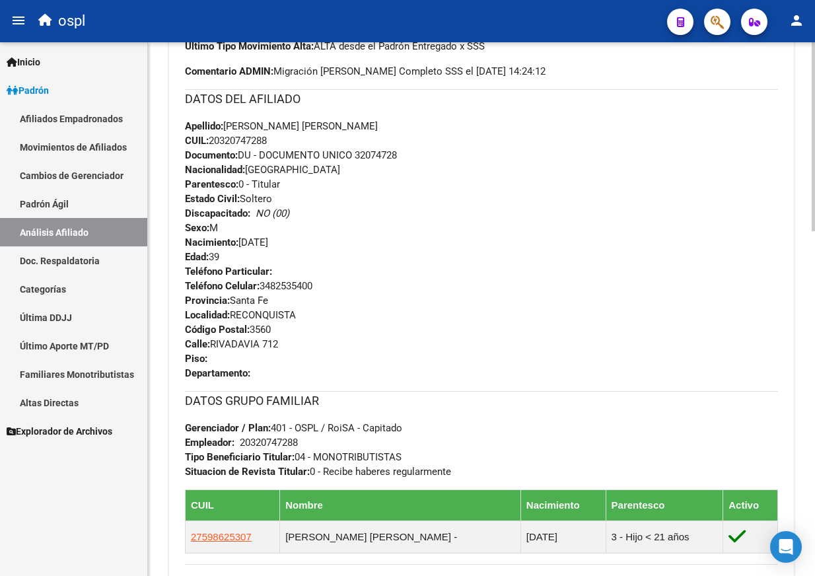
scroll to position [462, 0]
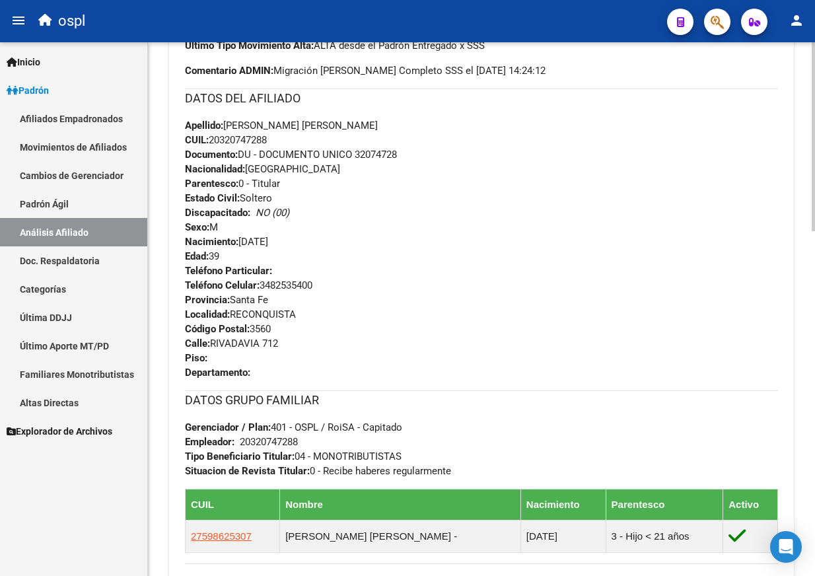
click at [494, 236] on div "Apellido: SILVA MATIAS ALEJANDRO CUIL: 20320747288 Documento: DU - DOCUMENTO UN…" at bounding box center [481, 190] width 593 height 145
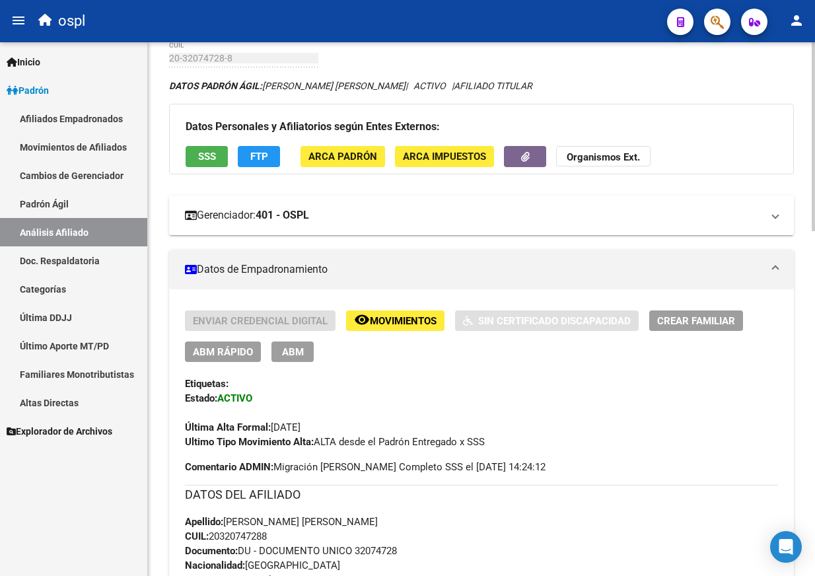
scroll to position [0, 0]
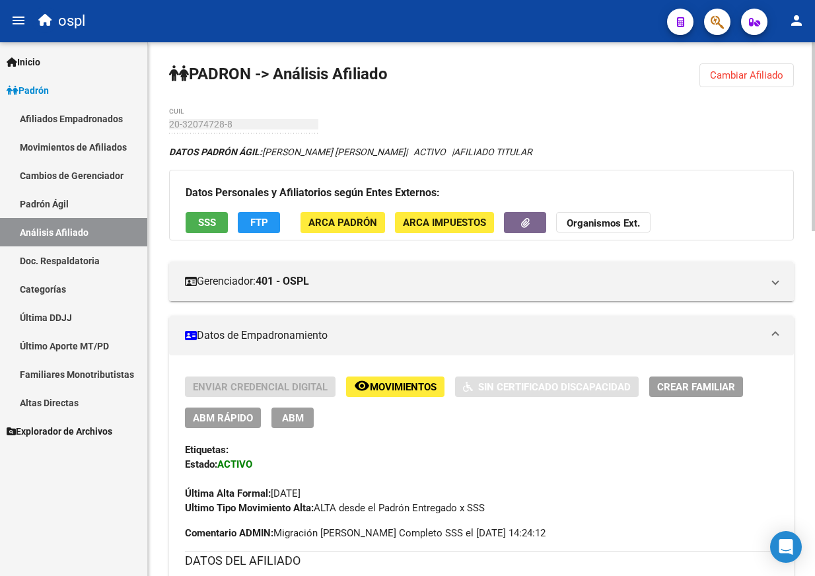
click at [732, 175] on div "Datos Personales y Afiliatorios según Entes Externos: SSS FTP ARCA Padrón ARCA …" at bounding box center [481, 205] width 625 height 70
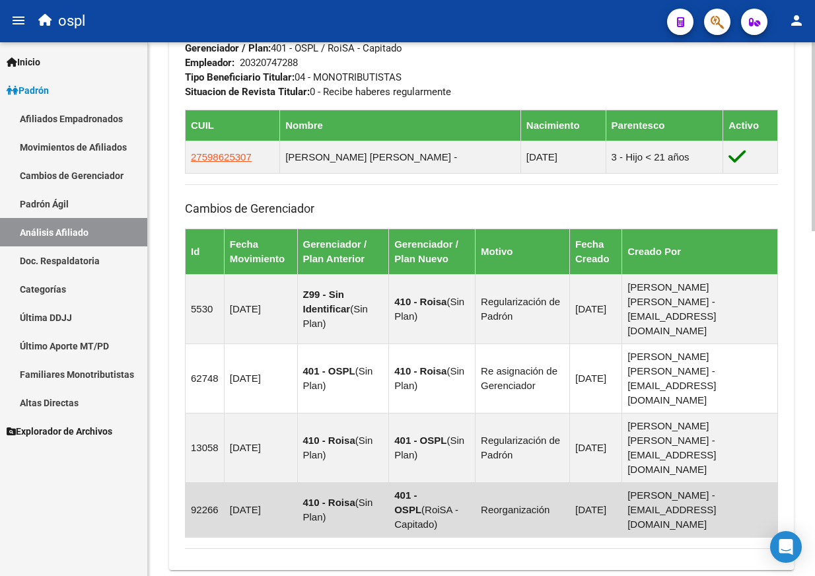
scroll to position [971, 0]
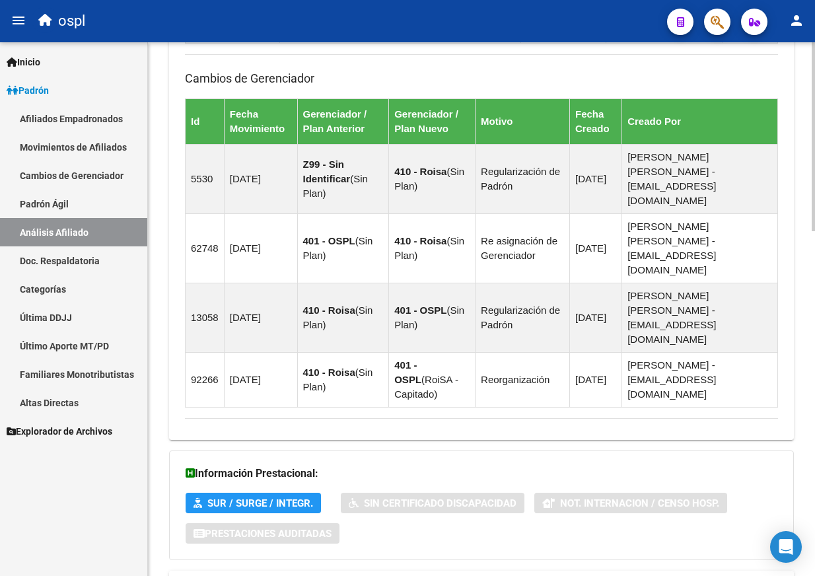
click at [300, 575] on span "Aportes y Contribuciones del Afiliado: 20320747288" at bounding box center [329, 586] width 248 height 13
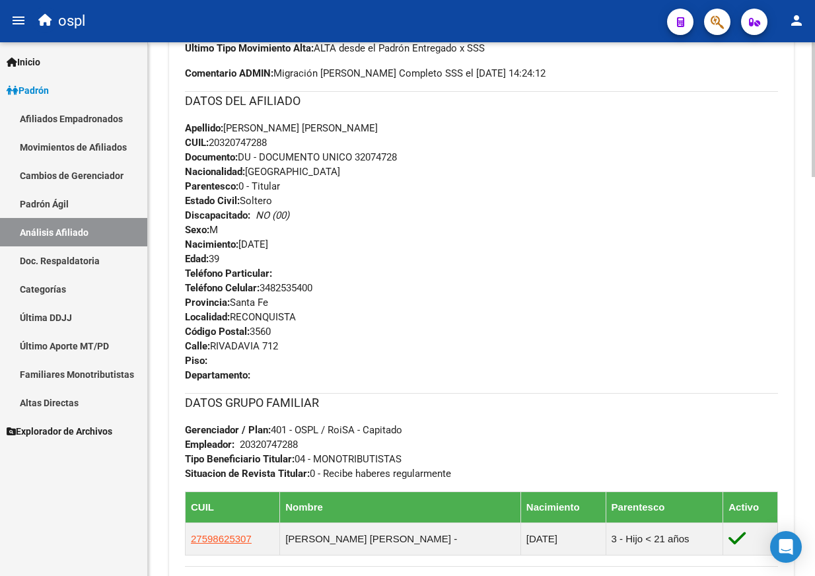
scroll to position [458, 0]
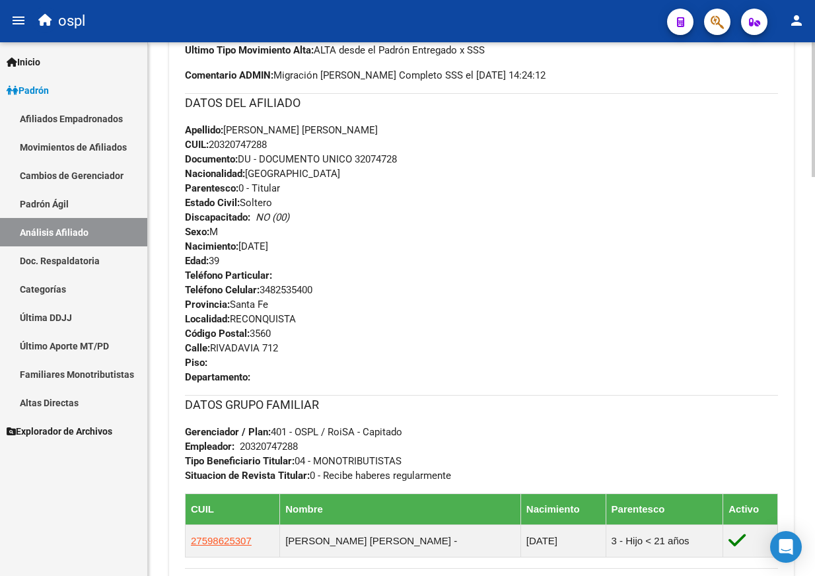
click at [246, 147] on span "CUIL: 20320747288" at bounding box center [226, 145] width 82 height 12
copy span "20320747288"
drag, startPoint x: 396, startPoint y: 346, endPoint x: 403, endPoint y: 342, distance: 8.3
click at [397, 345] on div "Teléfono Particular: Teléfono Celular: 3482535400 Provincia: Santa Fe Localidad…" at bounding box center [481, 326] width 593 height 116
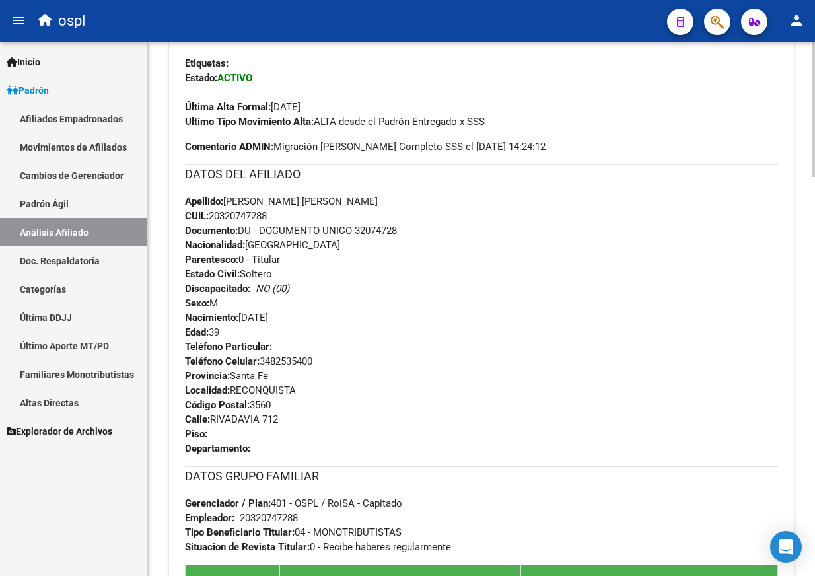
scroll to position [0, 0]
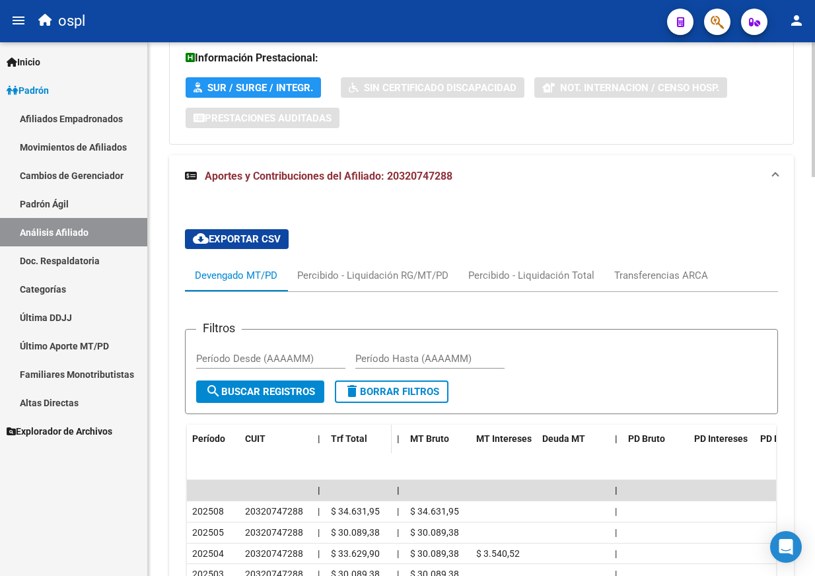
scroll to position [1453, 0]
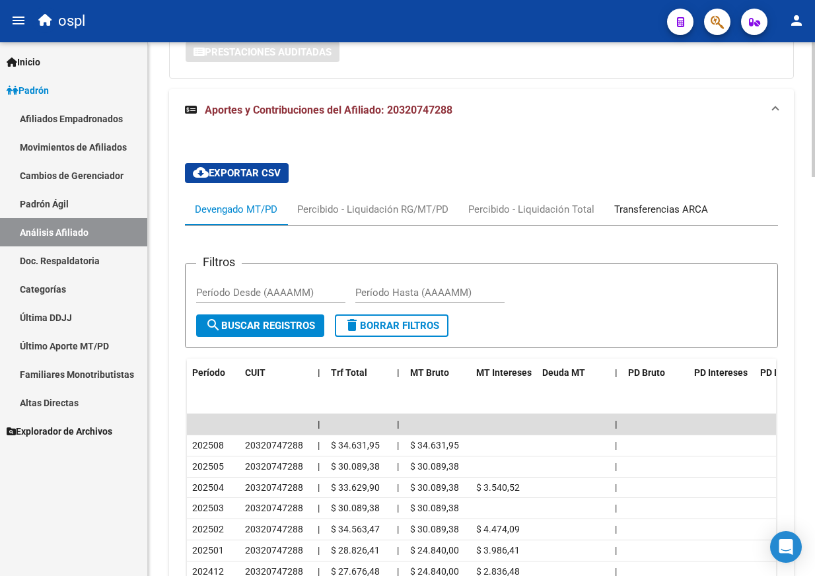
drag, startPoint x: 636, startPoint y: 151, endPoint x: 646, endPoint y: 139, distance: 15.5
click at [638, 193] on div "Transferencias ARCA" at bounding box center [661, 209] width 114 height 32
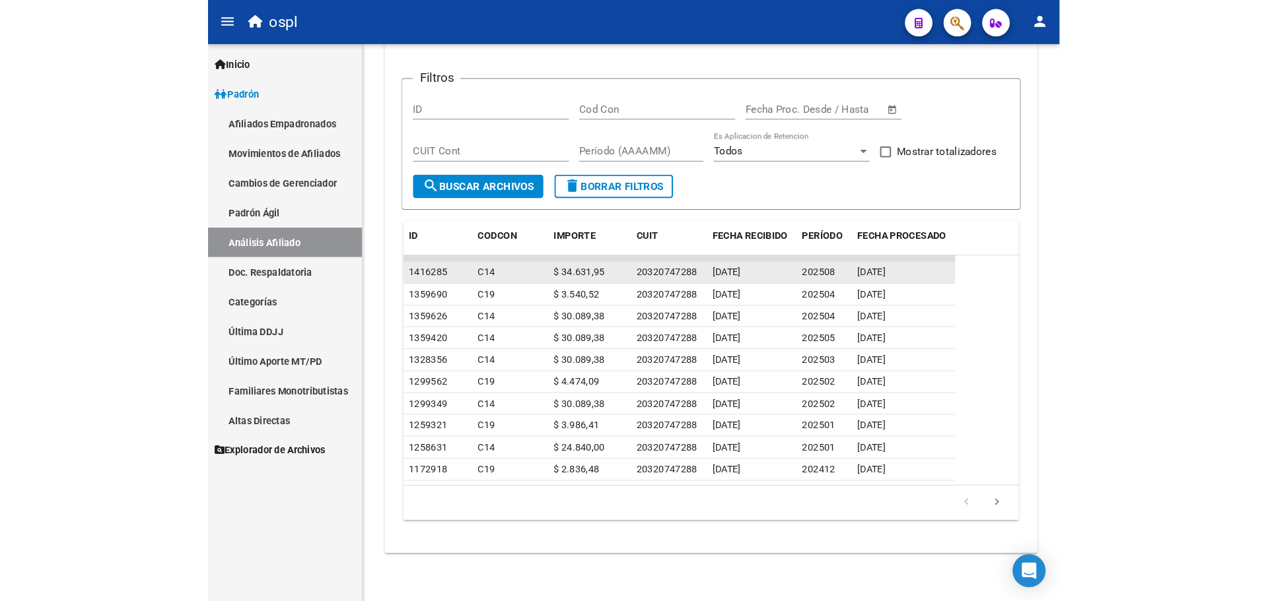
scroll to position [1271, 0]
